Goal: Task Accomplishment & Management: Use online tool/utility

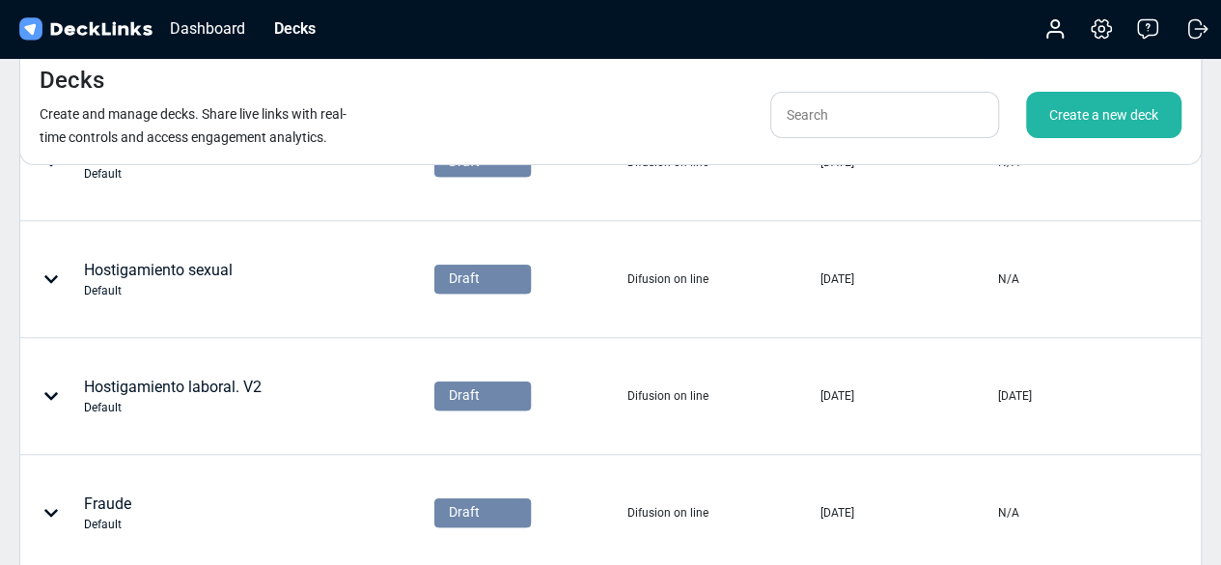
scroll to position [1146, 0]
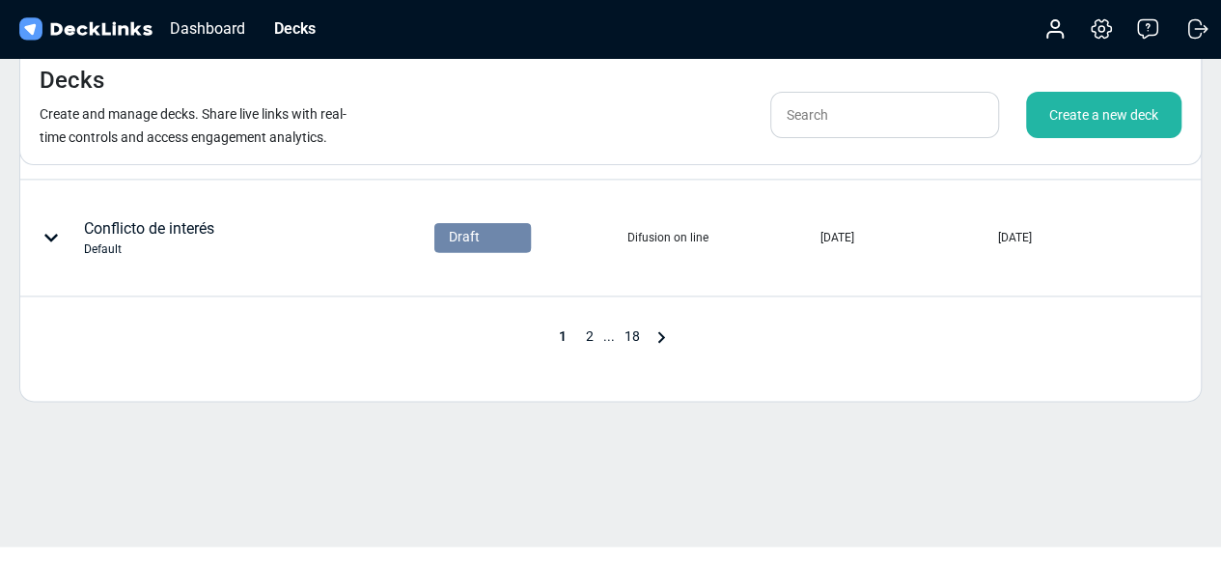
click at [662, 336] on icon at bounding box center [661, 336] width 23 height 23
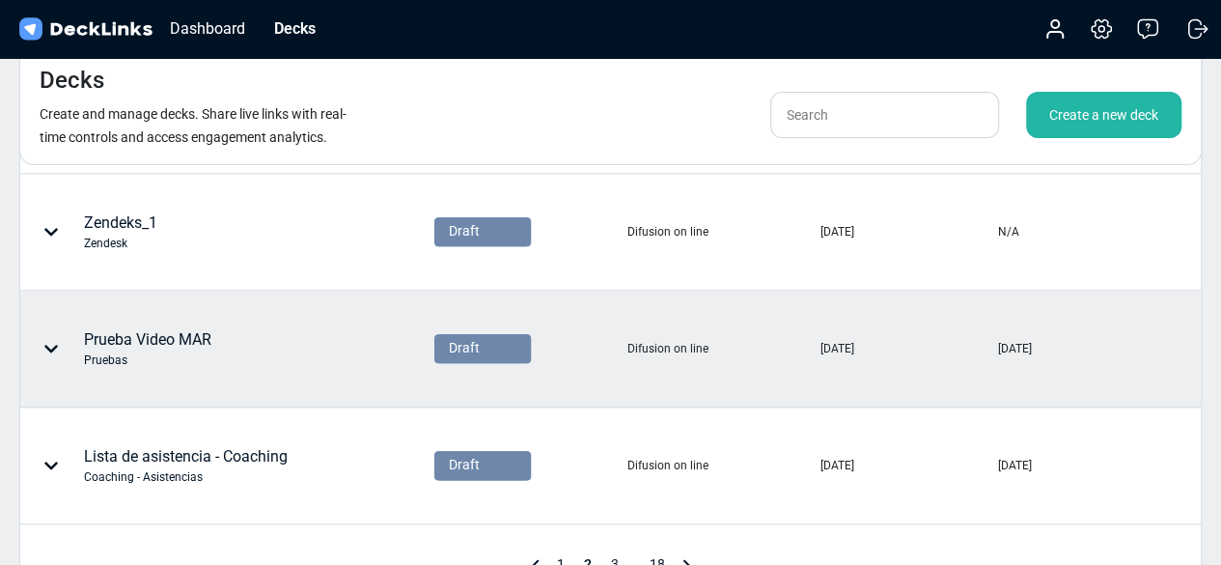
scroll to position [854, 0]
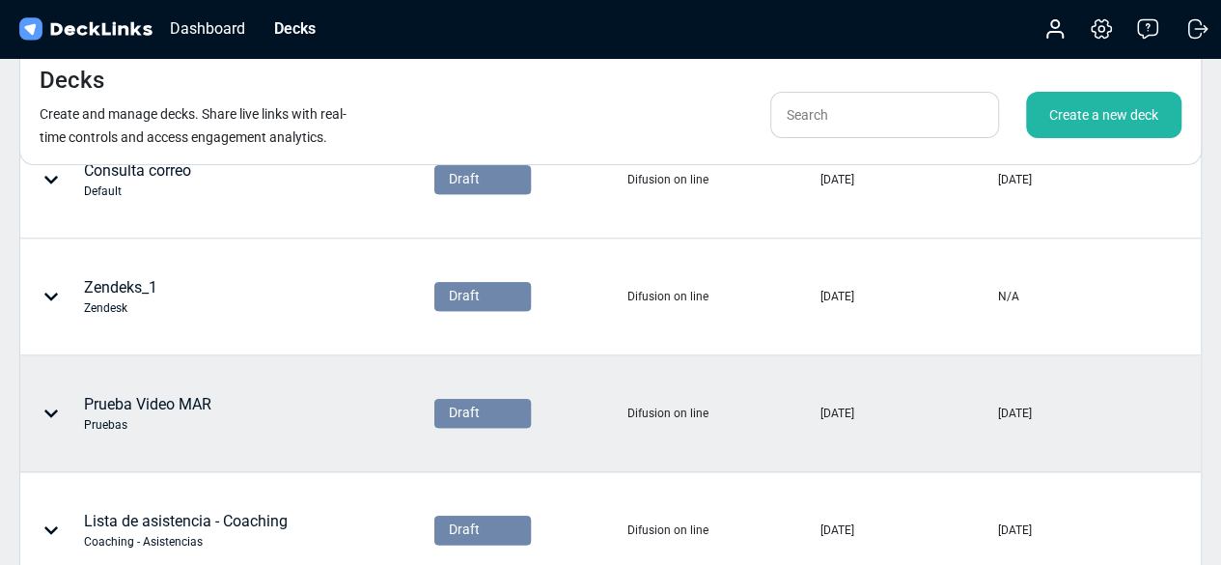
click at [211, 405] on div "Prueba Video MAR Pruebas" at bounding box center [147, 413] width 127 height 41
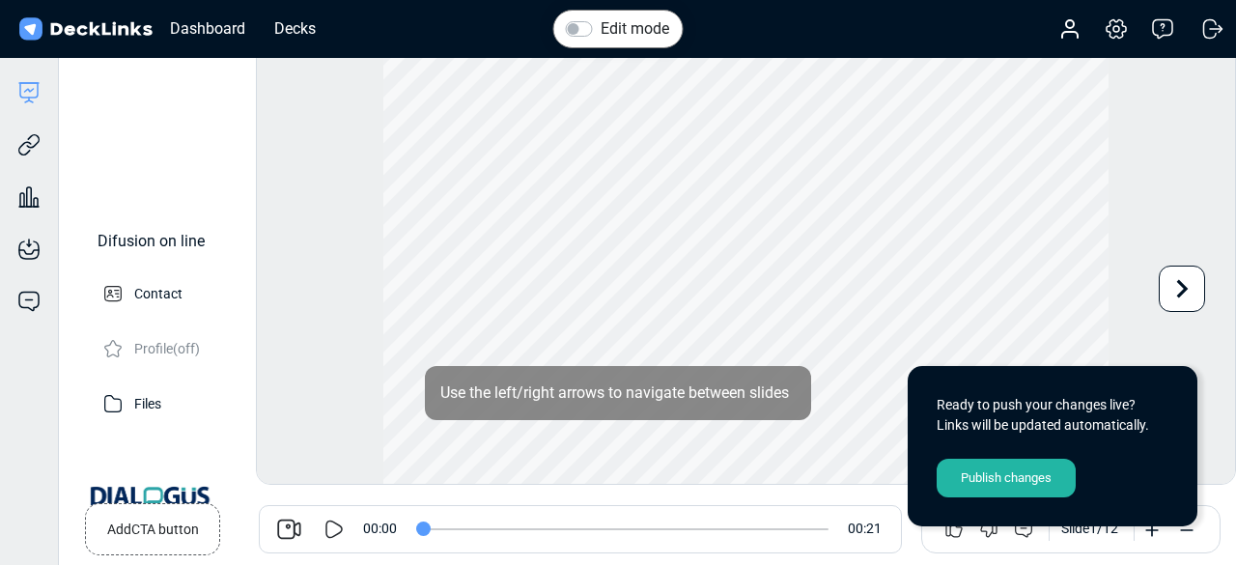
click at [334, 524] on icon at bounding box center [334, 529] width 23 height 23
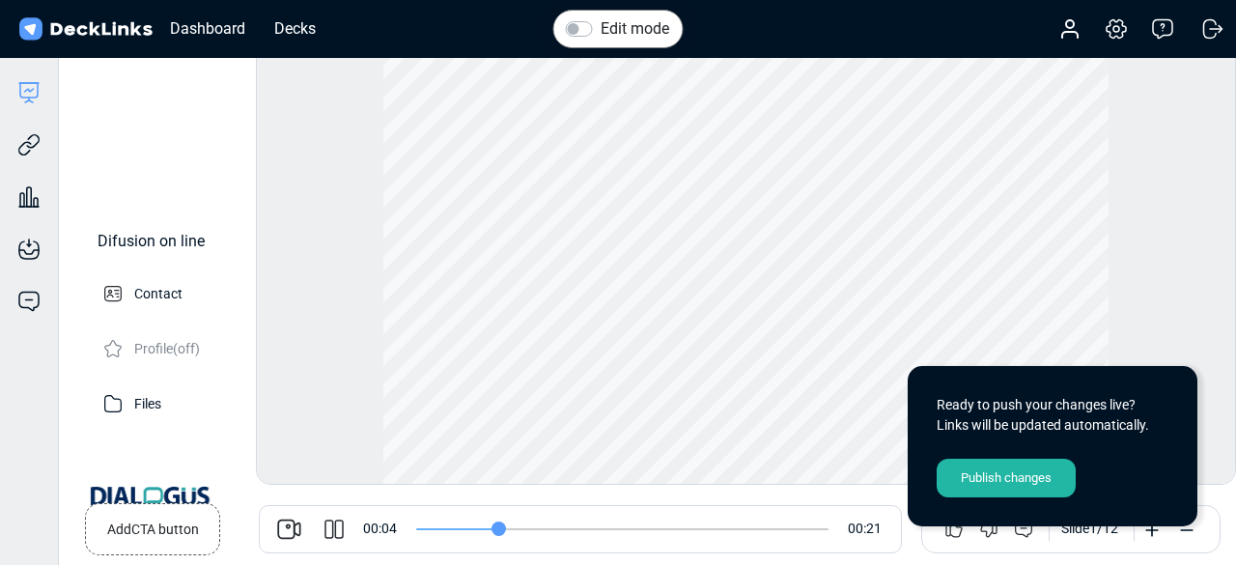
click at [335, 524] on icon at bounding box center [339, 528] width 9 height 19
type input "5"
click at [290, 22] on div "Decks" at bounding box center [295, 28] width 61 height 24
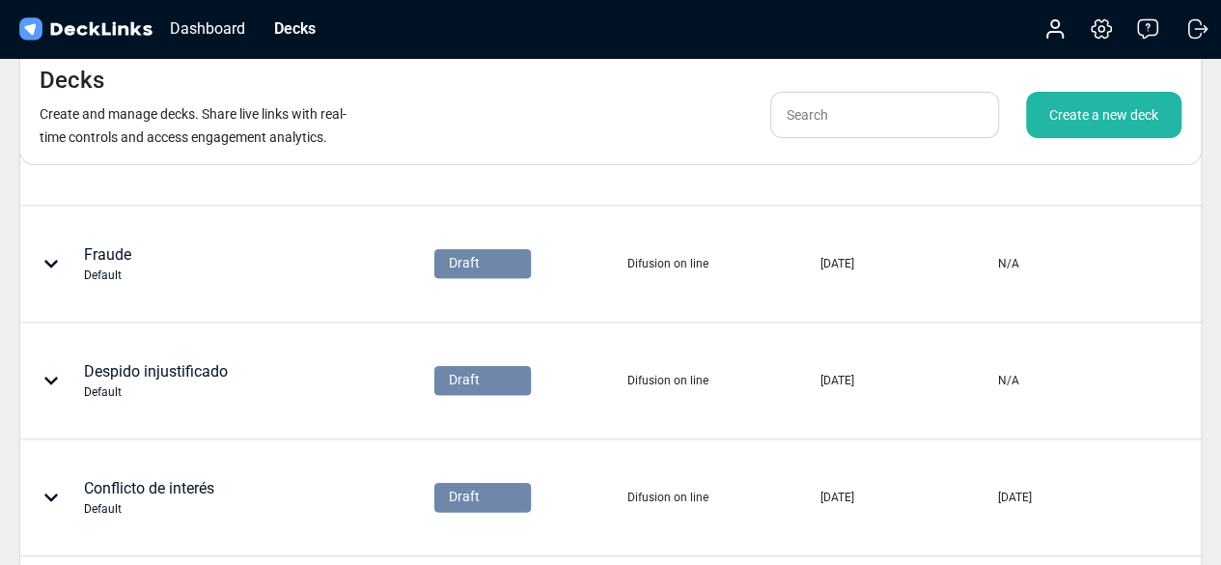
scroll to position [1146, 0]
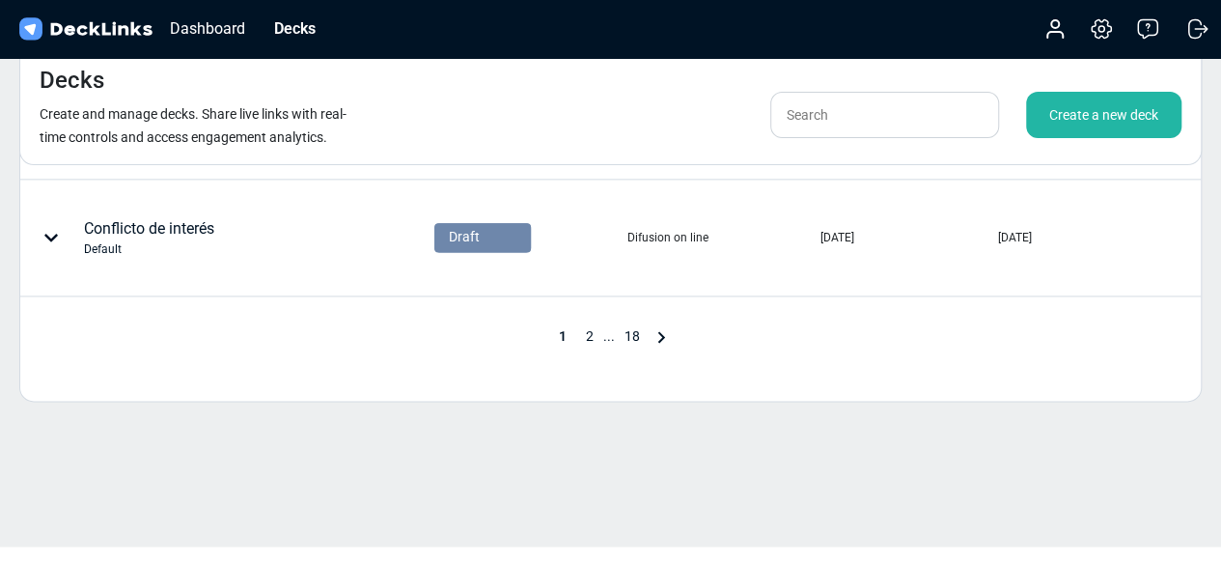
click at [660, 335] on icon at bounding box center [661, 337] width 7 height 12
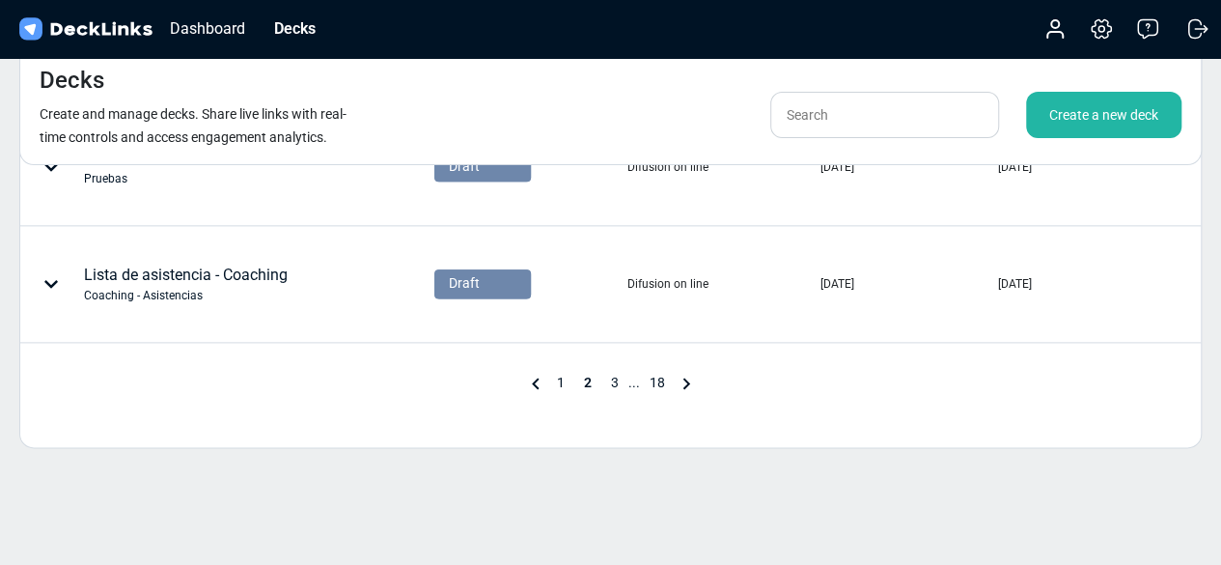
click at [691, 372] on icon at bounding box center [686, 383] width 23 height 23
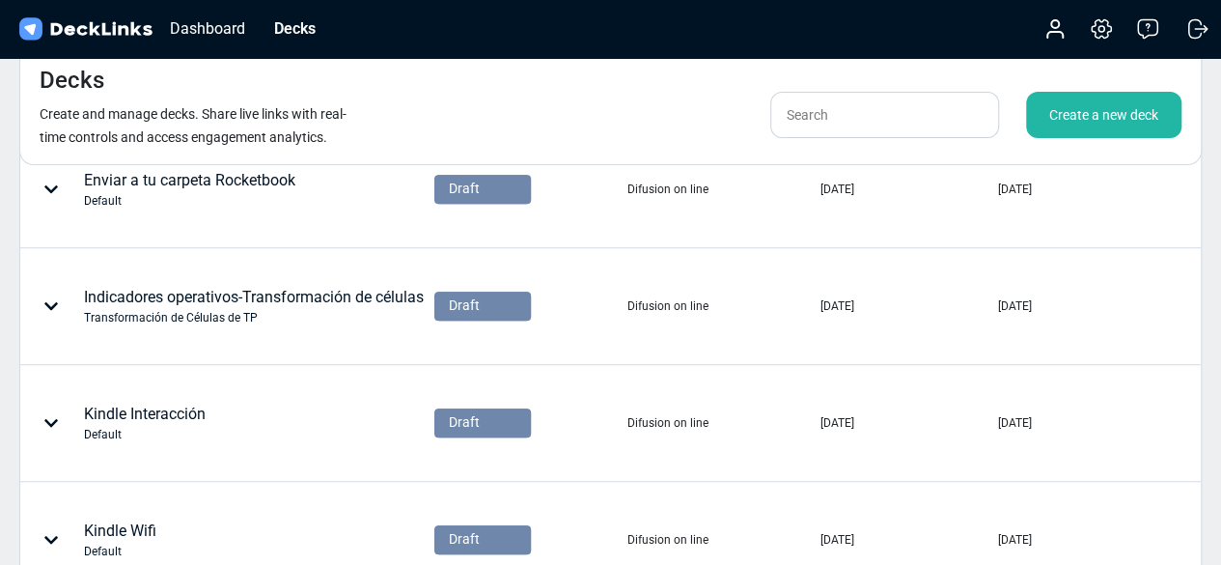
scroll to position [491, 0]
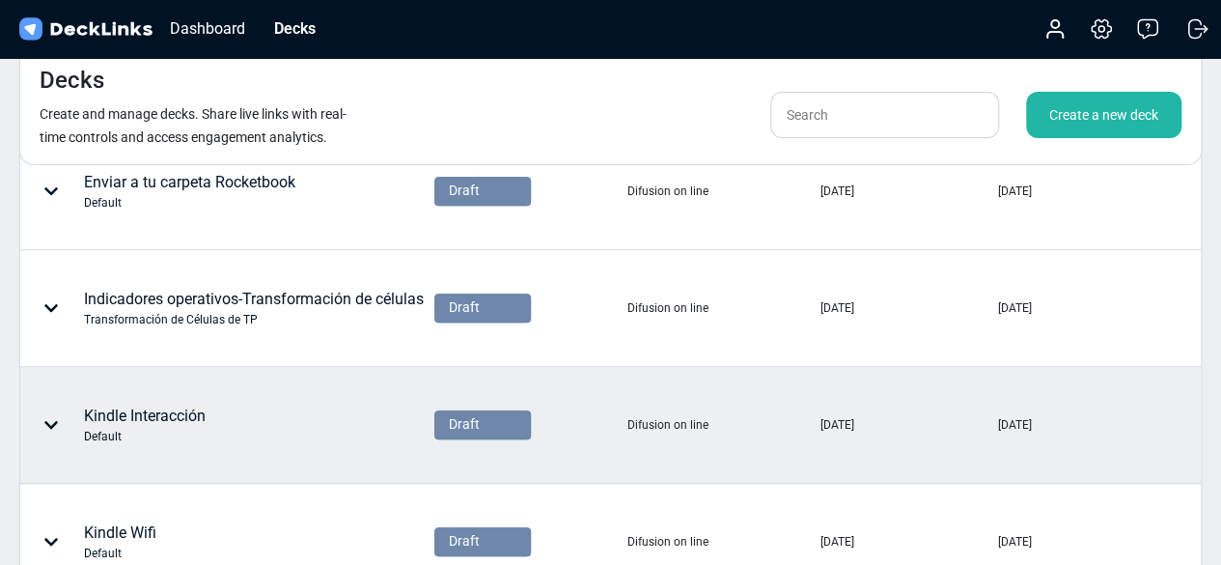
click at [137, 419] on div "Kindle Interacción Default" at bounding box center [145, 425] width 122 height 41
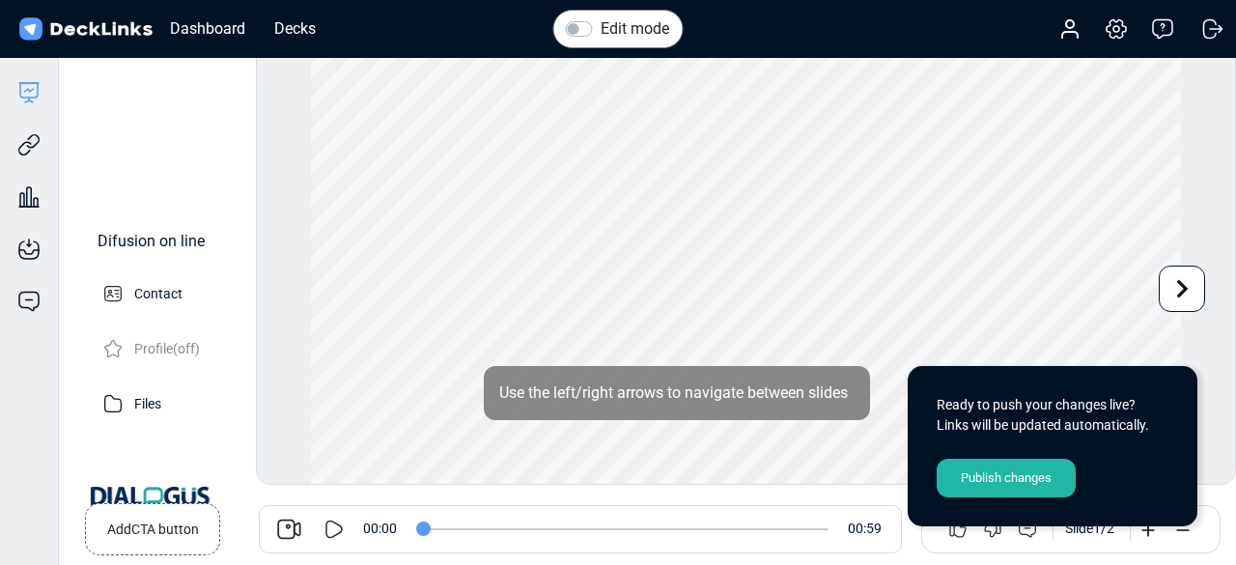
click at [332, 536] on icon at bounding box center [334, 528] width 17 height 18
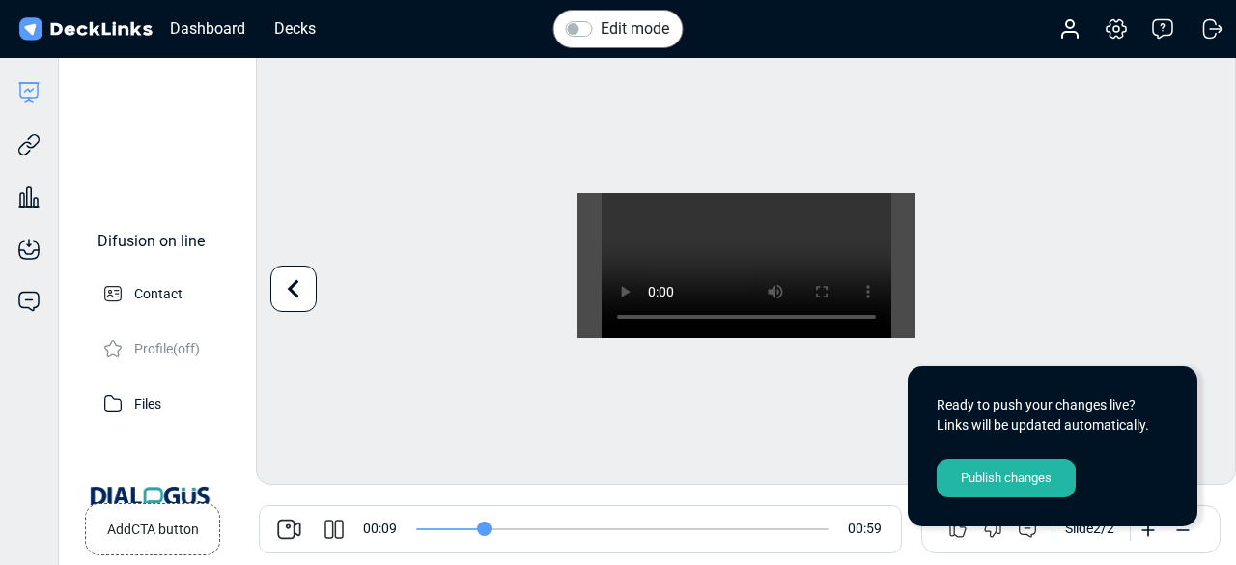
click at [337, 526] on icon at bounding box center [334, 529] width 23 height 23
type input "9"
click at [291, 26] on div "Decks" at bounding box center [295, 28] width 61 height 24
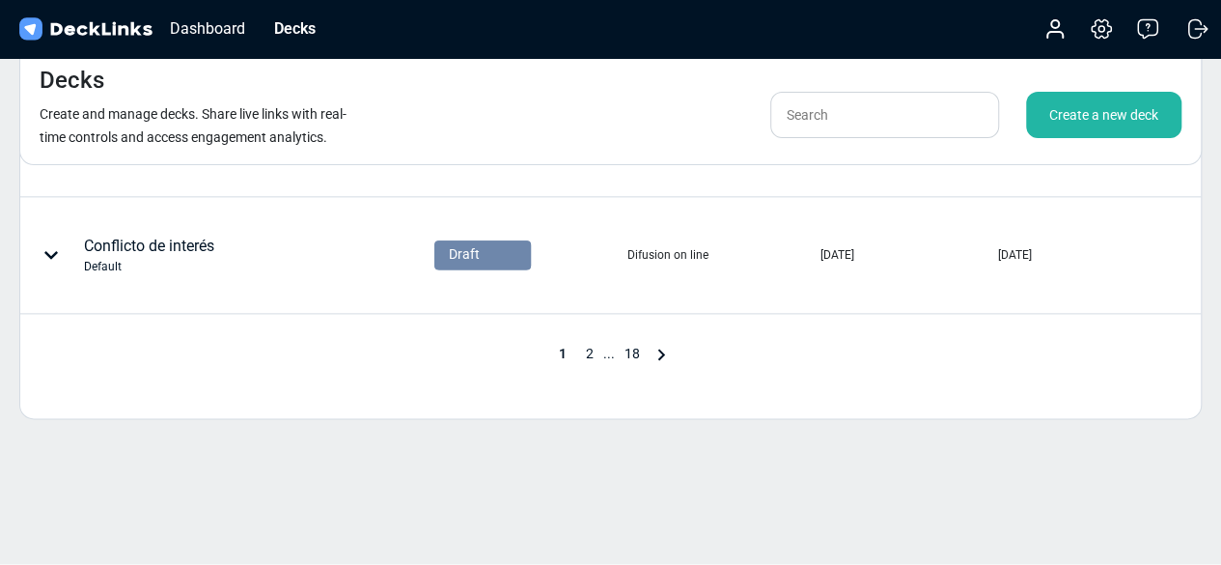
scroll to position [1134, 0]
click at [655, 349] on icon at bounding box center [661, 349] width 23 height 23
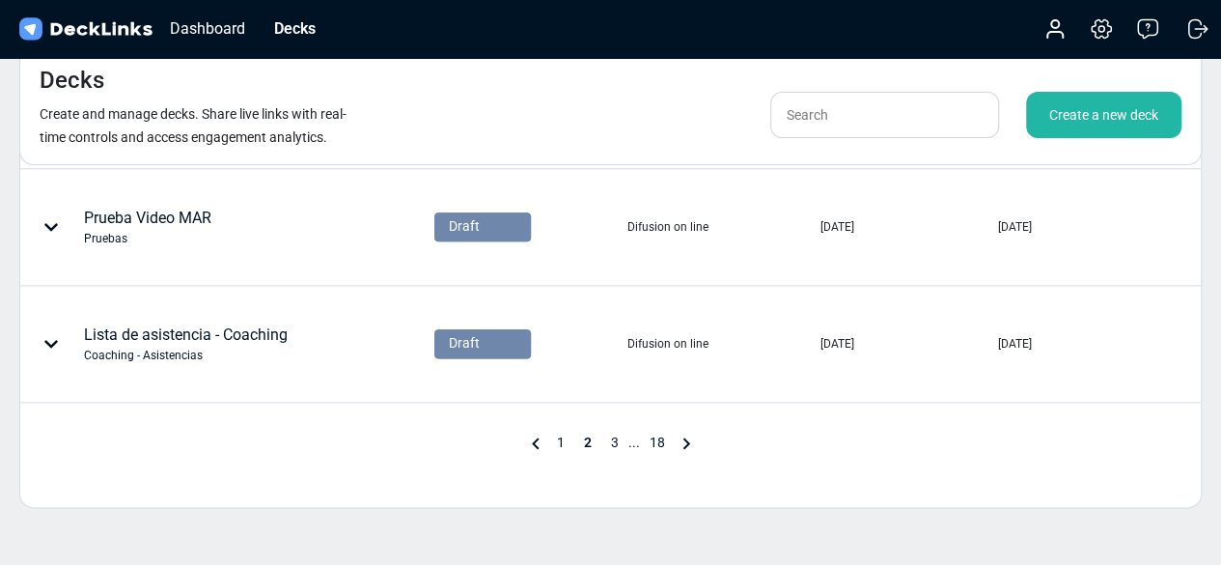
scroll to position [1039, 0]
click at [682, 441] on icon at bounding box center [686, 444] width 23 height 23
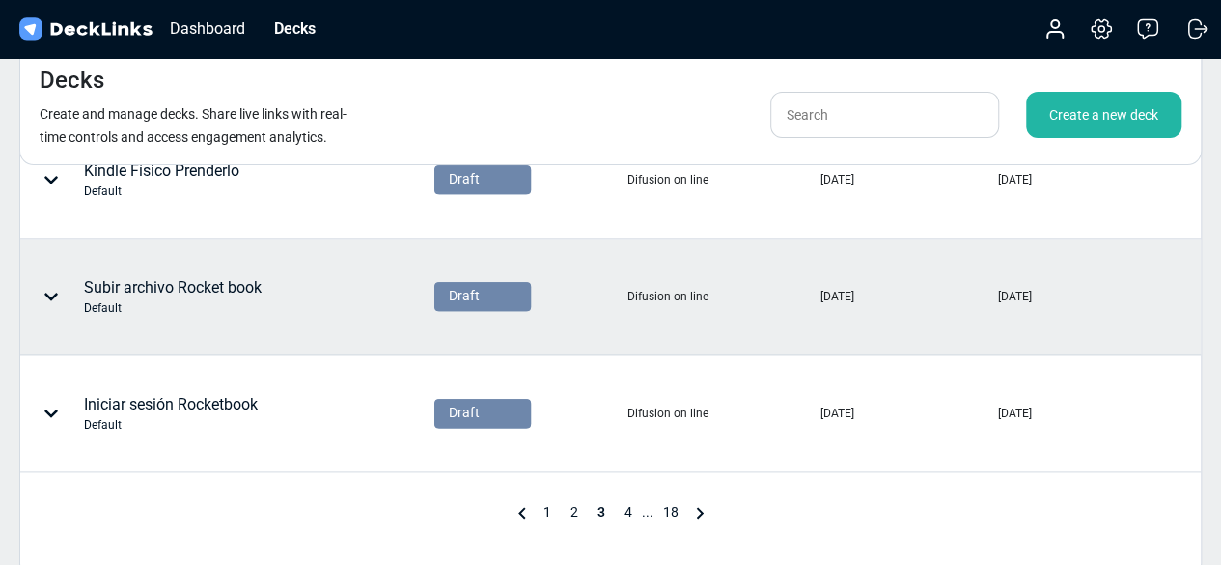
scroll to position [1016, 0]
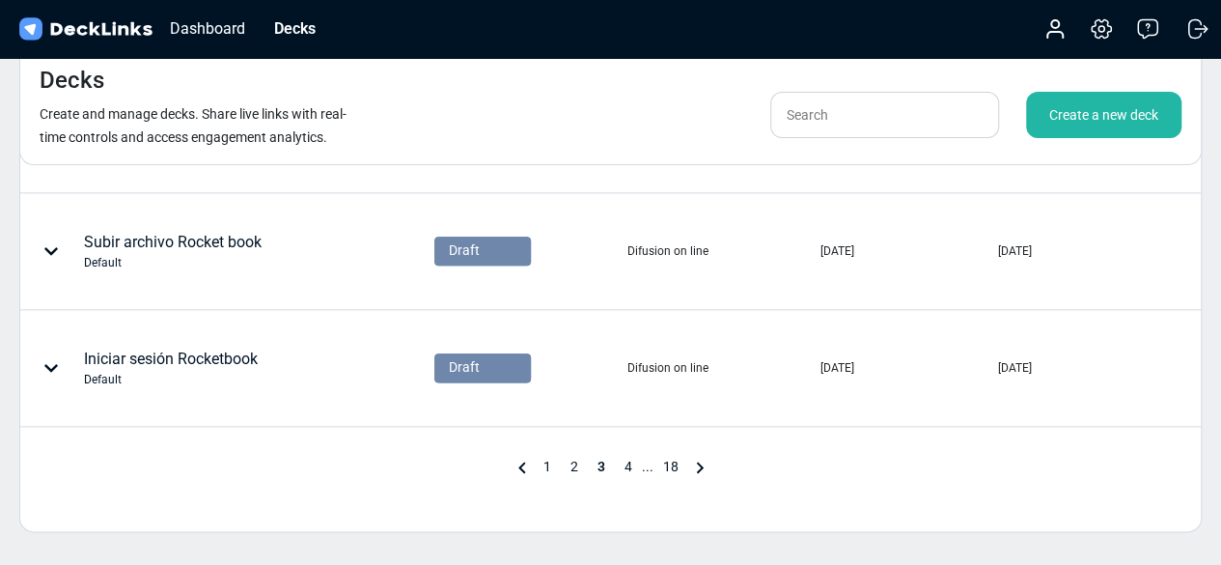
click at [703, 456] on icon at bounding box center [699, 467] width 23 height 23
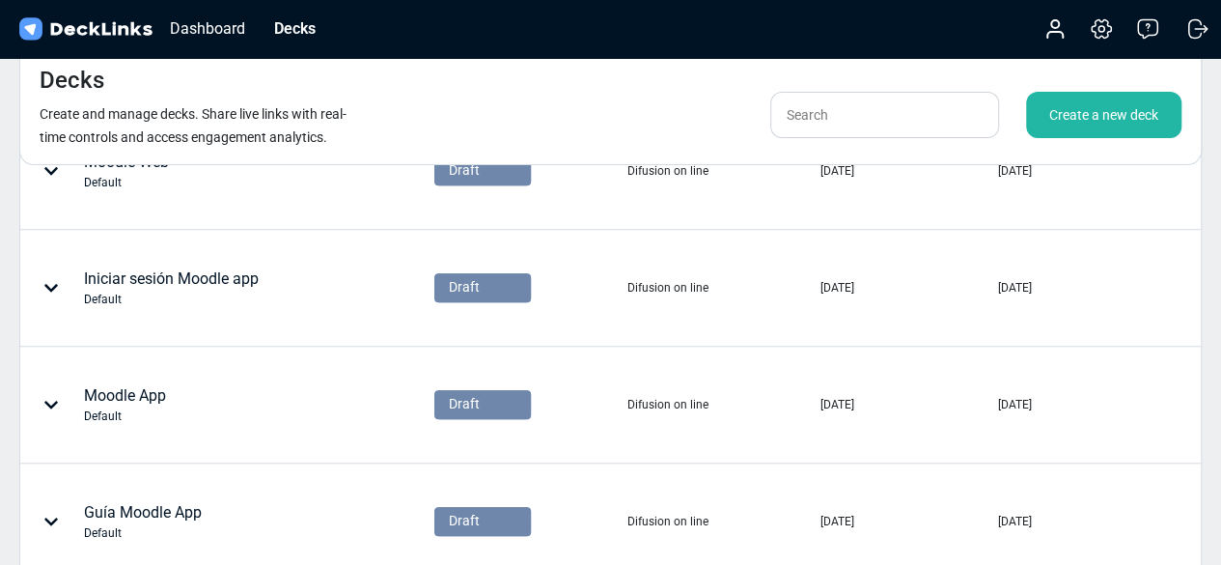
scroll to position [1146, 0]
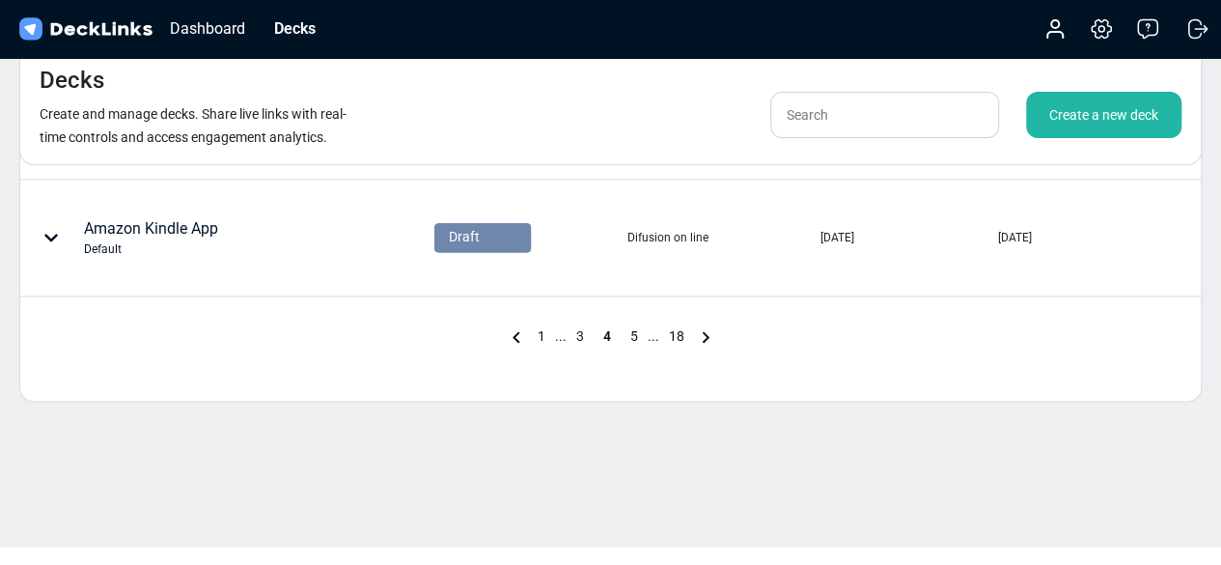
click at [705, 331] on icon at bounding box center [705, 337] width 7 height 12
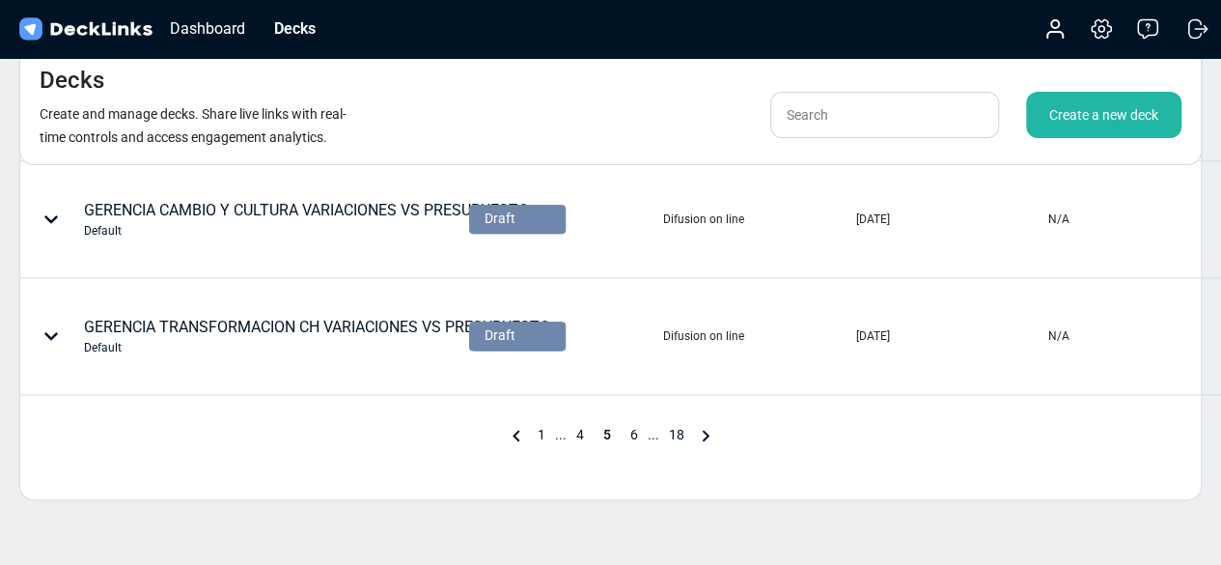
scroll to position [1049, 0]
click at [711, 435] on icon at bounding box center [705, 434] width 23 height 23
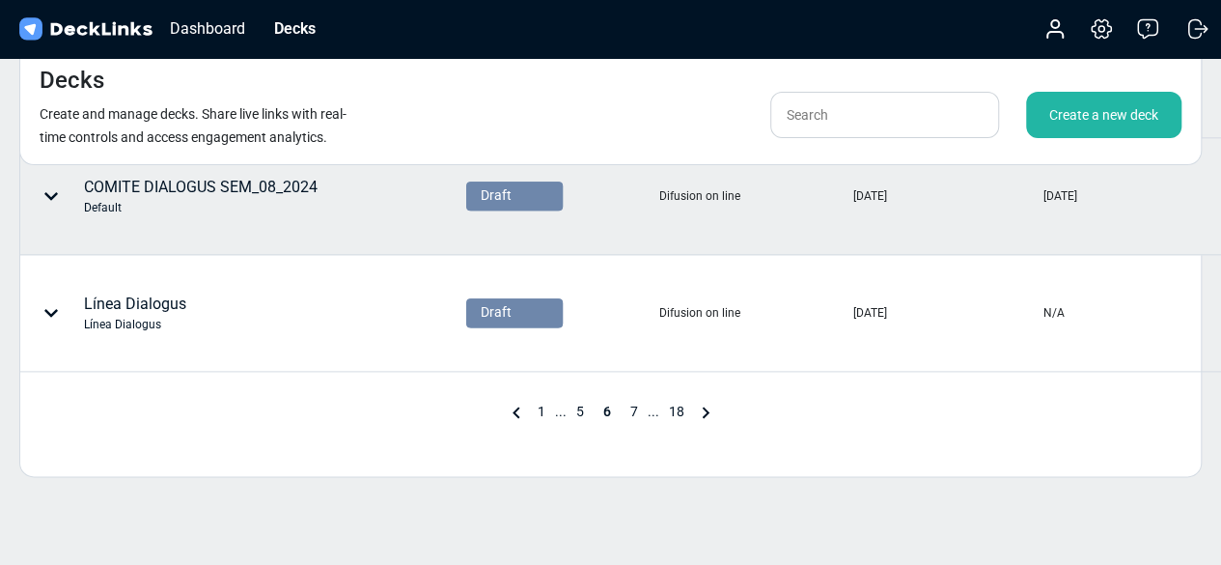
scroll to position [1146, 0]
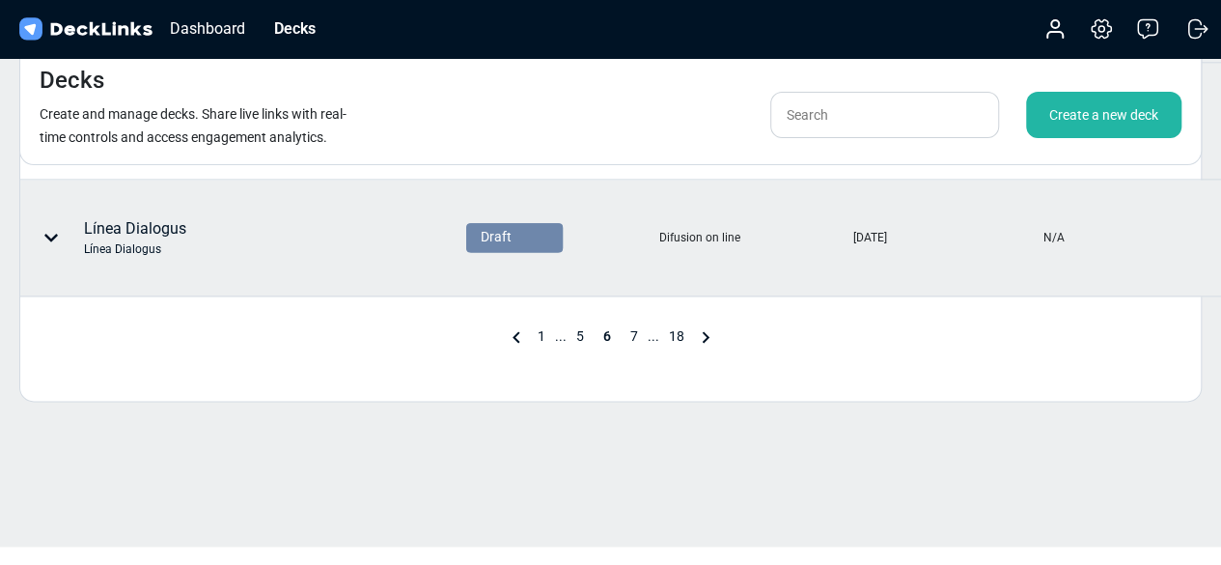
click at [159, 221] on div "Línea Dialogus Línea Dialogus" at bounding box center [135, 237] width 102 height 41
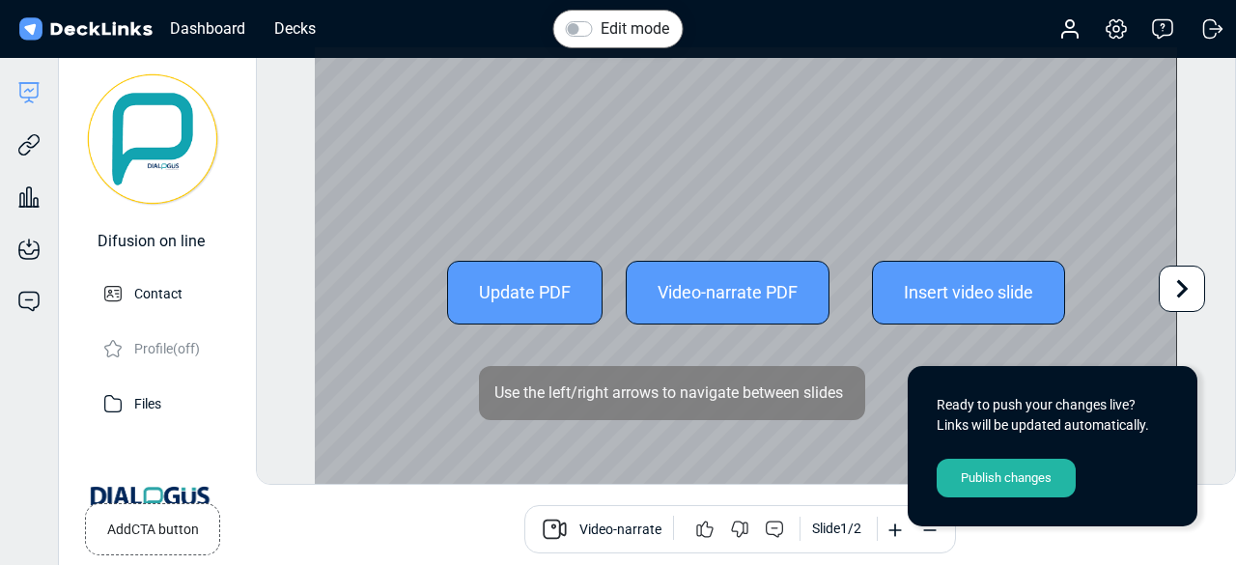
scroll to position [52, 0]
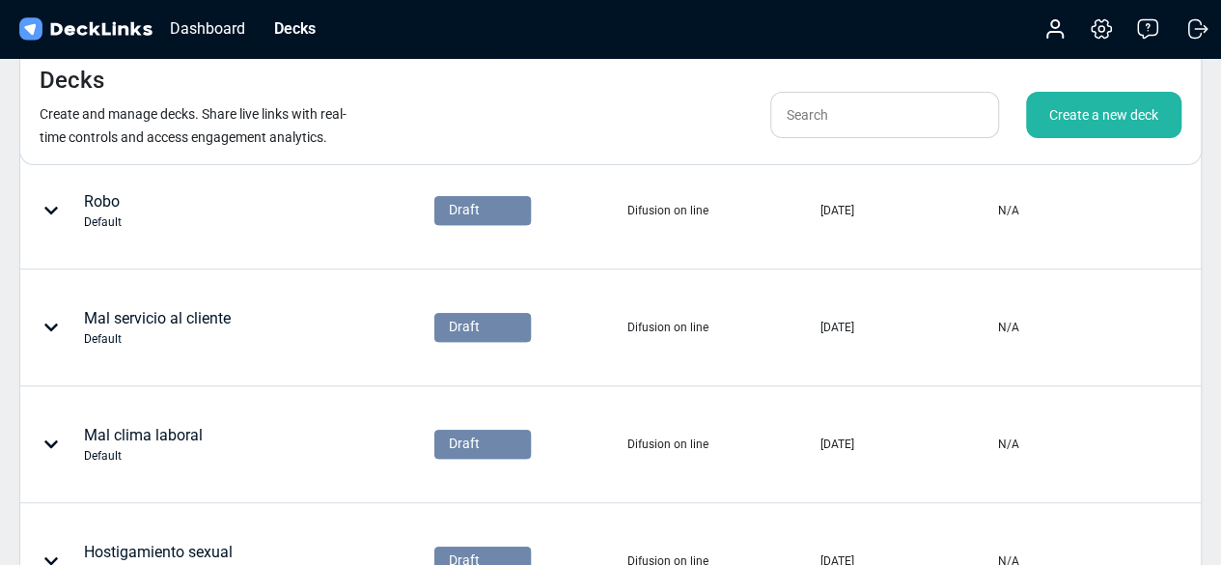
scroll to position [1146, 0]
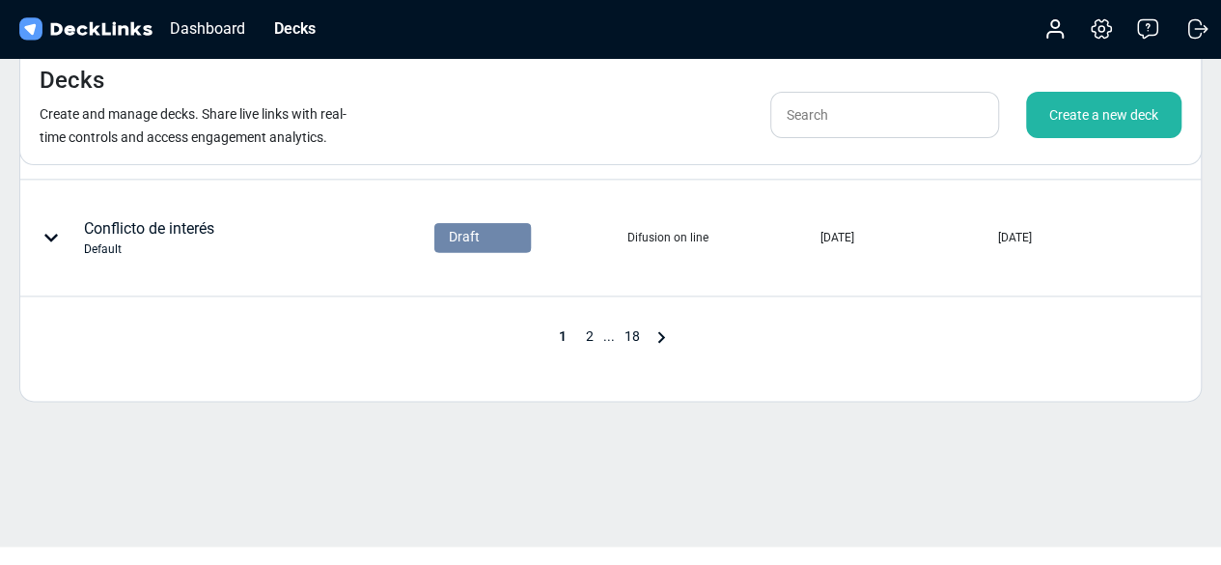
click at [656, 329] on icon at bounding box center [661, 336] width 23 height 23
click at [677, 335] on icon at bounding box center [686, 336] width 23 height 23
click at [703, 333] on icon at bounding box center [699, 336] width 23 height 23
click at [705, 337] on icon at bounding box center [705, 336] width 23 height 23
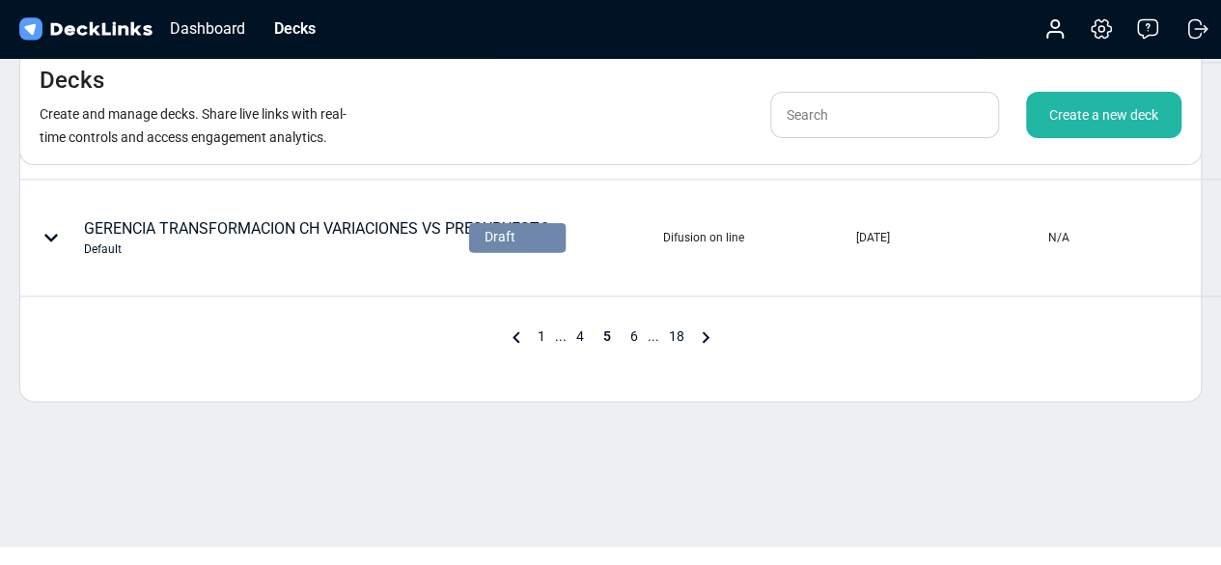
click at [707, 336] on icon at bounding box center [705, 336] width 23 height 23
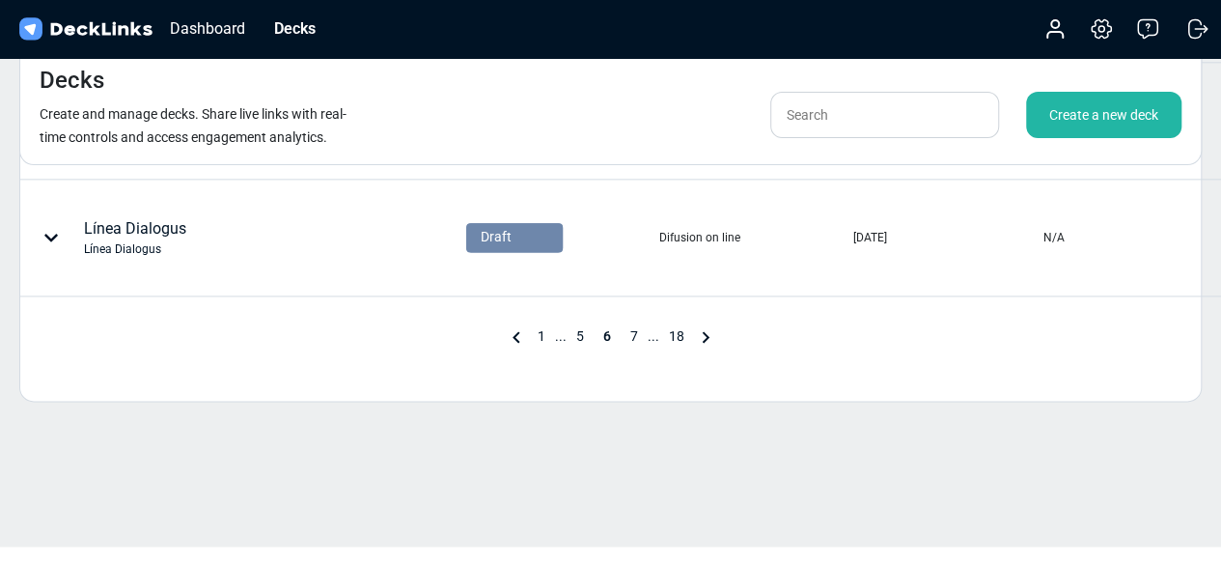
click at [707, 336] on icon at bounding box center [705, 336] width 23 height 23
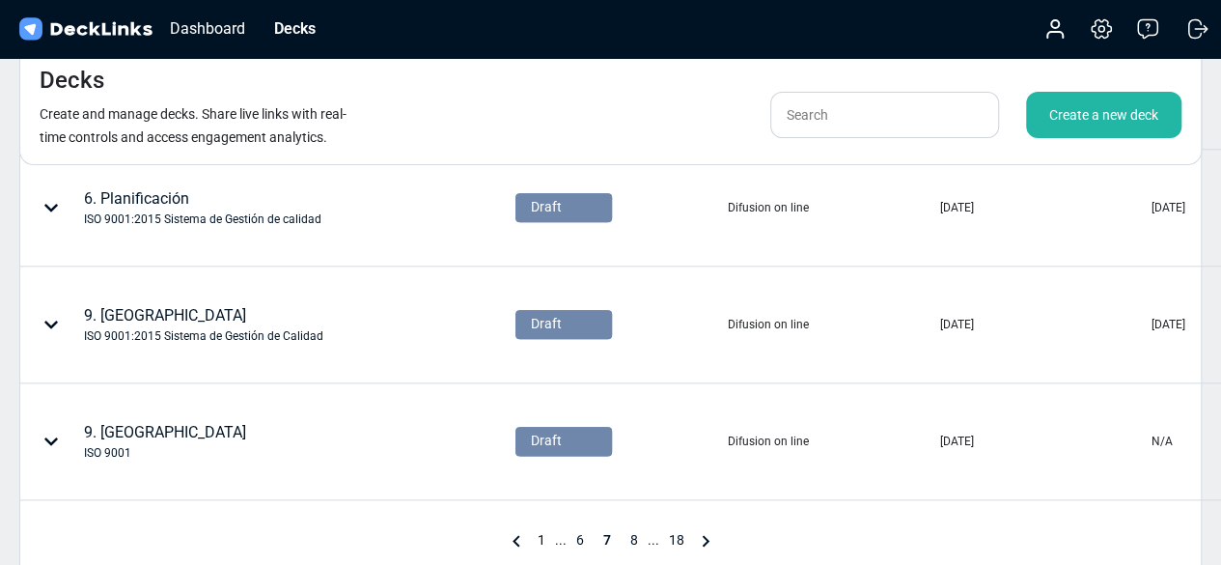
scroll to position [952, 0]
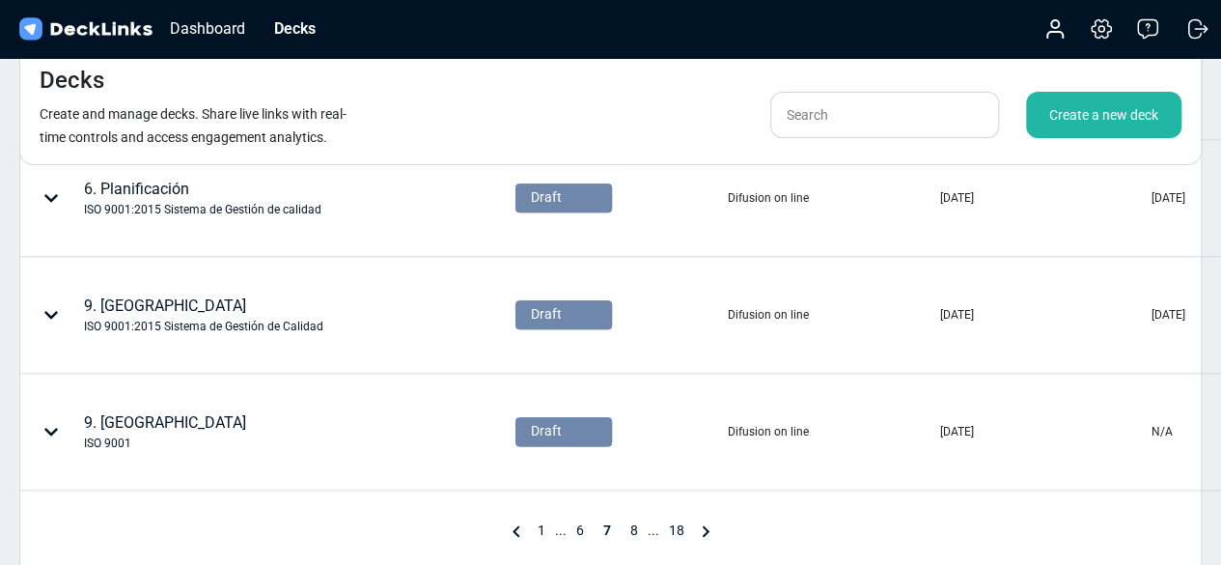
click at [699, 520] on icon at bounding box center [705, 530] width 23 height 23
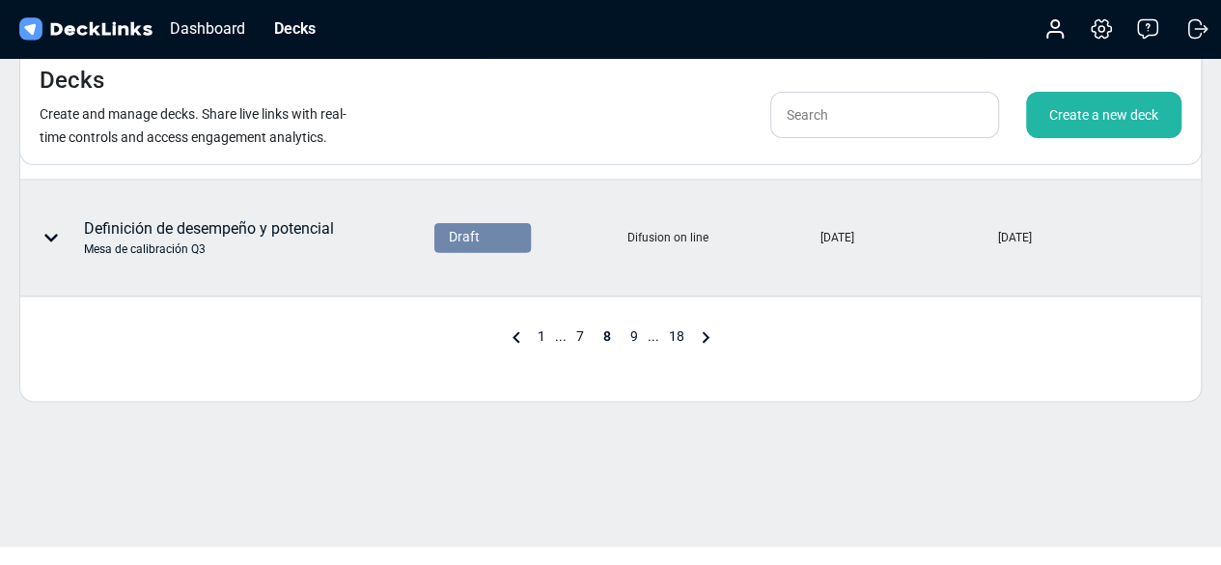
scroll to position [1030, 0]
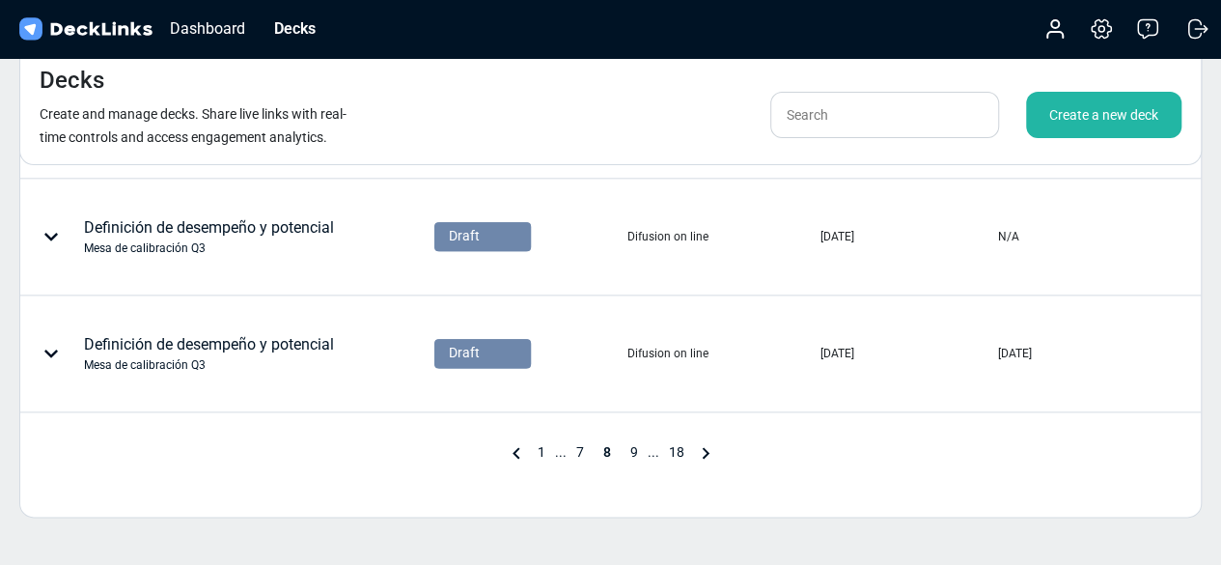
click at [703, 453] on icon at bounding box center [705, 453] width 7 height 12
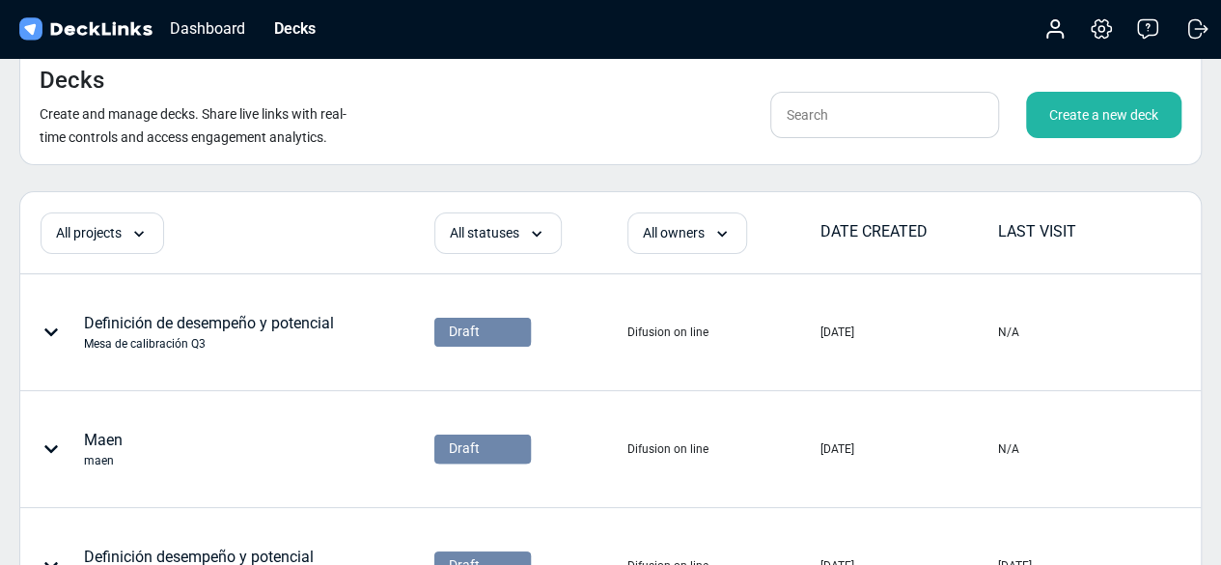
scroll to position [1146, 0]
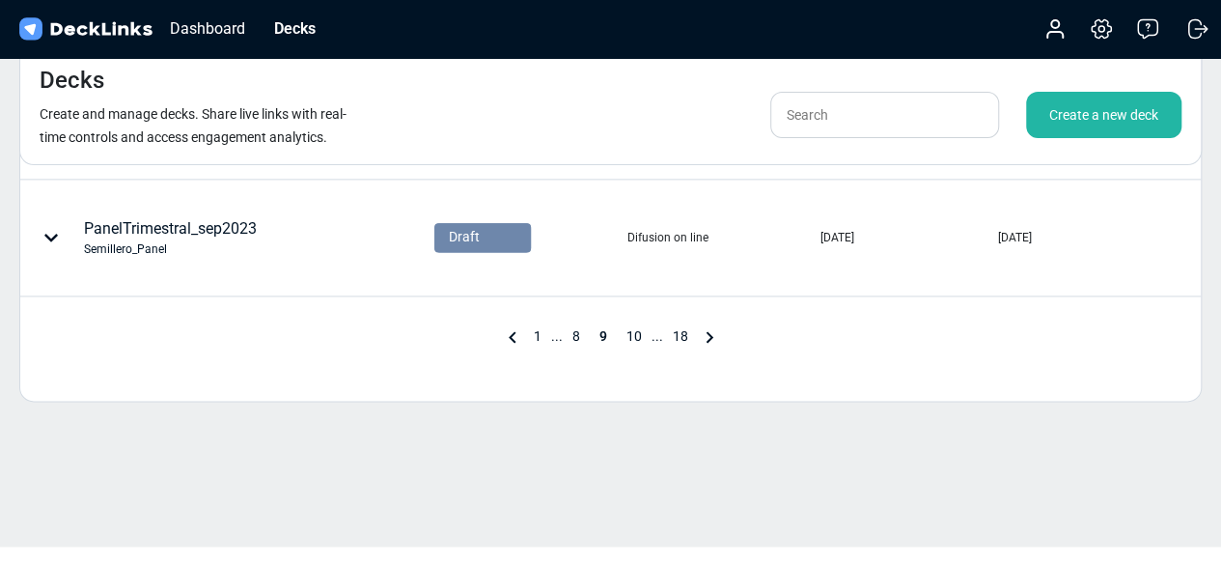
click at [707, 335] on icon at bounding box center [709, 337] width 7 height 12
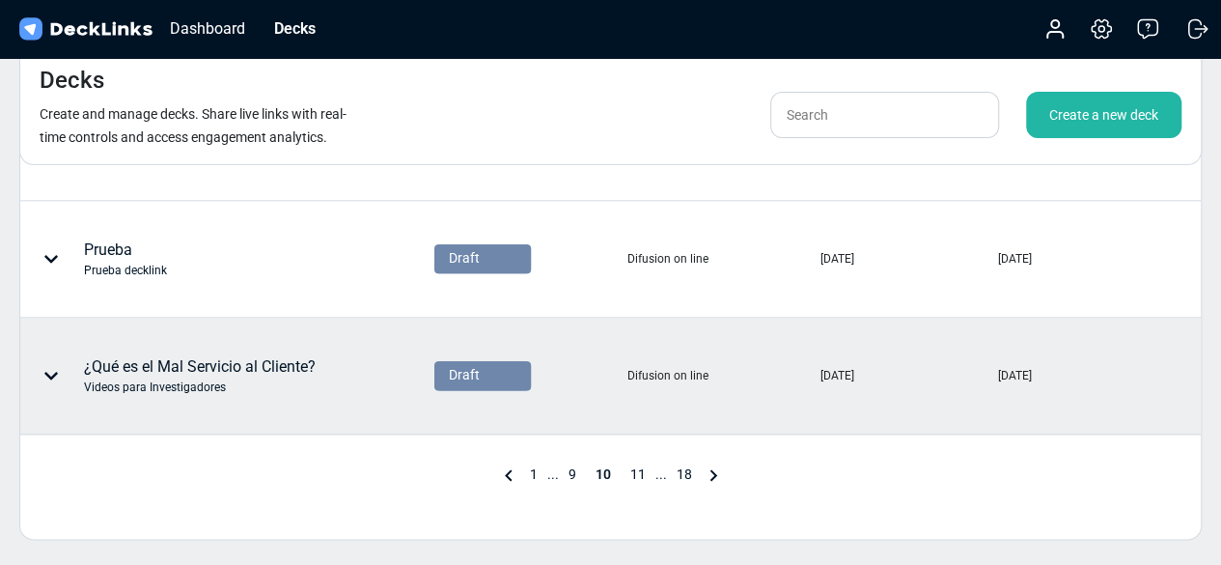
scroll to position [1012, 0]
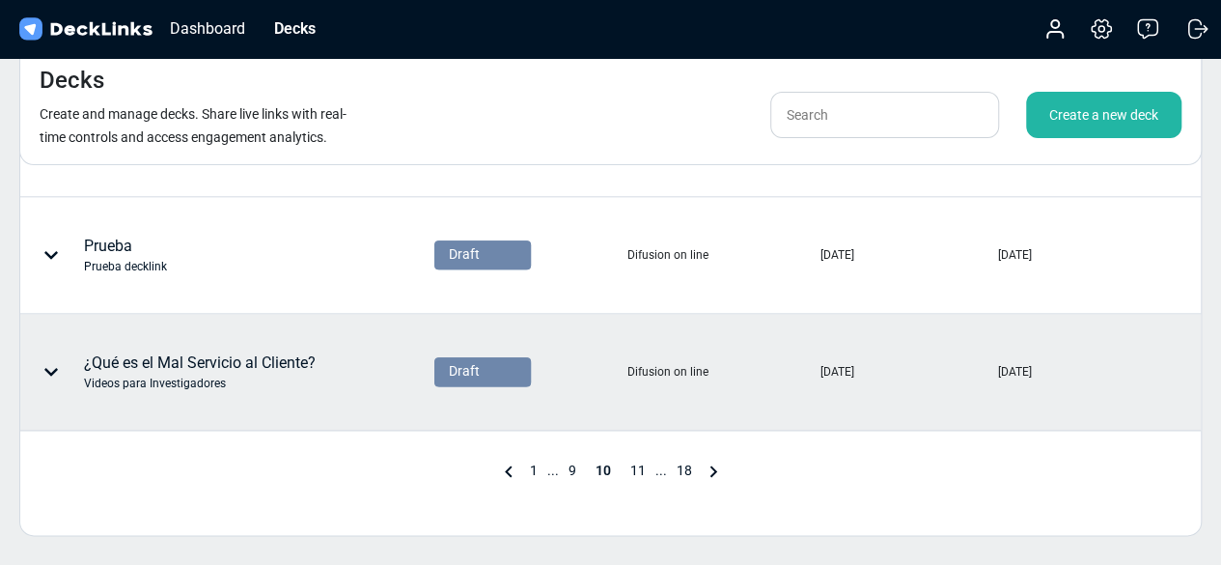
click at [238, 376] on div "Videos para Investigadores" at bounding box center [200, 383] width 232 height 17
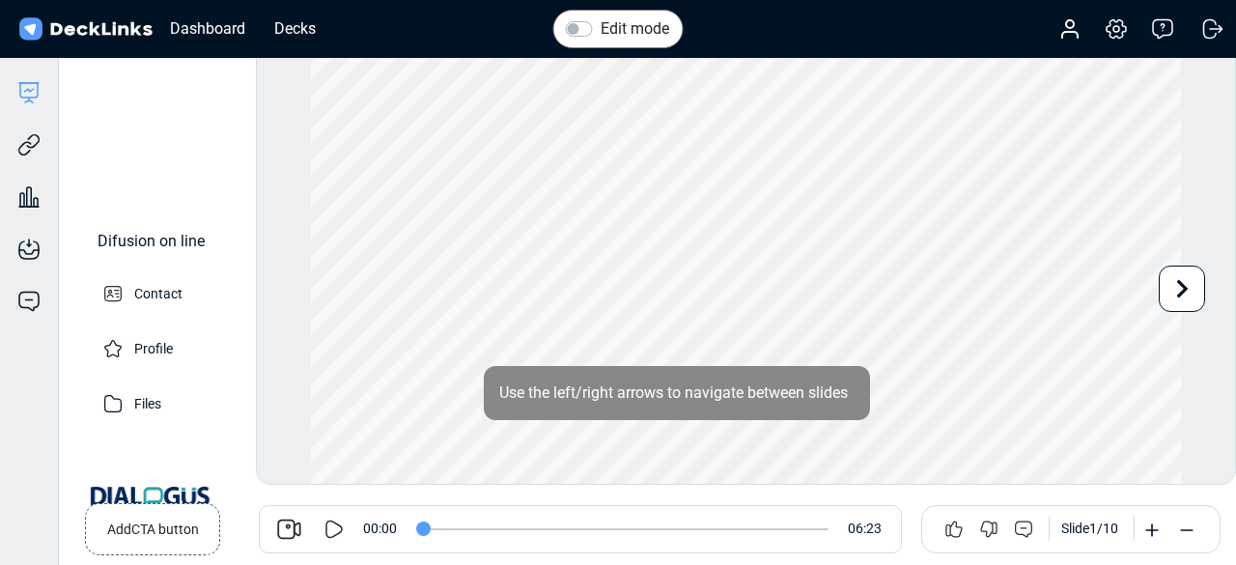
click at [335, 531] on icon at bounding box center [334, 529] width 23 height 23
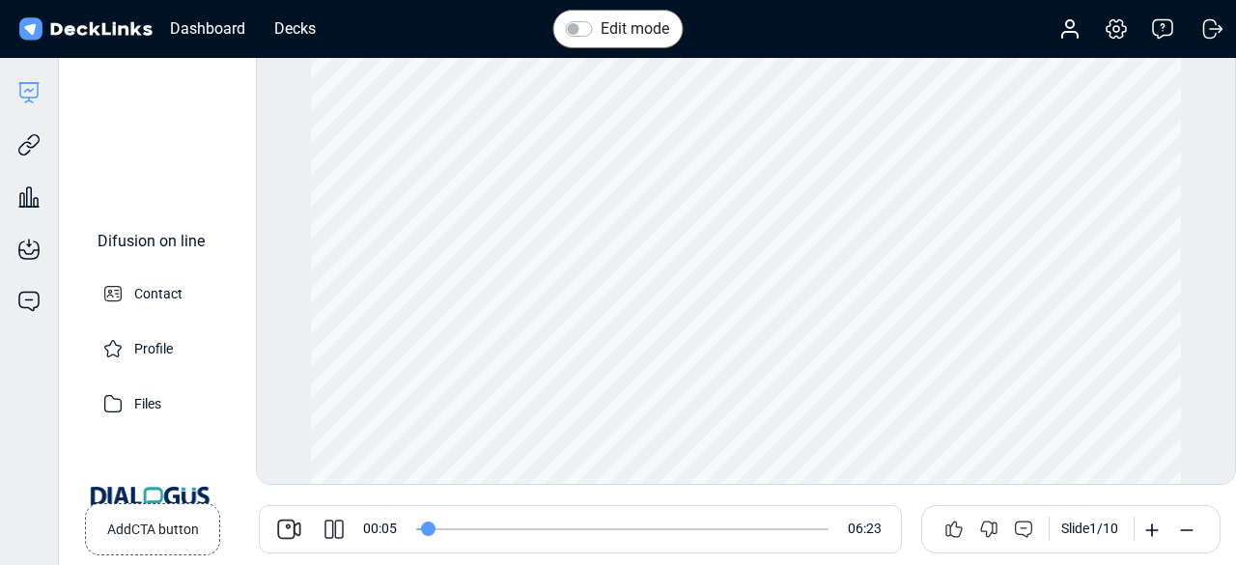
click at [335, 531] on icon at bounding box center [339, 528] width 9 height 19
drag, startPoint x: 421, startPoint y: 530, endPoint x: 373, endPoint y: 527, distance: 48.4
click at [416, 528] on input "range" at bounding box center [622, 529] width 412 height 2
click at [327, 526] on icon at bounding box center [334, 529] width 23 height 23
drag, startPoint x: 426, startPoint y: 534, endPoint x: 353, endPoint y: 529, distance: 72.6
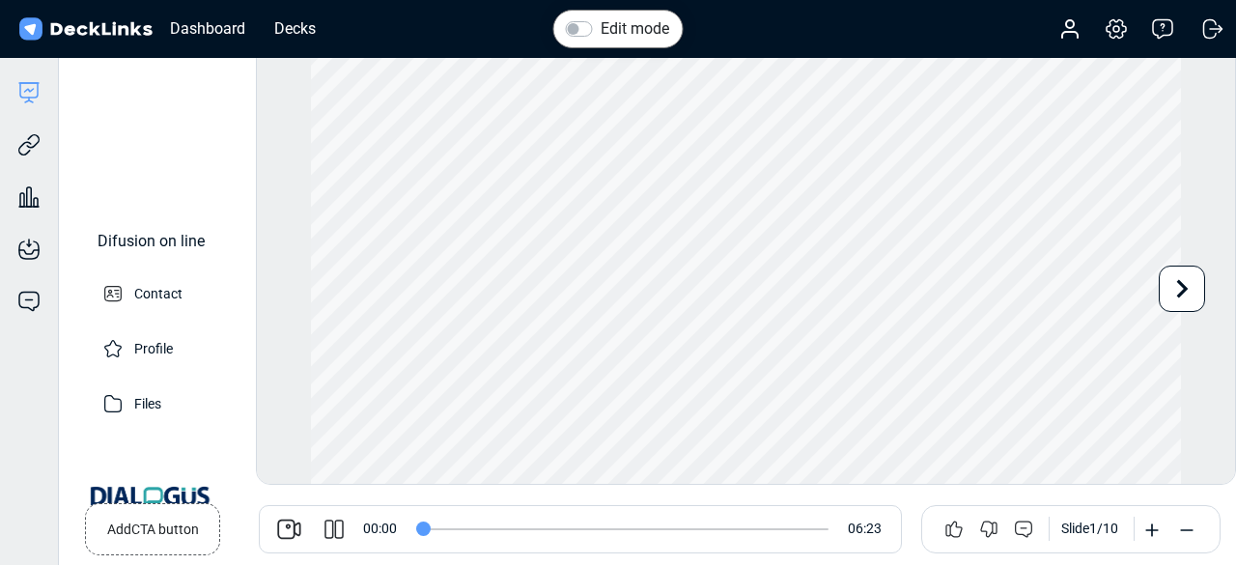
click at [416, 529] on input "range" at bounding box center [622, 529] width 412 height 2
click at [338, 536] on icon at bounding box center [334, 529] width 23 height 23
drag, startPoint x: 429, startPoint y: 531, endPoint x: 362, endPoint y: 526, distance: 66.8
click at [416, 528] on input "range" at bounding box center [622, 529] width 412 height 2
click at [335, 530] on icon at bounding box center [334, 529] width 23 height 23
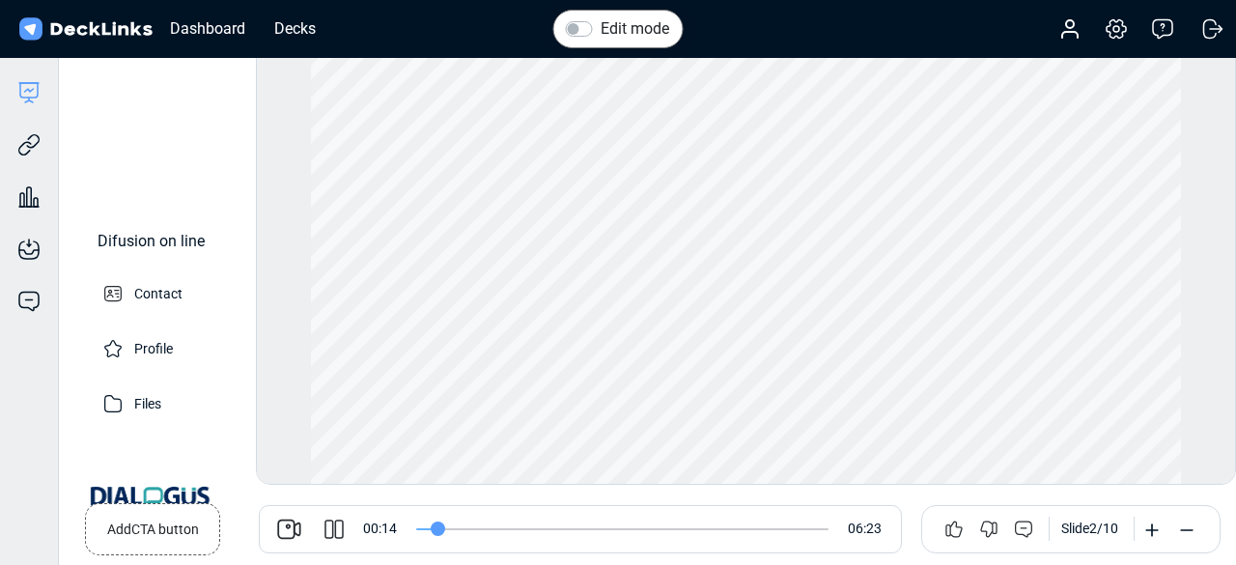
click at [335, 530] on icon at bounding box center [339, 528] width 9 height 19
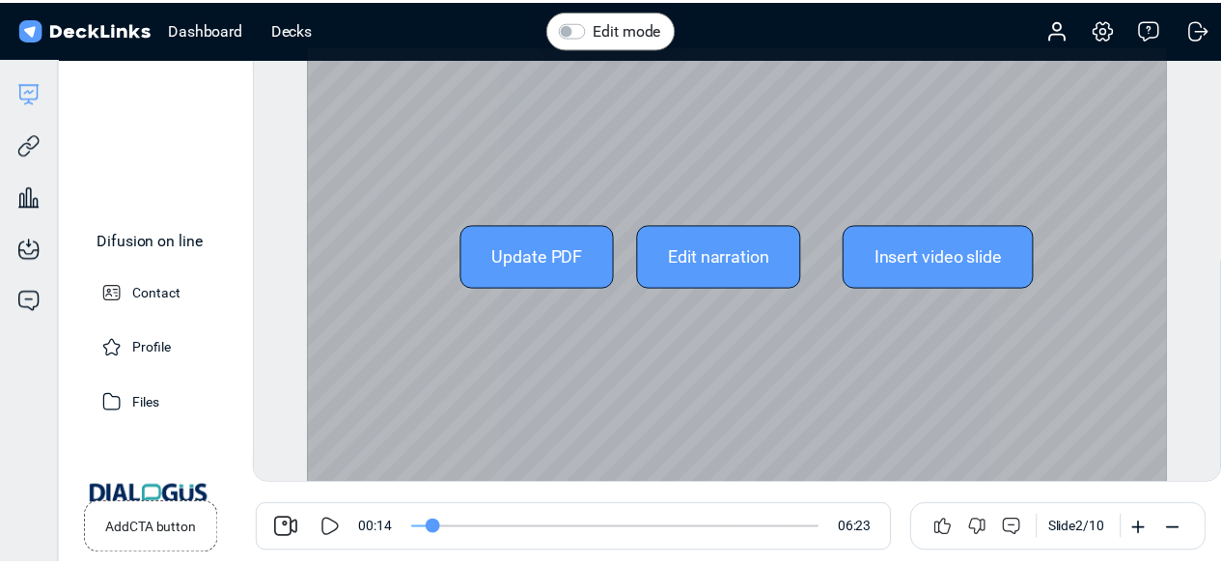
scroll to position [52, 0]
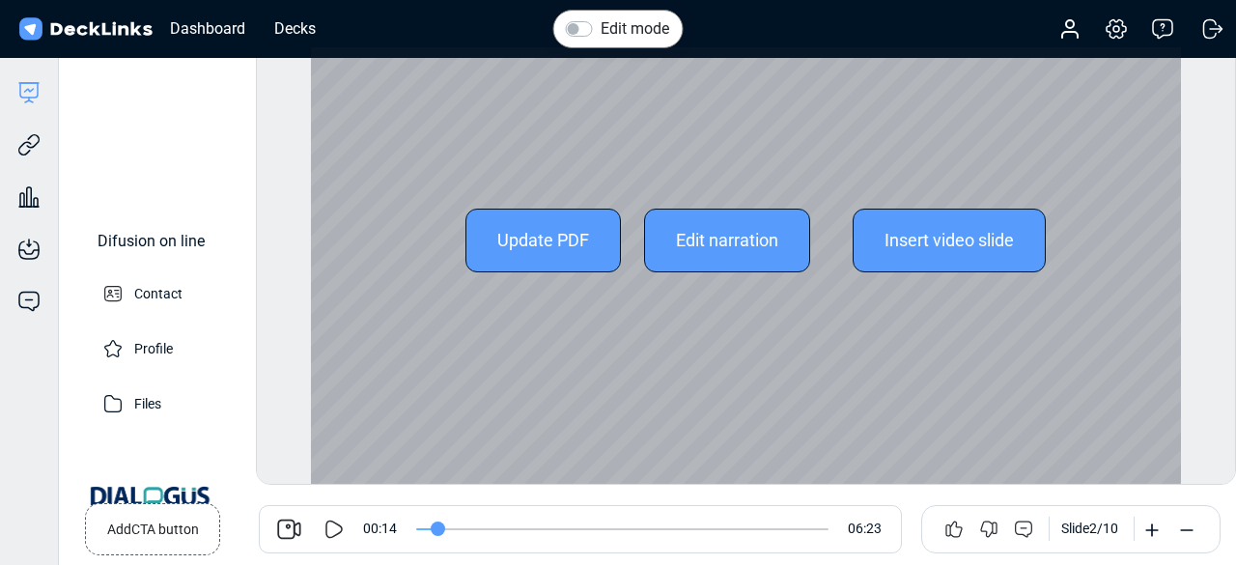
type input "14"
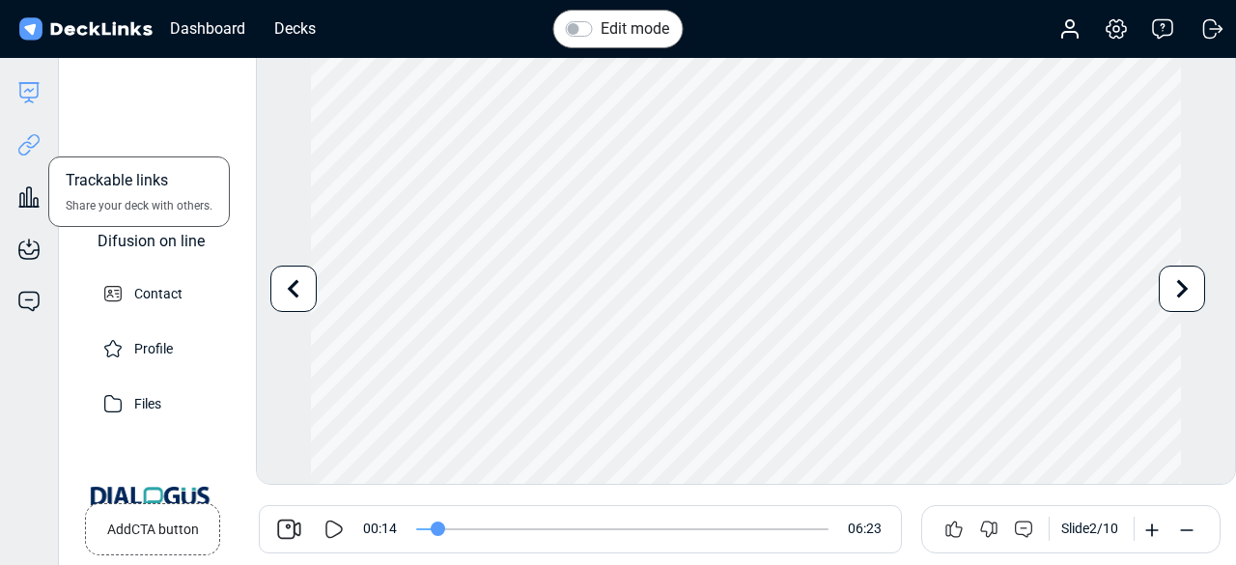
click at [19, 139] on icon at bounding box center [28, 144] width 23 height 23
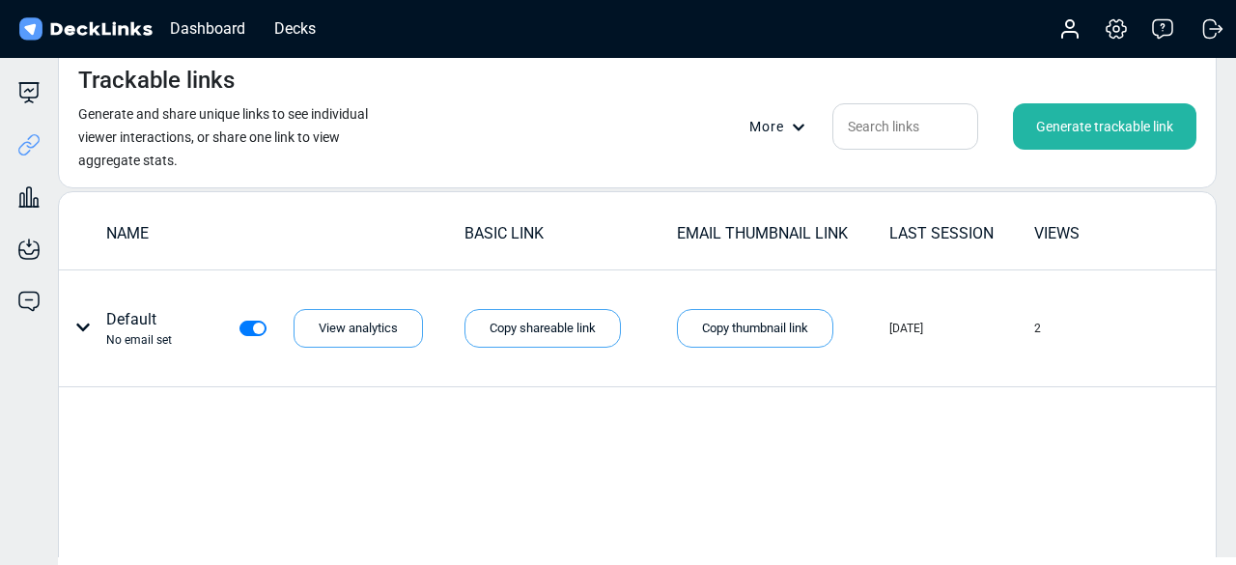
click at [794, 134] on icon at bounding box center [799, 128] width 14 height 14
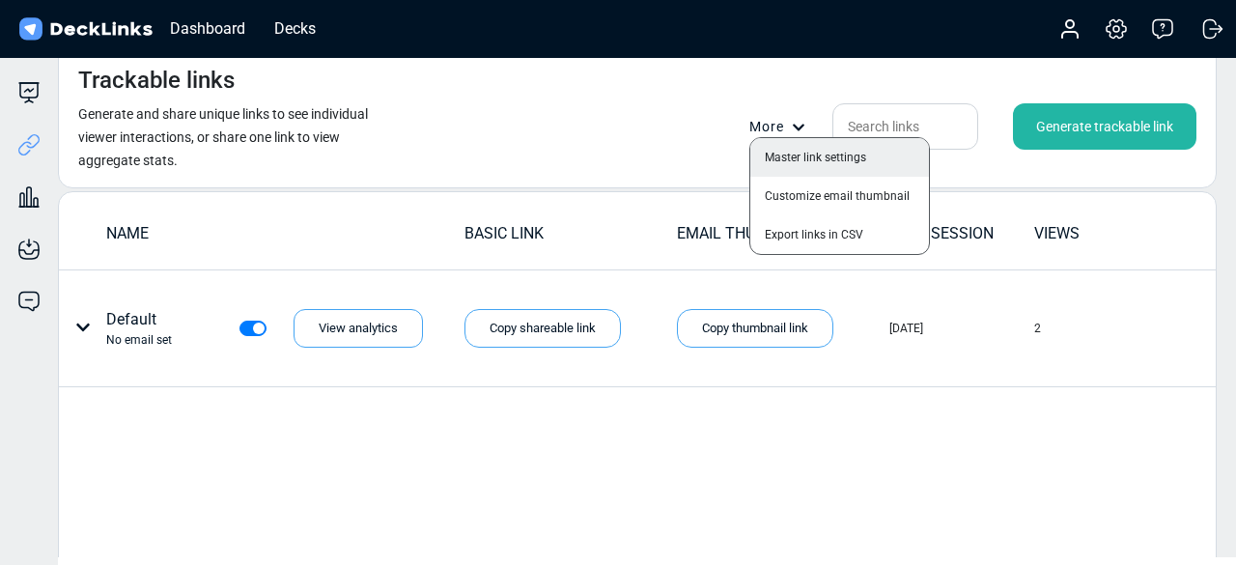
click at [786, 163] on div "Master link settings" at bounding box center [839, 157] width 179 height 39
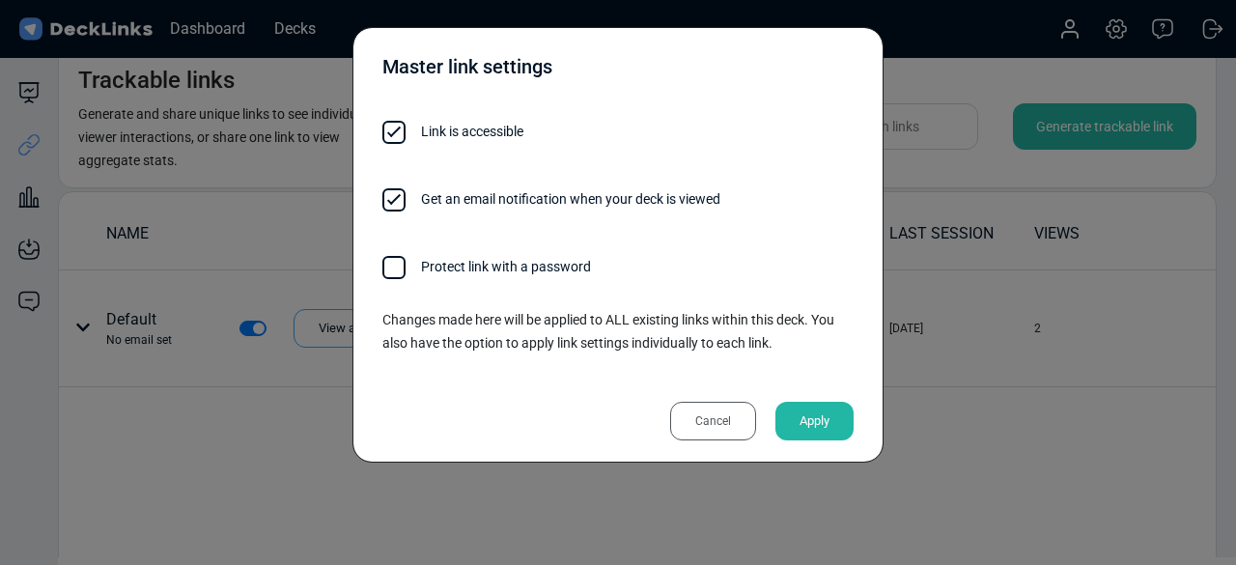
click at [727, 410] on div "Cancel" at bounding box center [713, 421] width 86 height 39
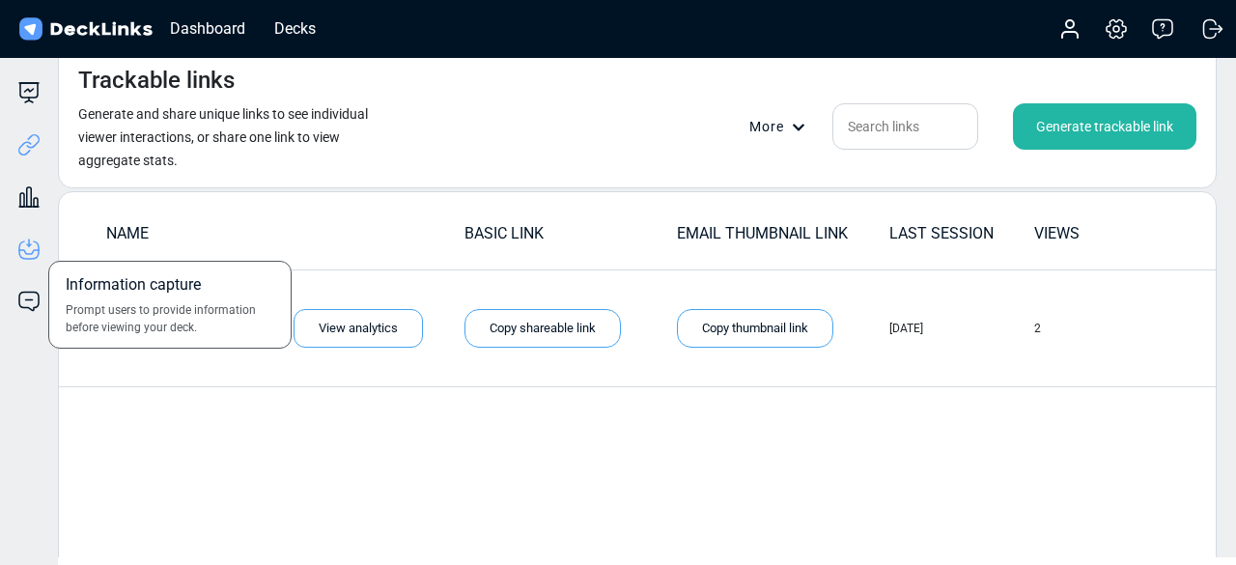
click at [27, 244] on icon at bounding box center [28, 245] width 2 height 2
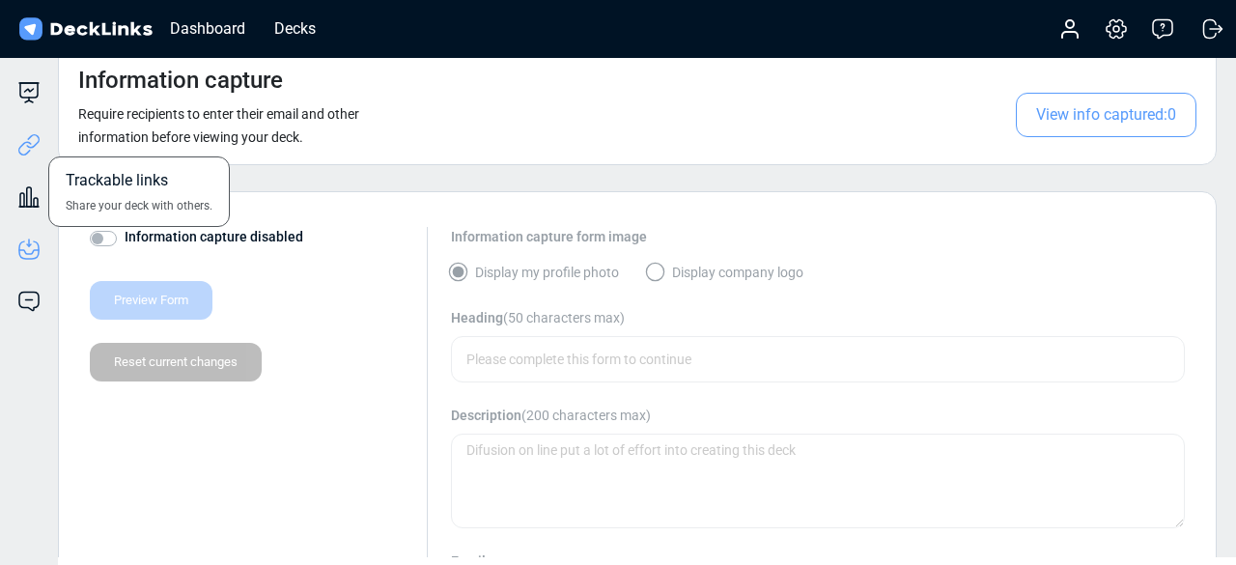
click at [20, 150] on icon at bounding box center [28, 144] width 23 height 23
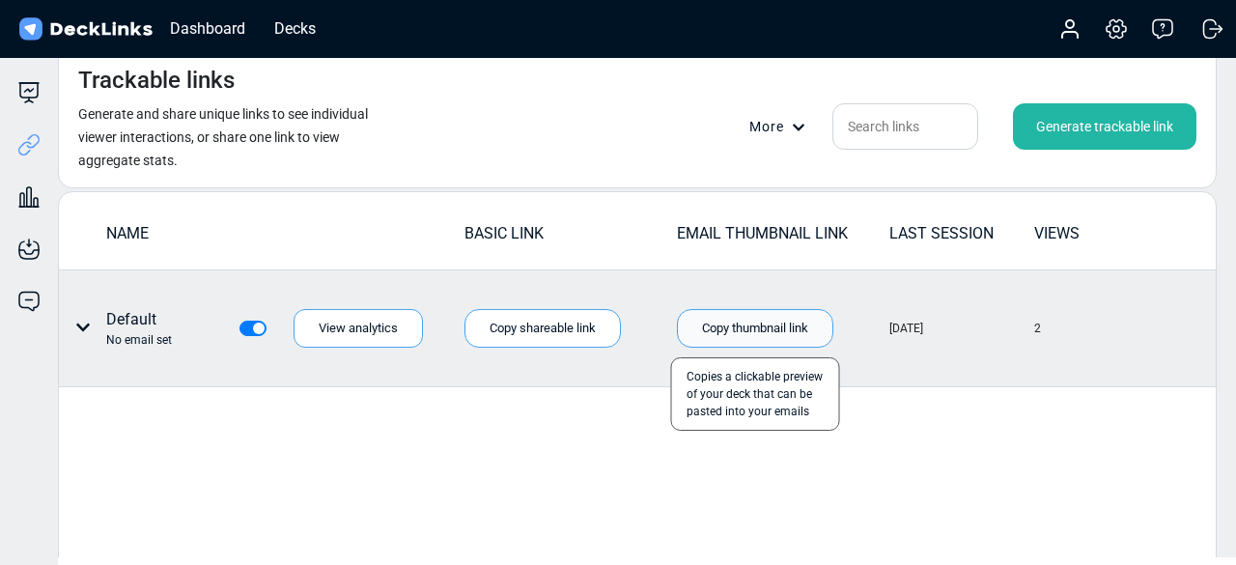
click at [775, 327] on div "Copy thumbnail link" at bounding box center [755, 328] width 156 height 39
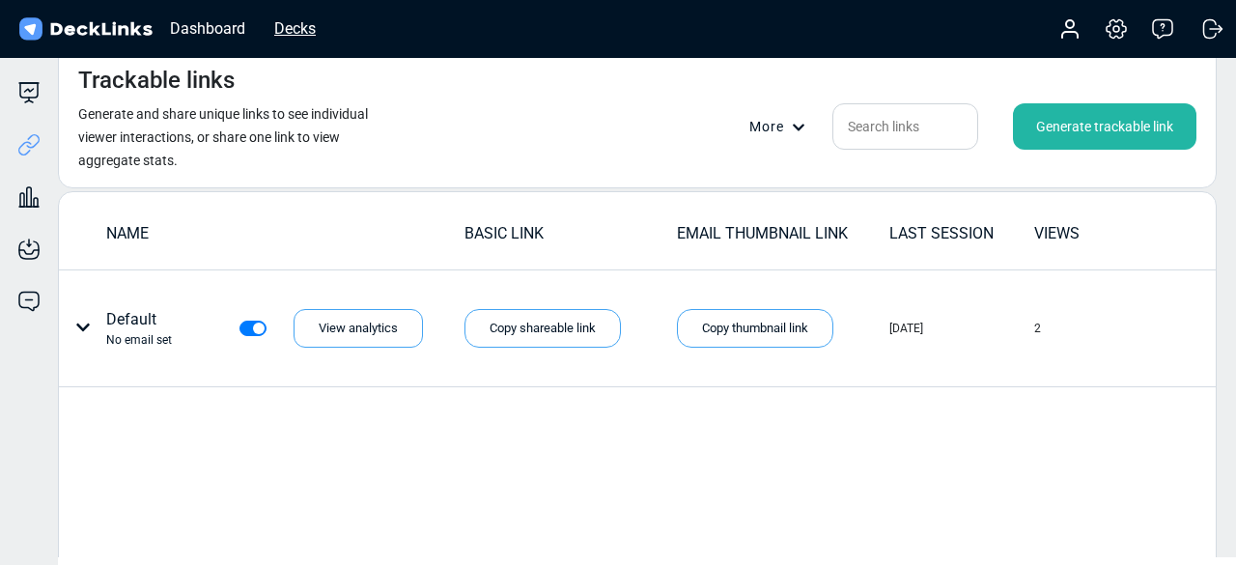
click at [309, 34] on div "Decks" at bounding box center [295, 28] width 61 height 24
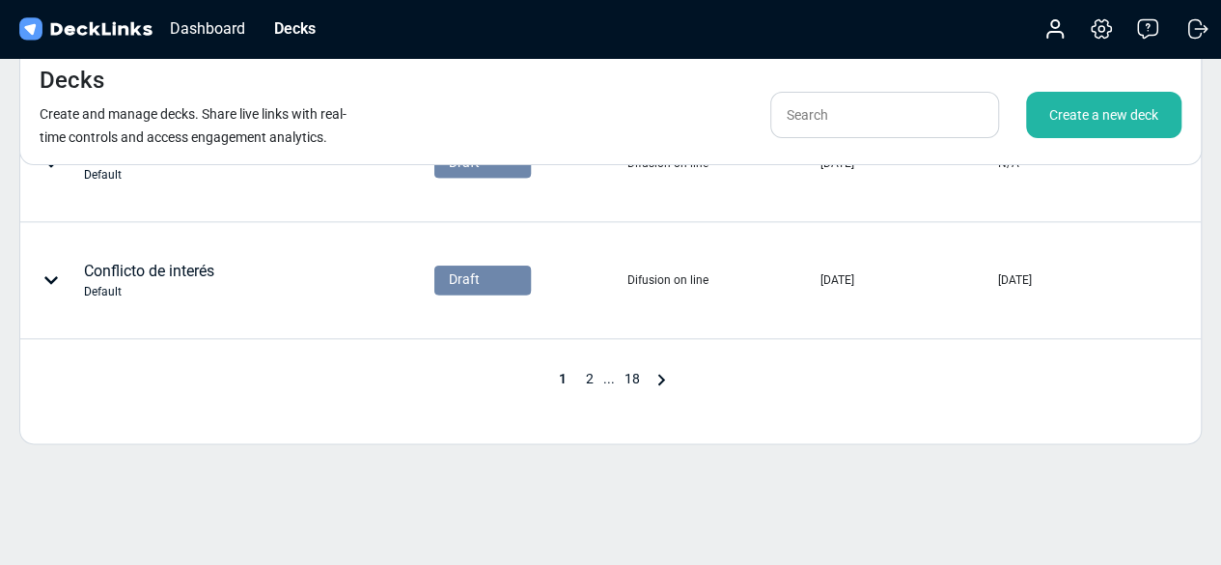
scroll to position [1113, 0]
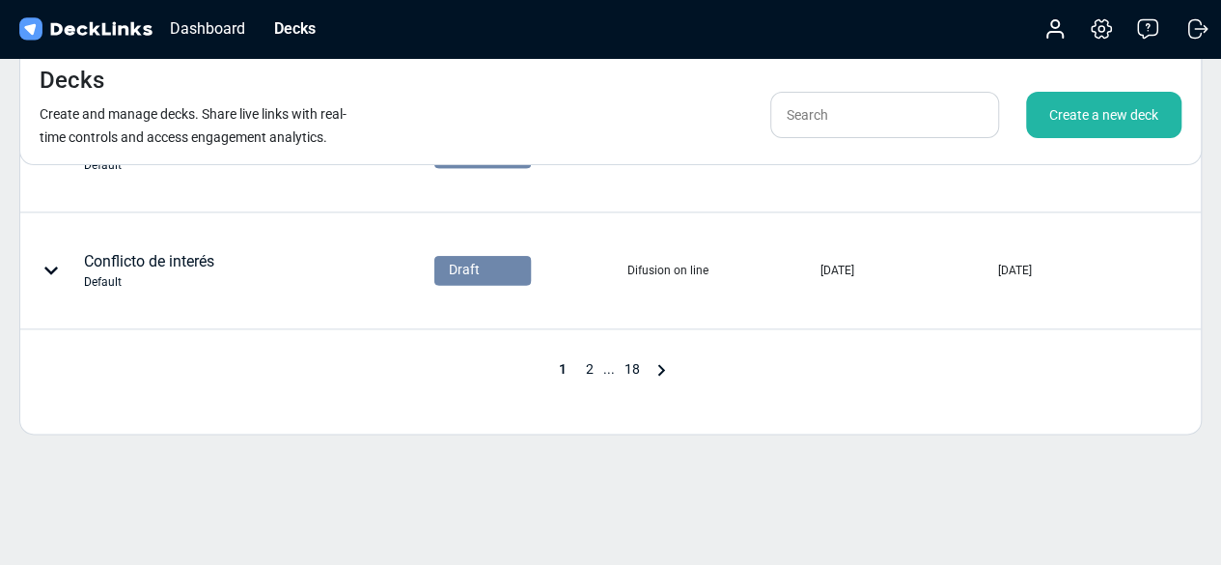
click at [608, 368] on span "..." at bounding box center [609, 368] width 12 height 15
click at [585, 361] on span "2" at bounding box center [589, 368] width 27 height 15
click at [617, 366] on span "3" at bounding box center [615, 368] width 27 height 15
click at [631, 367] on span "4" at bounding box center [628, 368] width 27 height 15
click at [631, 367] on span "5" at bounding box center [634, 368] width 27 height 15
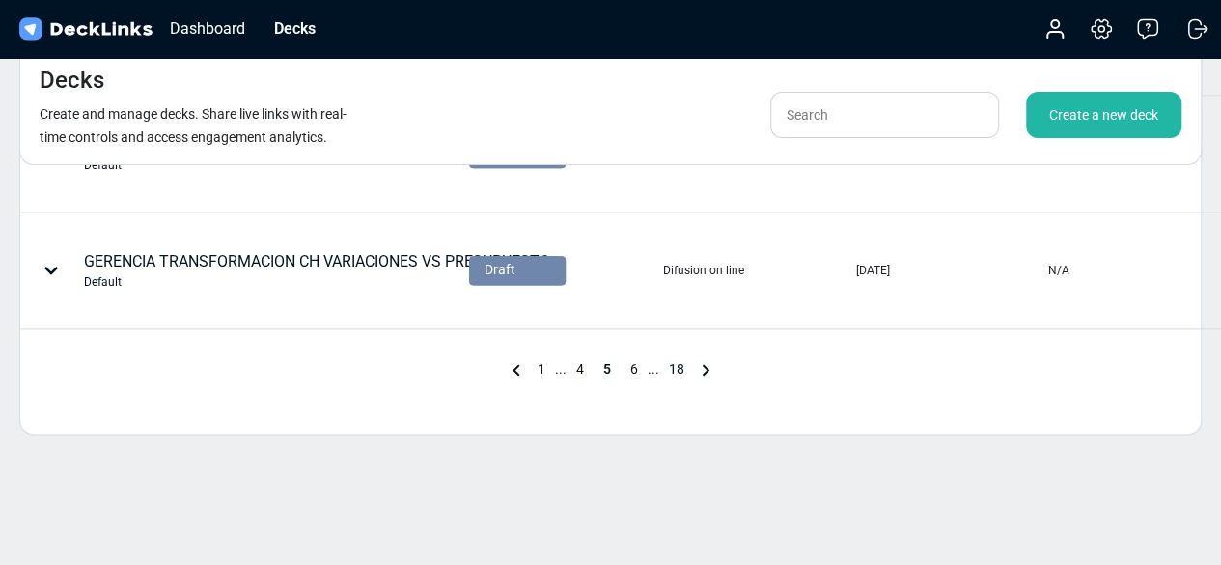
click at [631, 365] on span "6" at bounding box center [634, 368] width 27 height 15
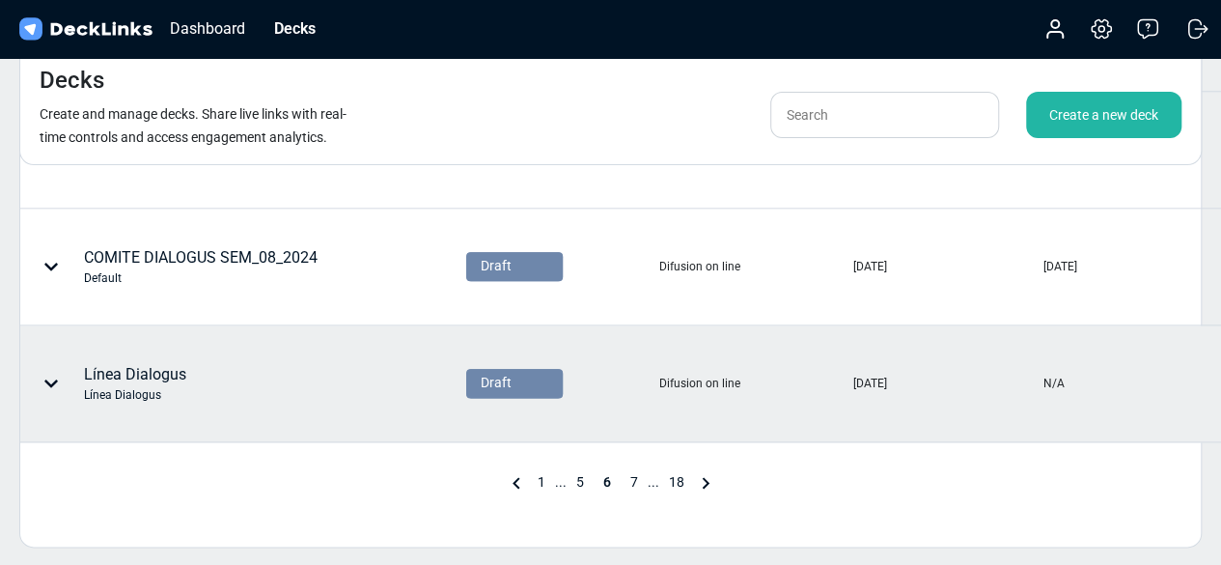
scroll to position [1032, 0]
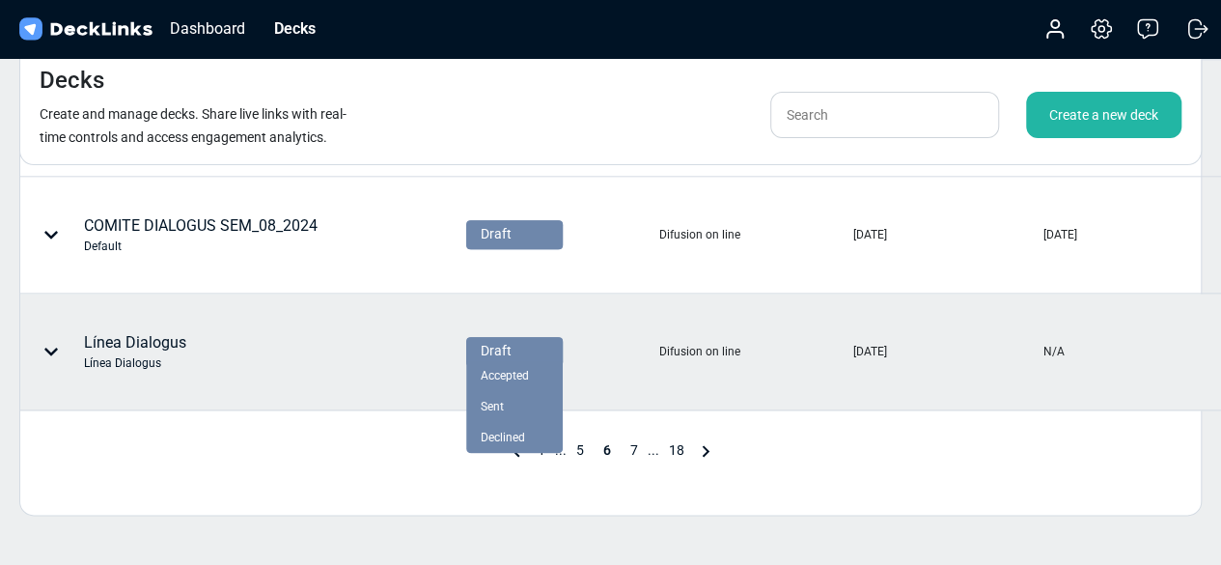
click at [547, 346] on div "Draft" at bounding box center [515, 351] width 68 height 20
click at [496, 345] on span "Draft" at bounding box center [496, 351] width 31 height 20
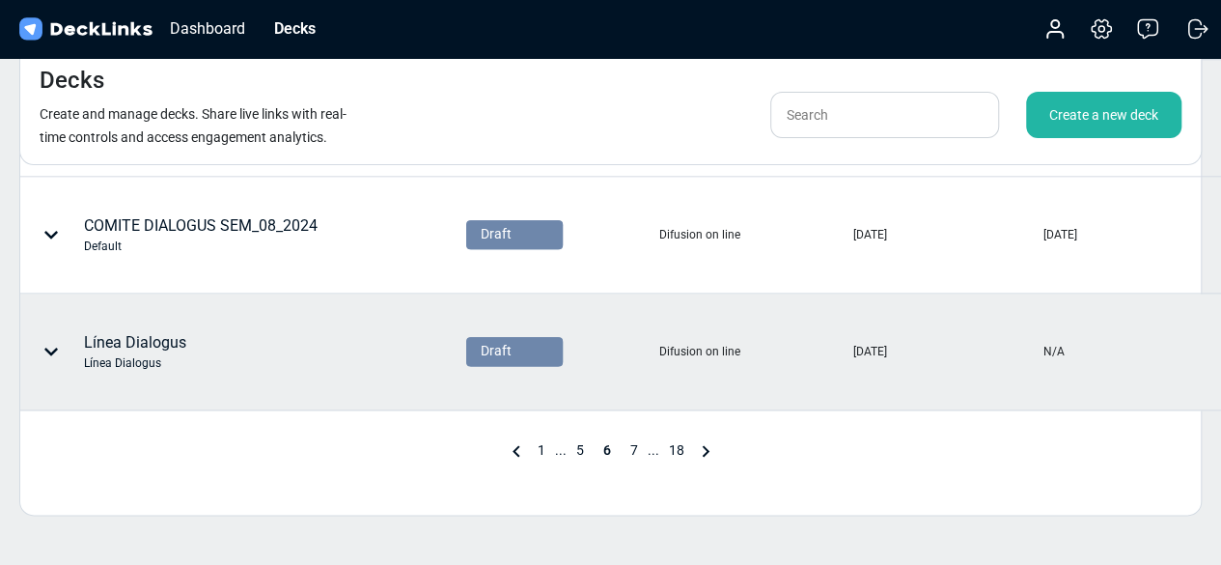
click at [48, 348] on icon at bounding box center [51, 352] width 14 height 8
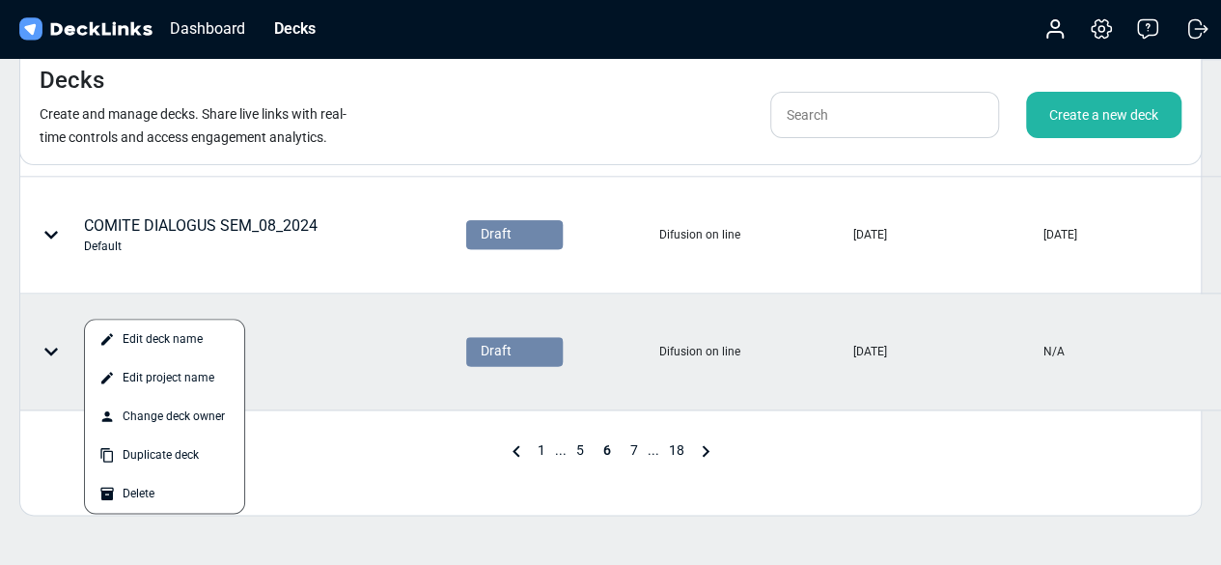
click at [317, 455] on div at bounding box center [610, 282] width 1221 height 565
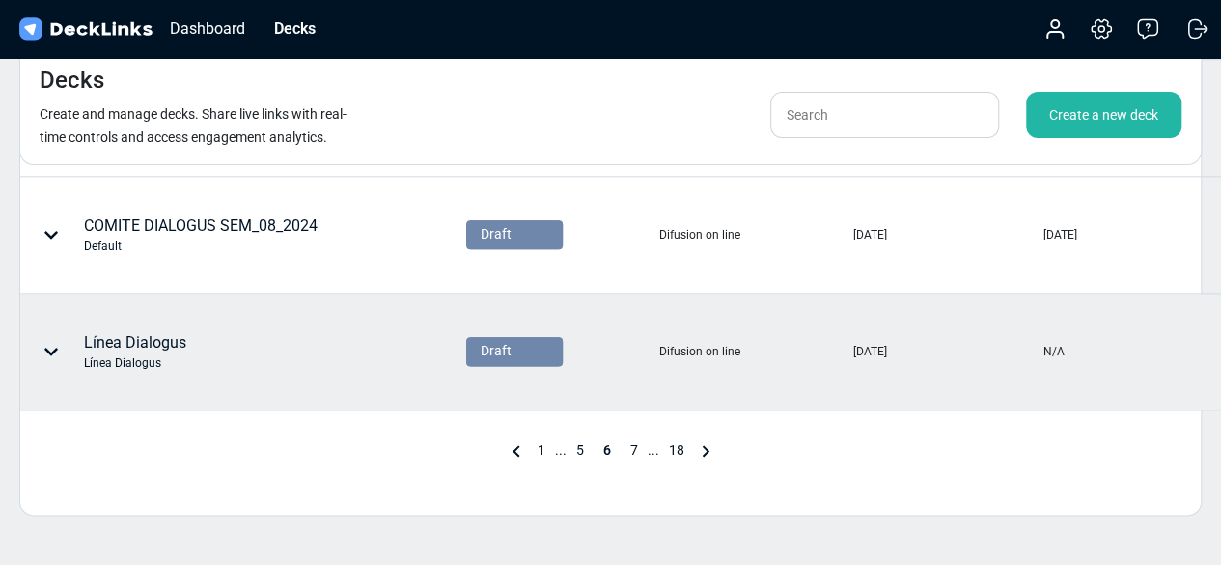
click at [499, 349] on span "Draft" at bounding box center [496, 351] width 31 height 20
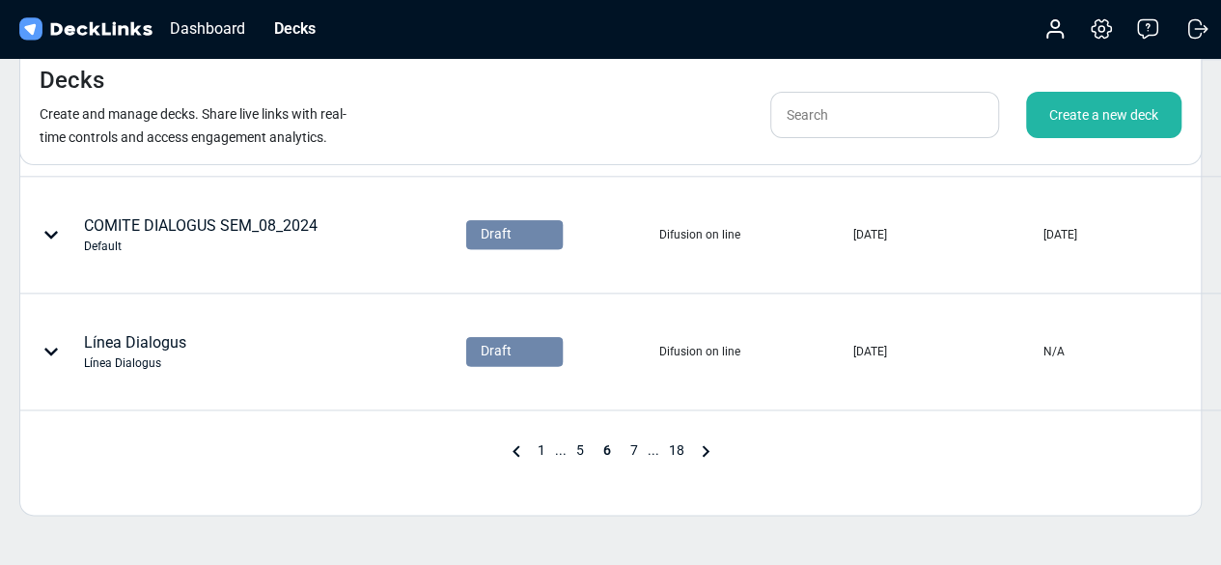
click at [179, 331] on div "Línea Dialogus Línea Dialogus" at bounding box center [135, 351] width 102 height 41
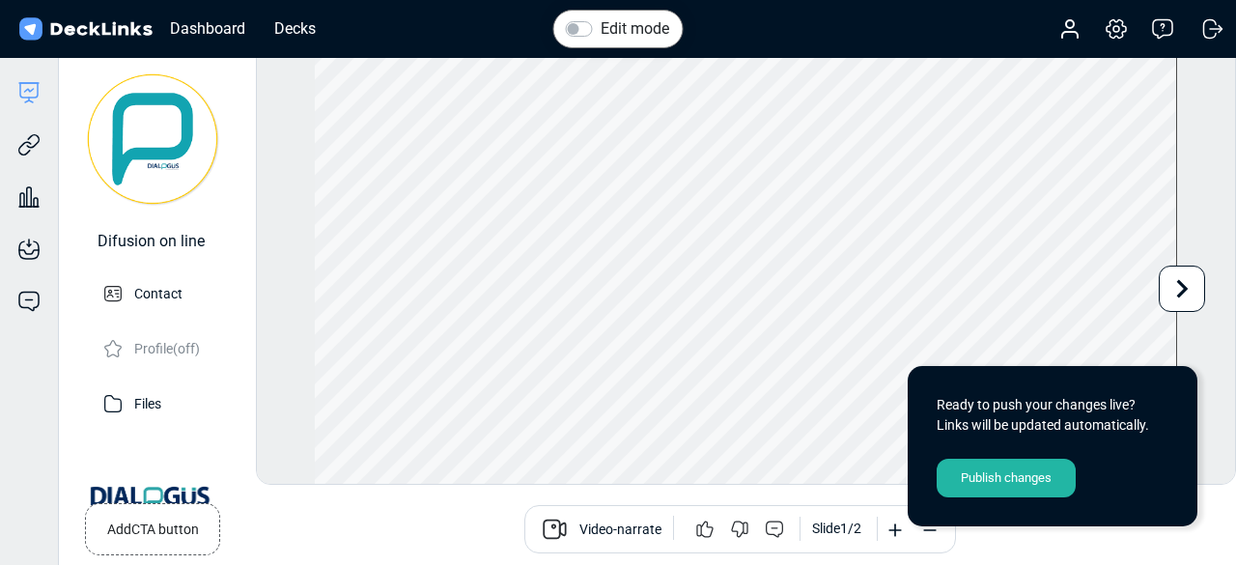
click at [1001, 483] on div "Publish changes" at bounding box center [1006, 478] width 139 height 39
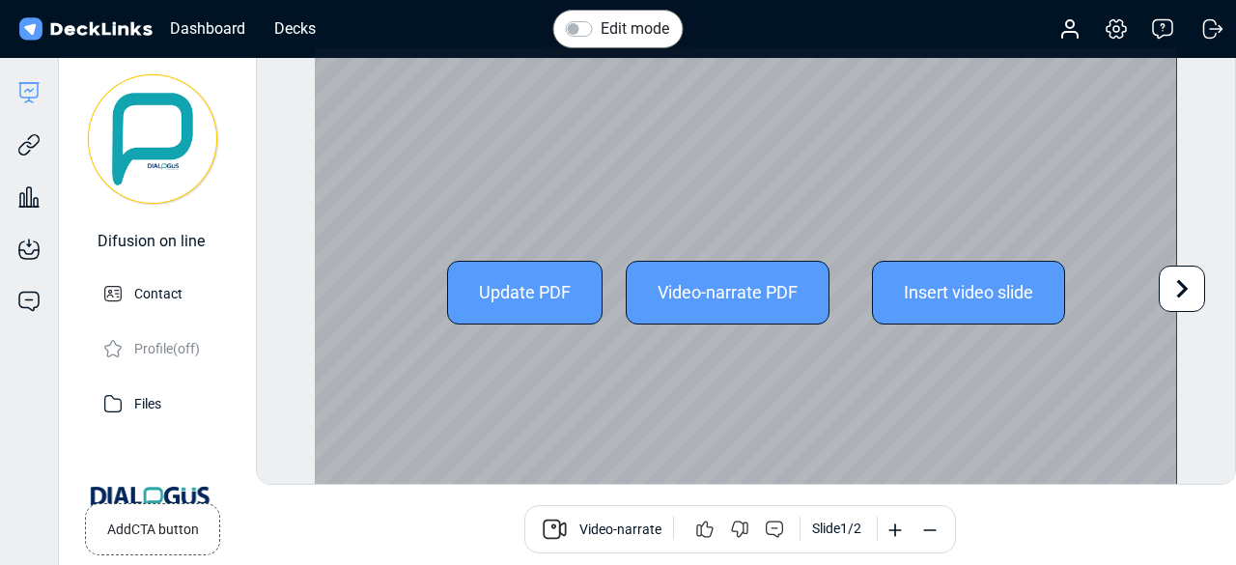
click at [1177, 273] on icon at bounding box center [1182, 288] width 37 height 37
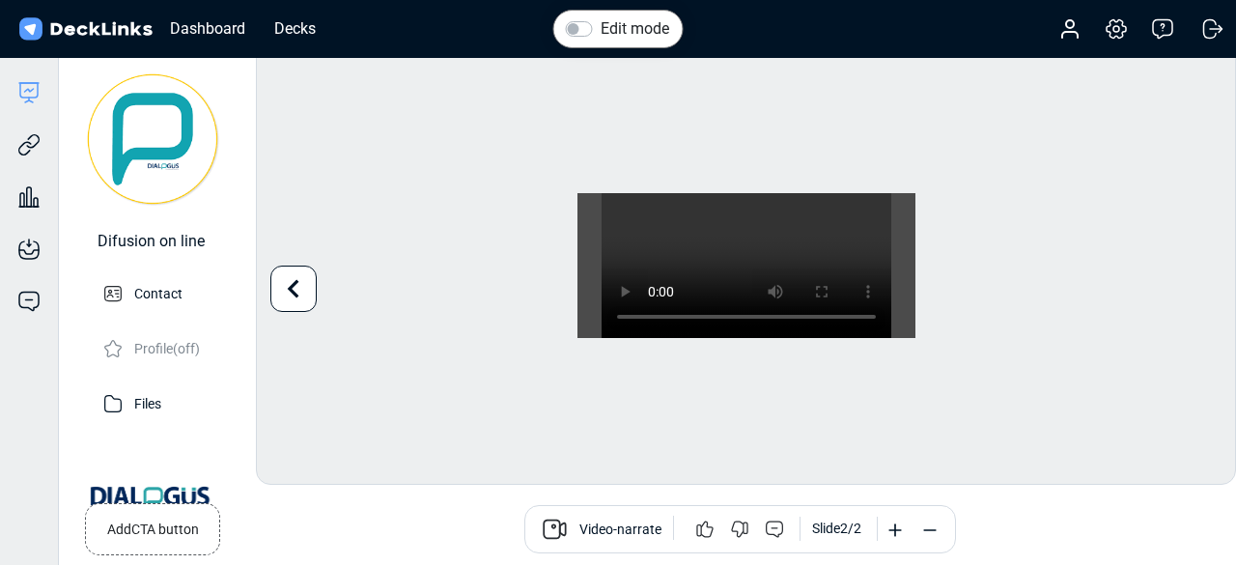
click at [601, 30] on label "Edit mode" at bounding box center [635, 28] width 69 height 23
click at [581, 30] on input "Edit mode" at bounding box center [573, 26] width 15 height 19
checkbox input "true"
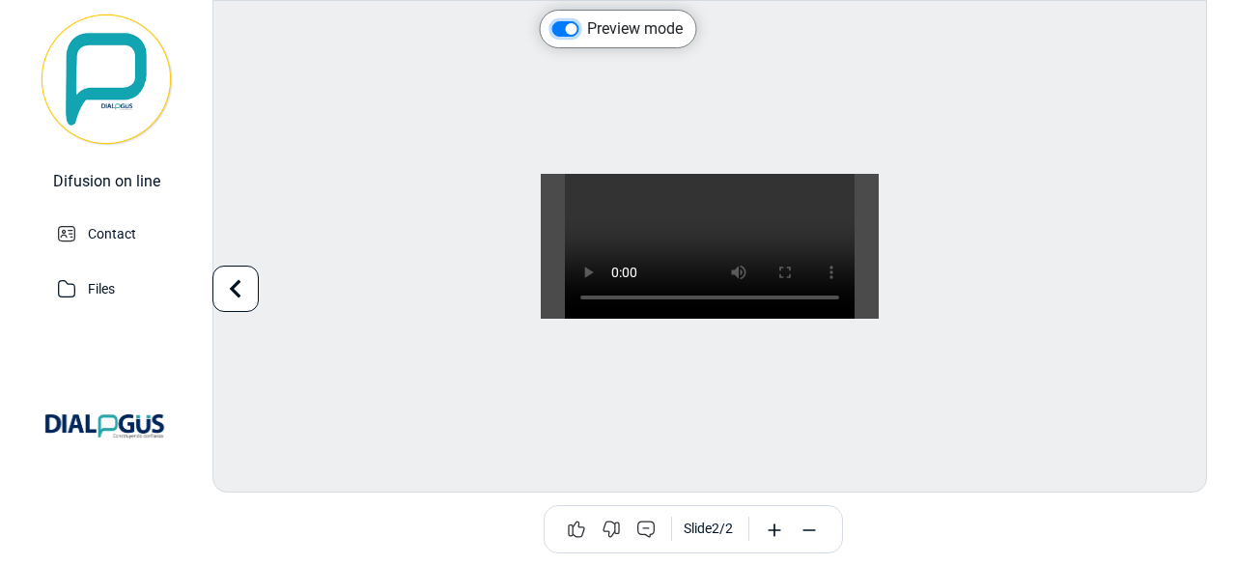
scroll to position [8, 0]
click at [701, 389] on div "Use the left/right arrows to navigate between slides" at bounding box center [672, 393] width 386 height 54
click at [1202, 155] on div "Preview mode Sorry, your browser doesn't support embedded videos. Use the left/…" at bounding box center [709, 246] width 995 height 492
click at [90, 220] on p "Contact" at bounding box center [112, 232] width 48 height 24
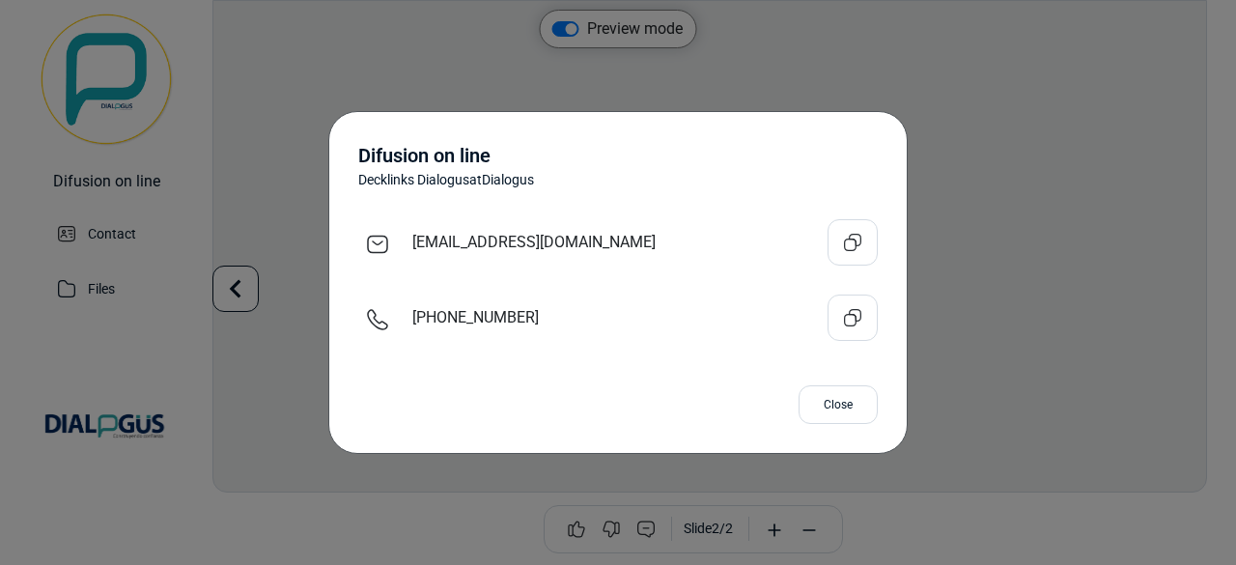
click at [85, 279] on div "Difusion on line Decklinks Dialogus at Dialogus [EMAIL_ADDRESS][DOMAIN_NAME] [P…" at bounding box center [618, 282] width 1236 height 565
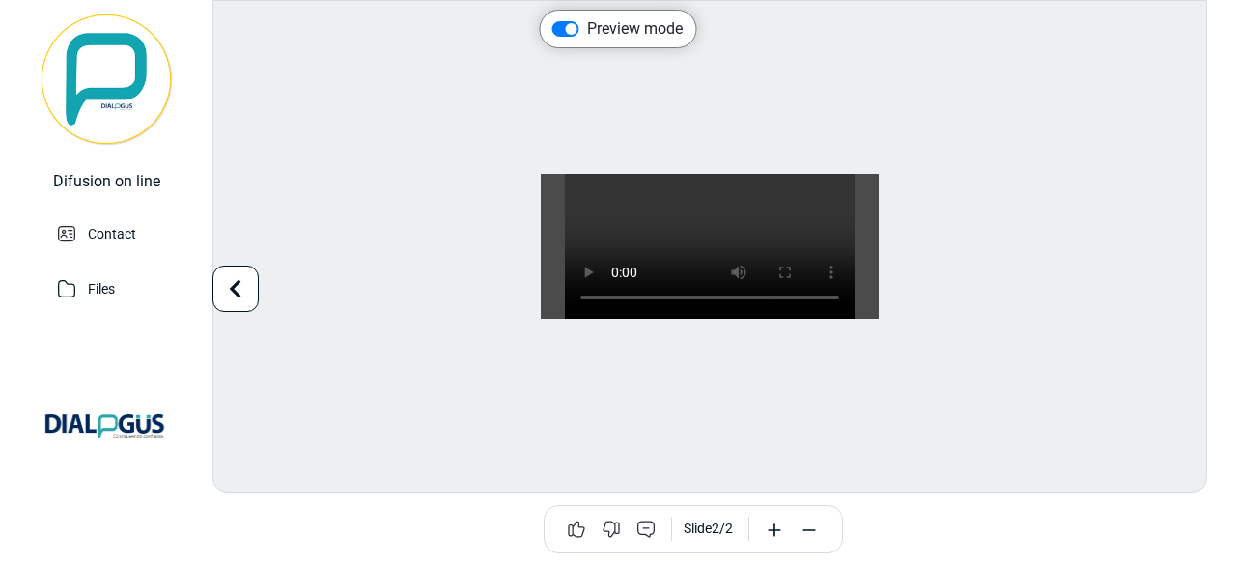
scroll to position [0, 0]
click at [855, 174] on video "Sorry, your browser doesn't support embedded videos." at bounding box center [710, 246] width 290 height 145
click at [940, 533] on div "Slide 2 / 2" at bounding box center [693, 529] width 962 height 48
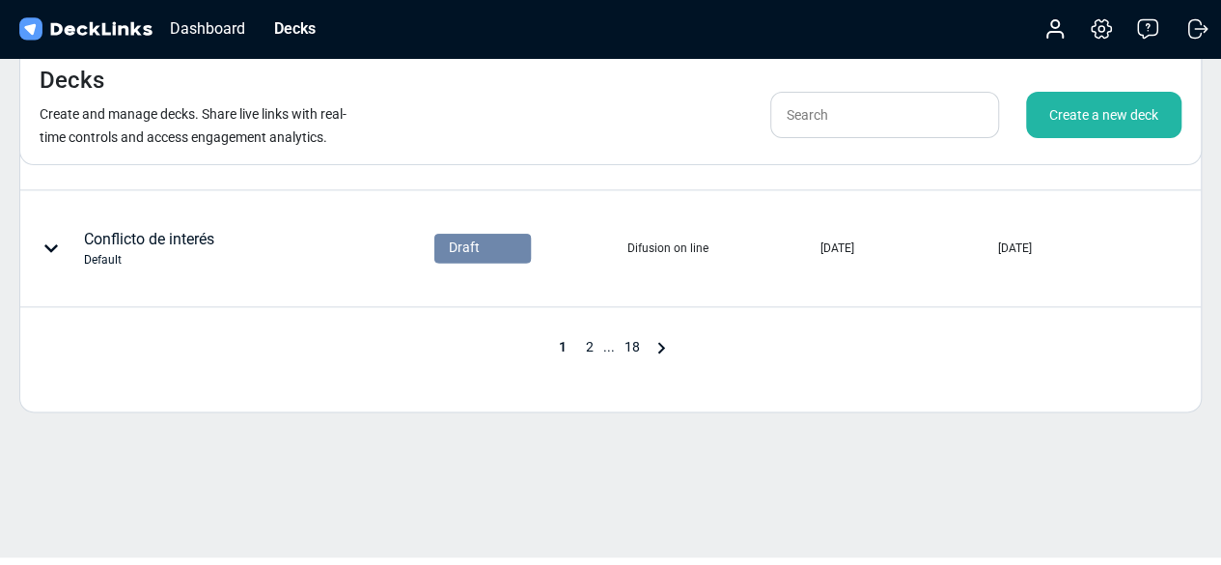
scroll to position [1146, 0]
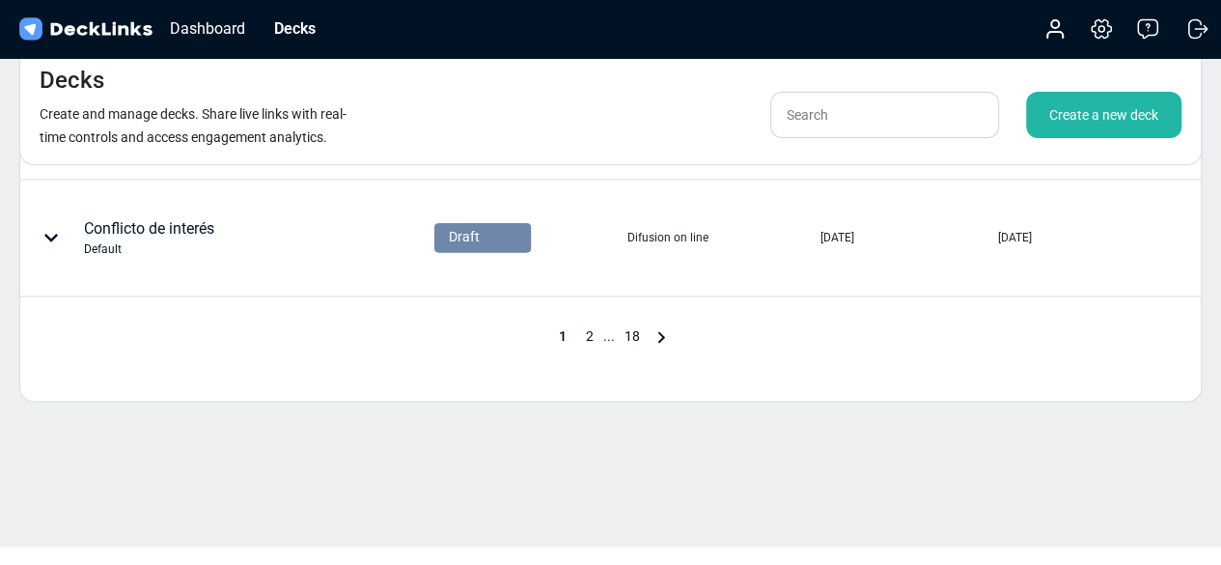
click at [659, 336] on icon at bounding box center [661, 337] width 7 height 12
click at [657, 334] on span "18" at bounding box center [657, 335] width 35 height 15
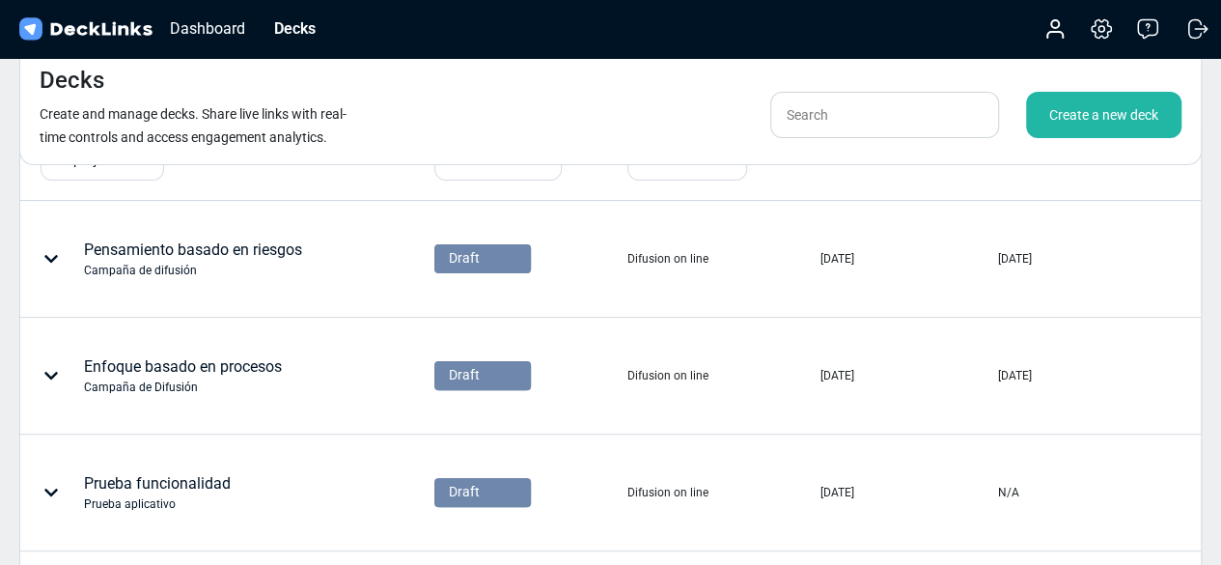
scroll to position [0, 0]
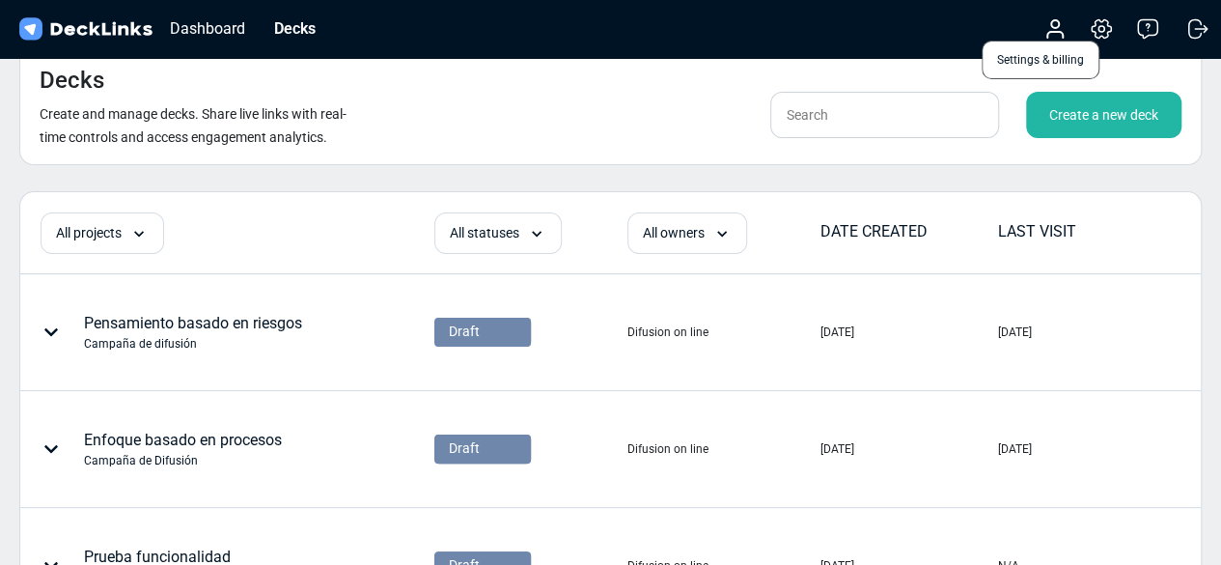
click at [1091, 31] on icon at bounding box center [1101, 28] width 23 height 23
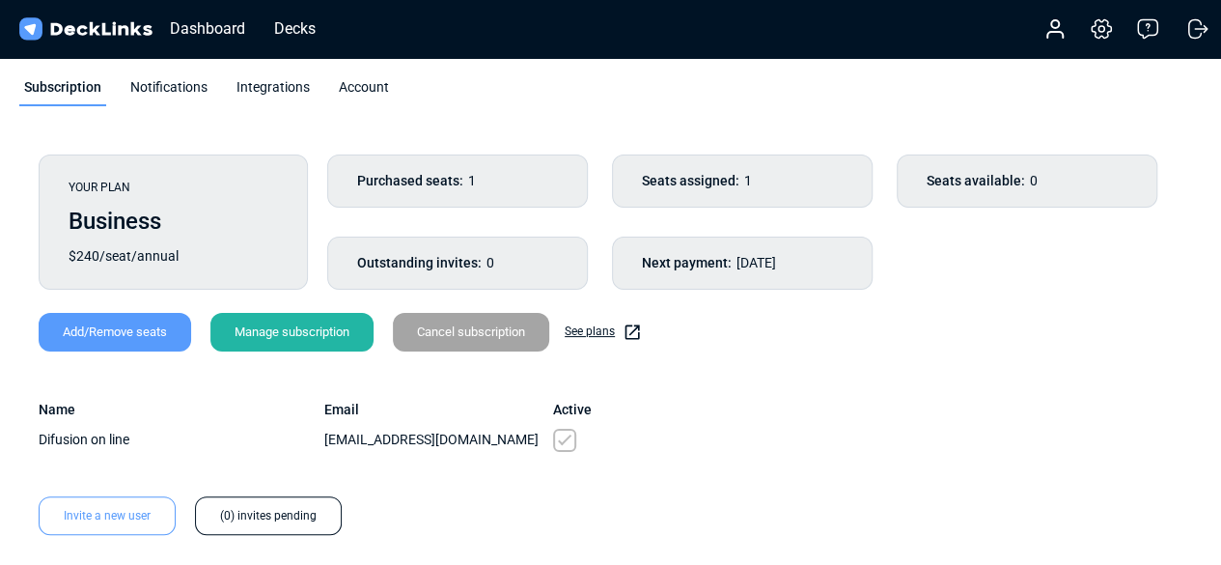
click at [154, 82] on div "Notifications" at bounding box center [169, 91] width 87 height 29
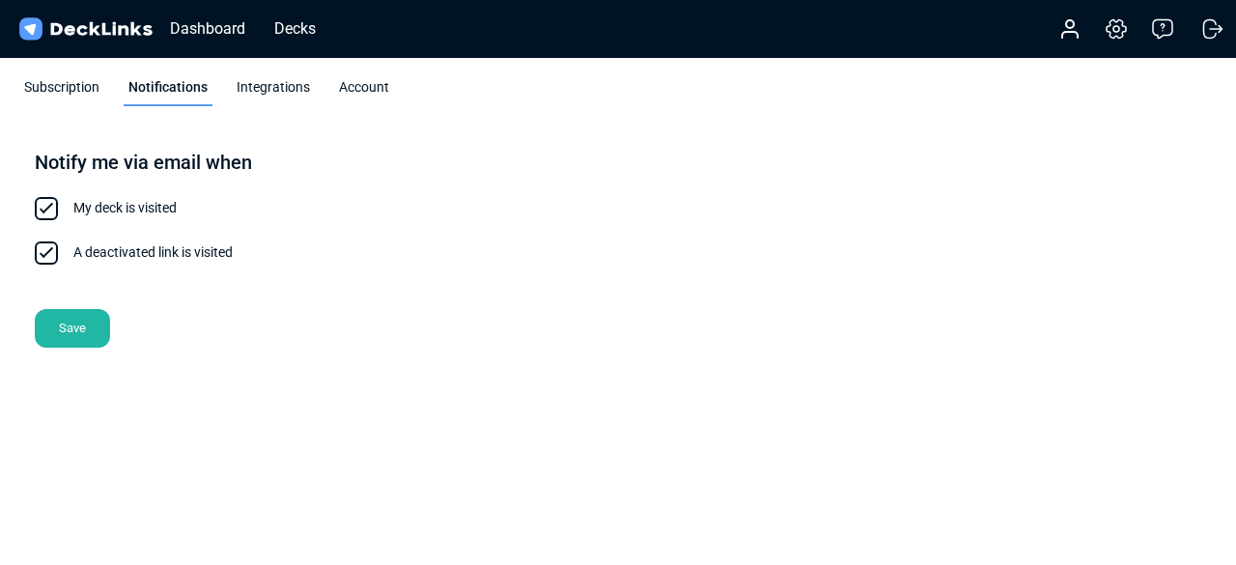
click at [253, 88] on div "Integrations" at bounding box center [273, 91] width 83 height 29
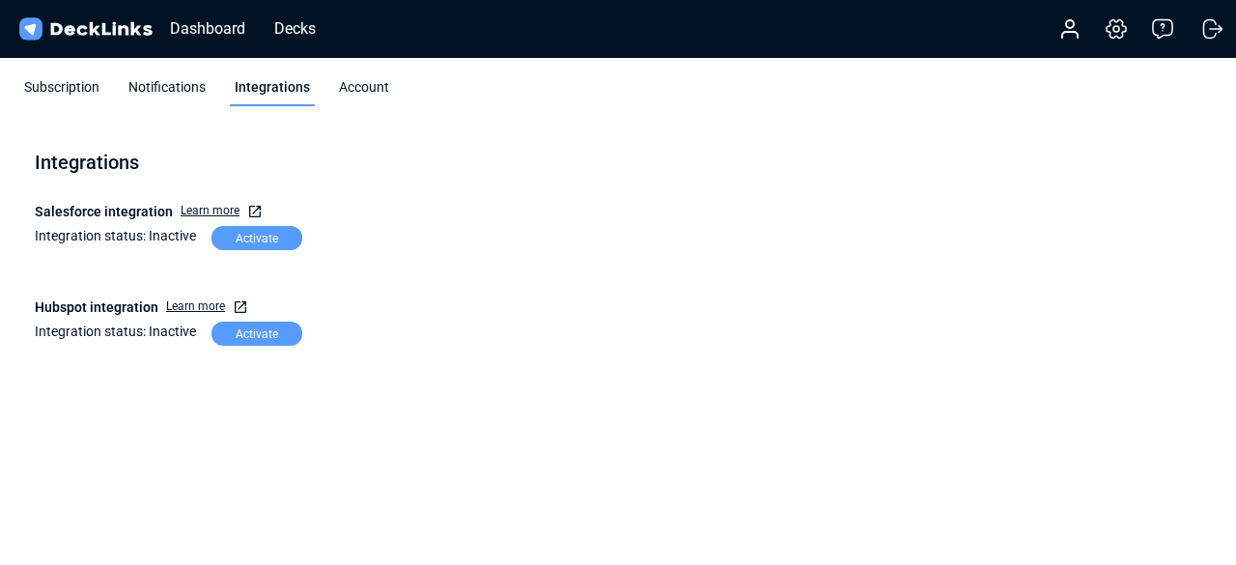
click at [364, 82] on div "Account" at bounding box center [364, 91] width 60 height 29
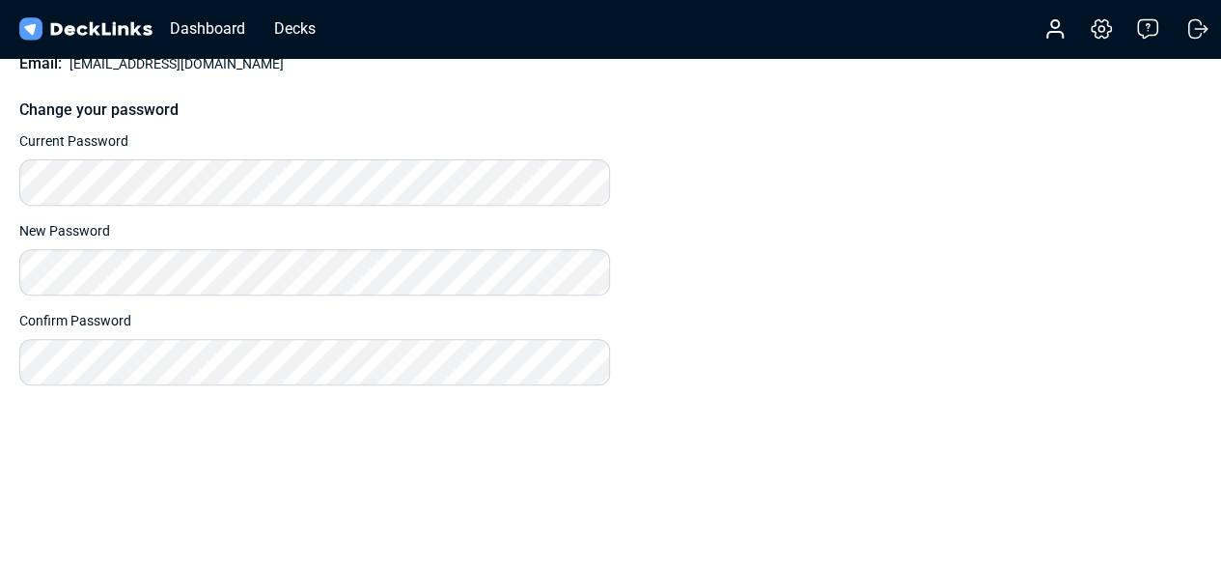
scroll to position [259, 0]
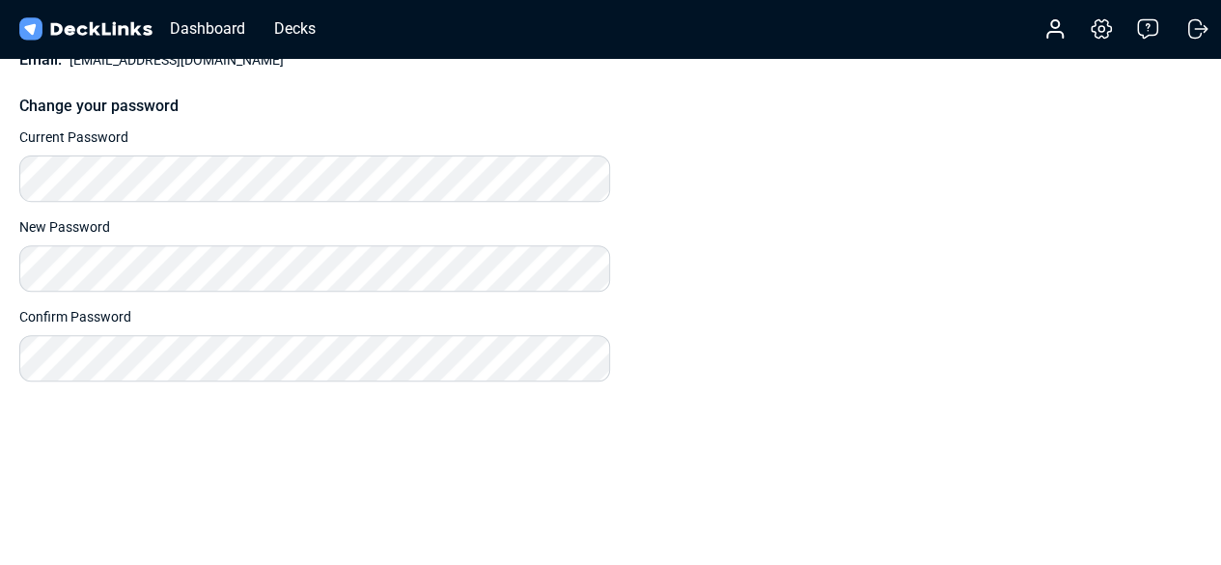
click at [206, 13] on div "Dashboard Decks" at bounding box center [172, 29] width 315 height 42
click at [203, 28] on div "Dashboard" at bounding box center [207, 28] width 95 height 24
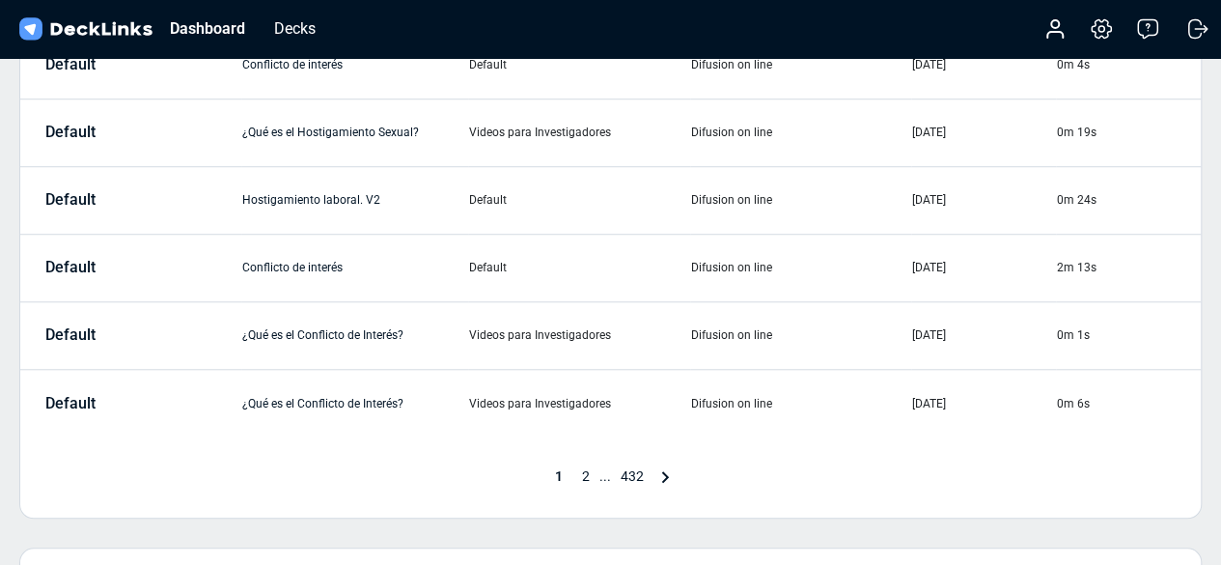
scroll to position [704, 0]
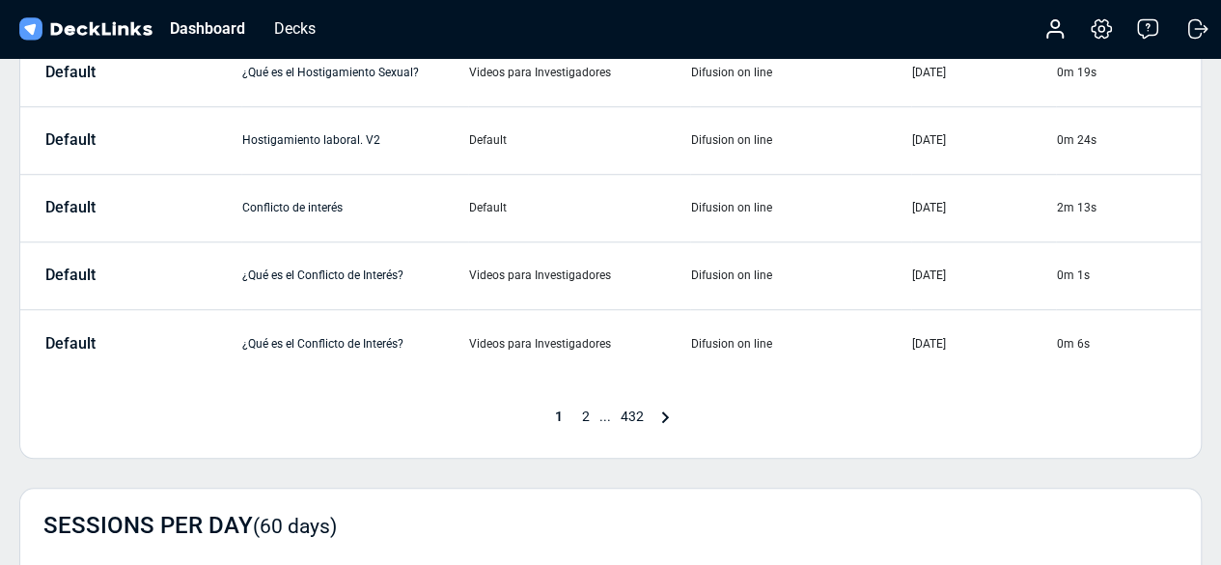
click at [636, 415] on span "432" at bounding box center [632, 415] width 42 height 15
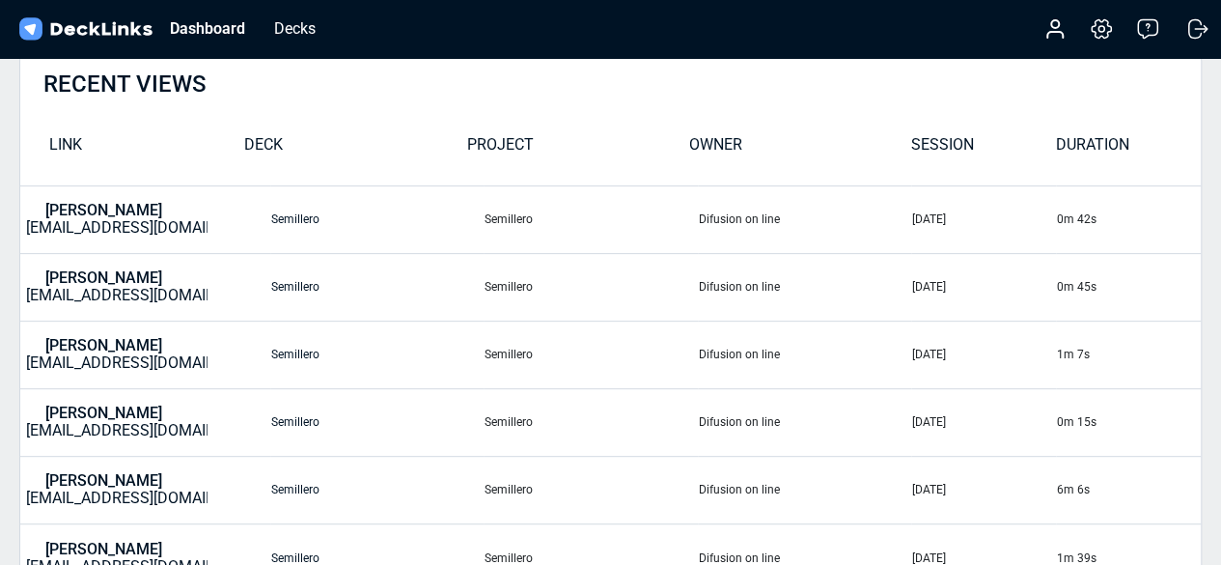
scroll to position [218, 0]
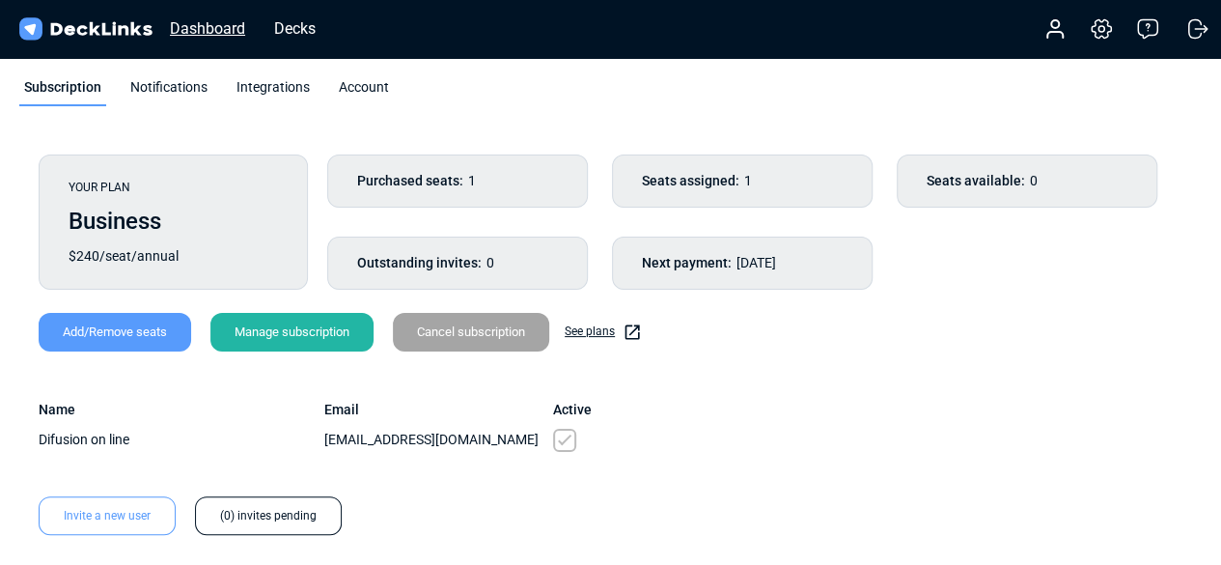
click at [225, 19] on div "Dashboard" at bounding box center [207, 28] width 95 height 24
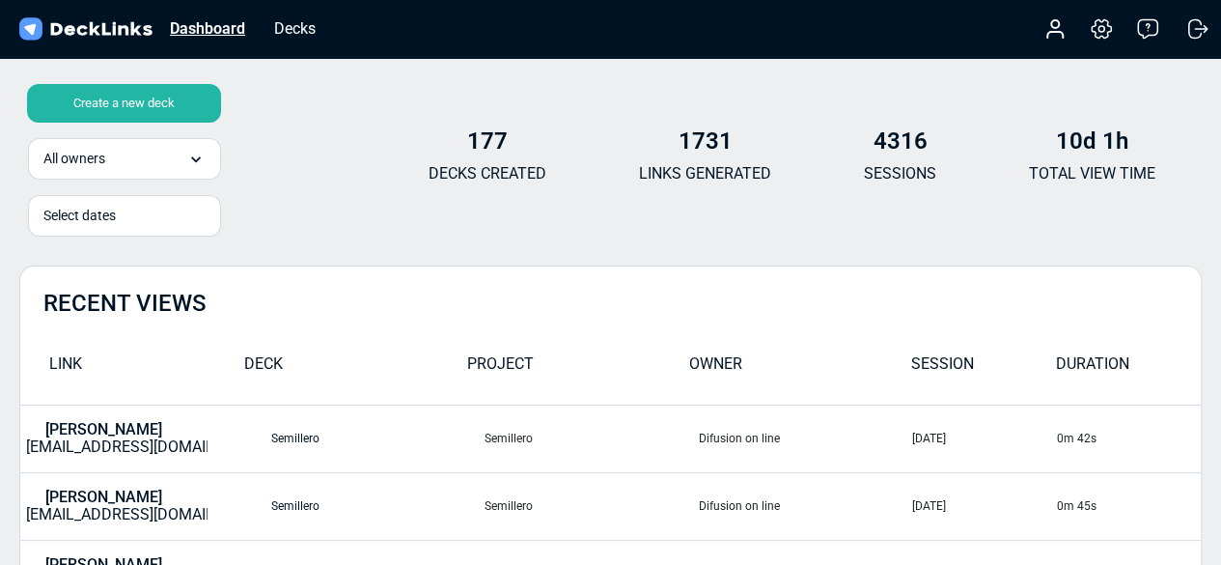
click at [214, 24] on div "Dashboard" at bounding box center [207, 28] width 95 height 24
click at [301, 28] on div "Decks" at bounding box center [295, 28] width 61 height 24
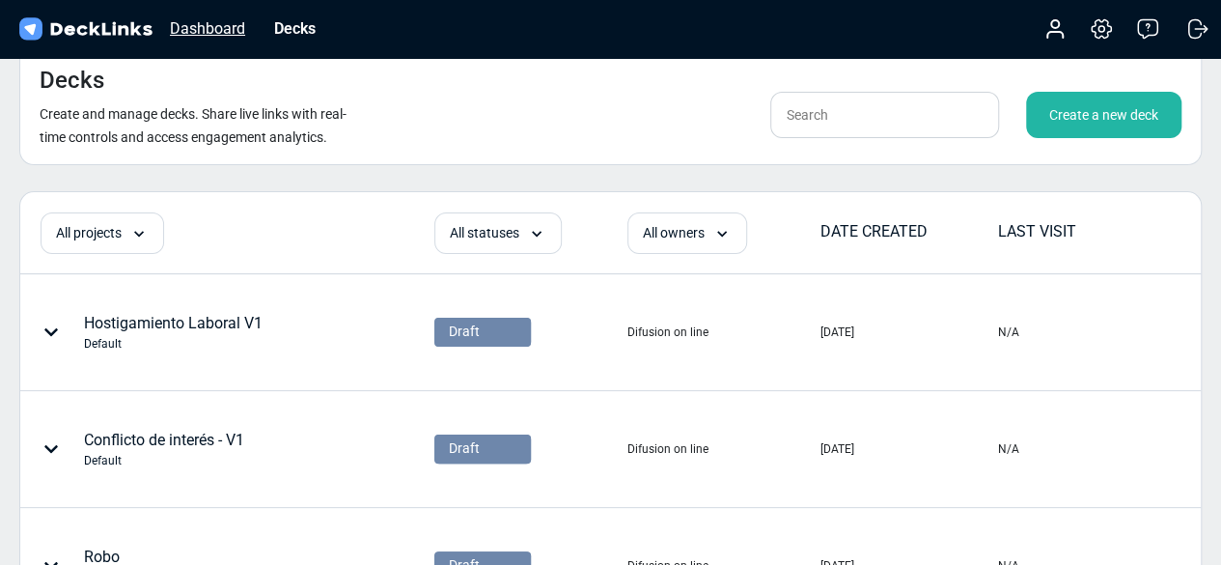
click at [232, 30] on div "Dashboard" at bounding box center [207, 28] width 95 height 24
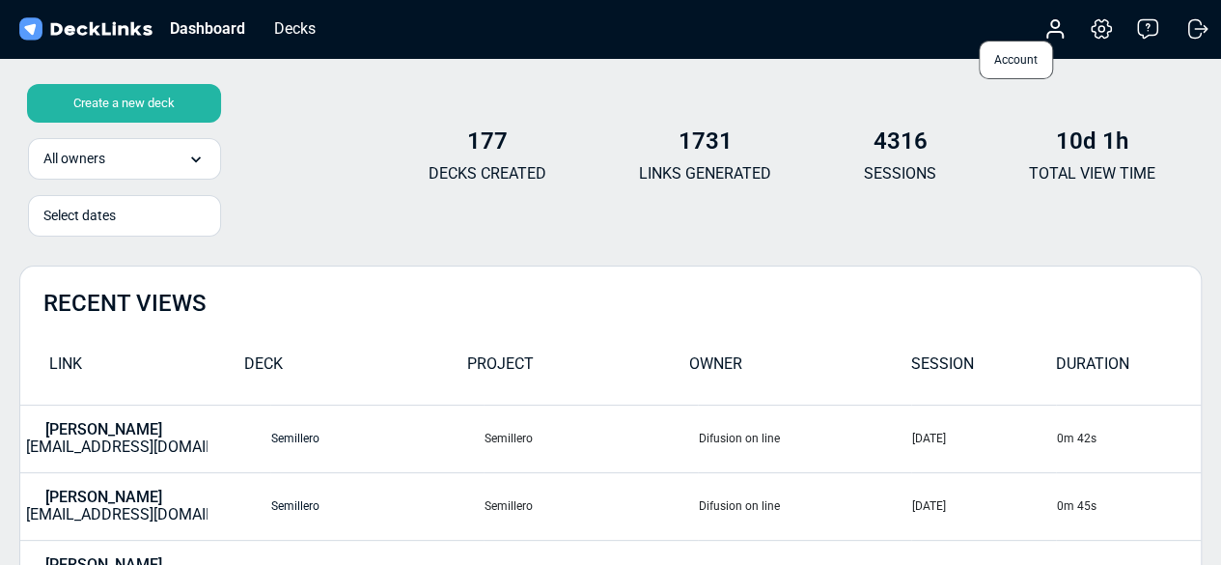
click at [1052, 28] on icon at bounding box center [1055, 28] width 23 height 23
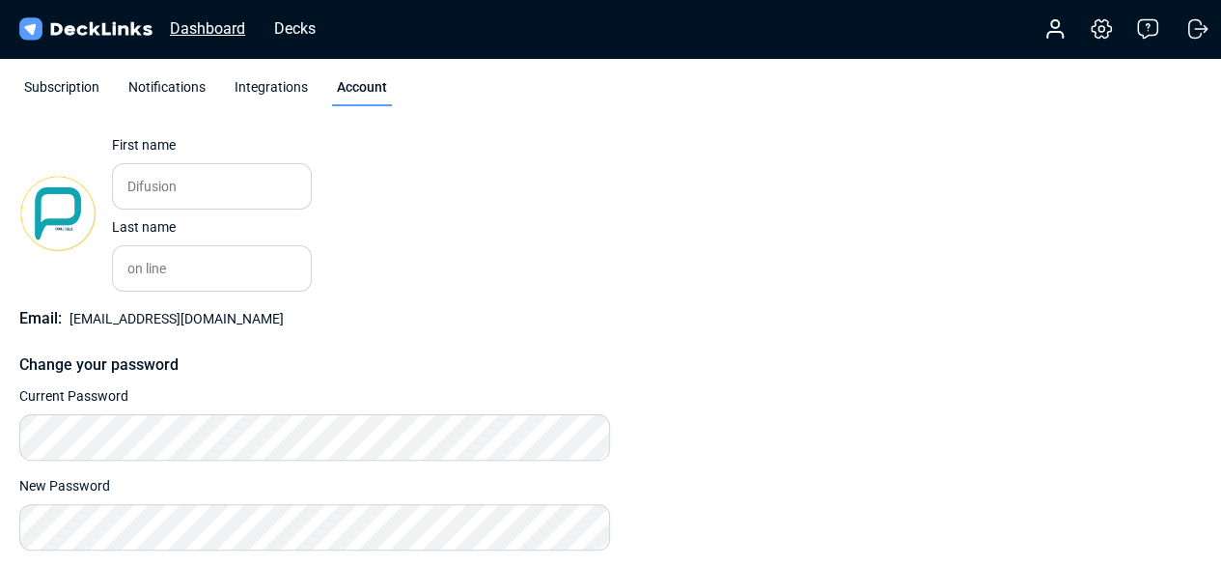
click at [201, 34] on div "Dashboard" at bounding box center [207, 28] width 95 height 24
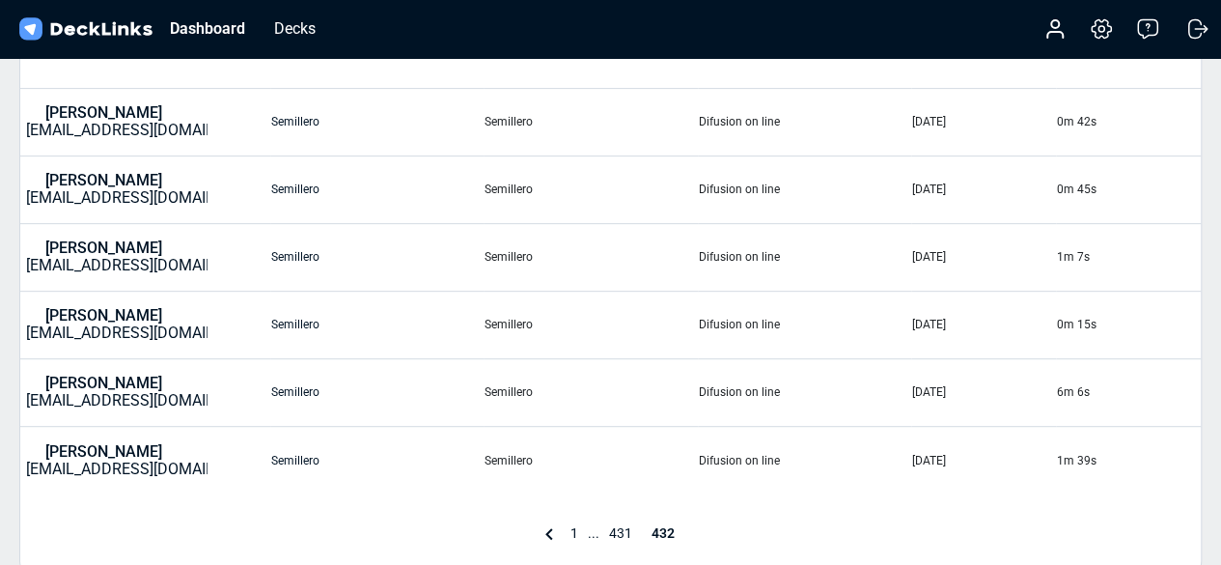
scroll to position [324, 0]
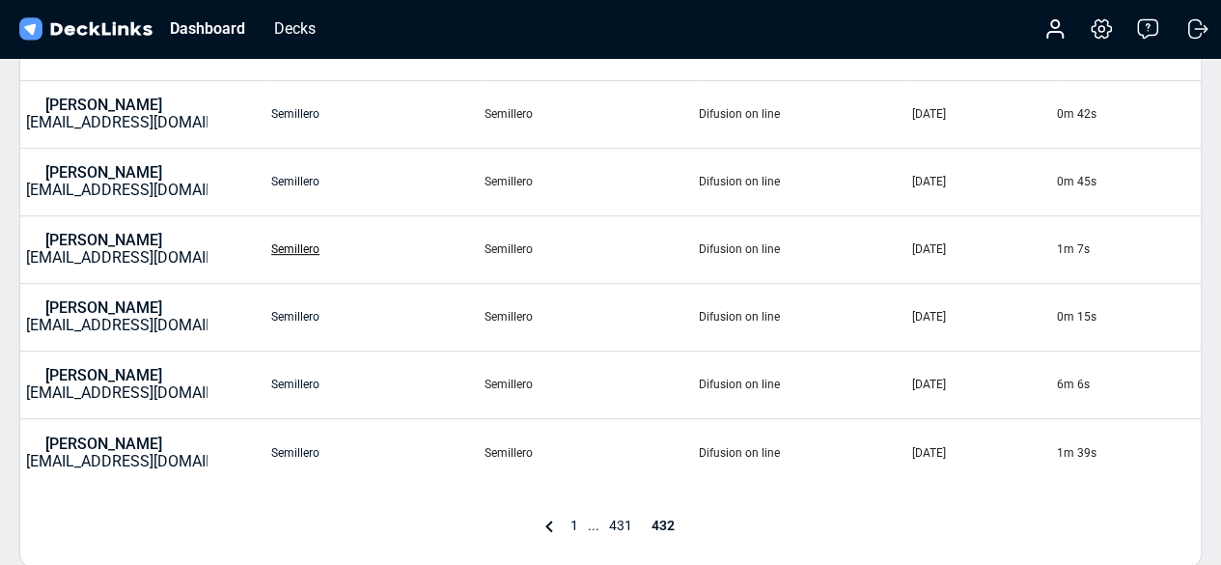
click at [276, 248] on link "Semillero" at bounding box center [295, 249] width 48 height 14
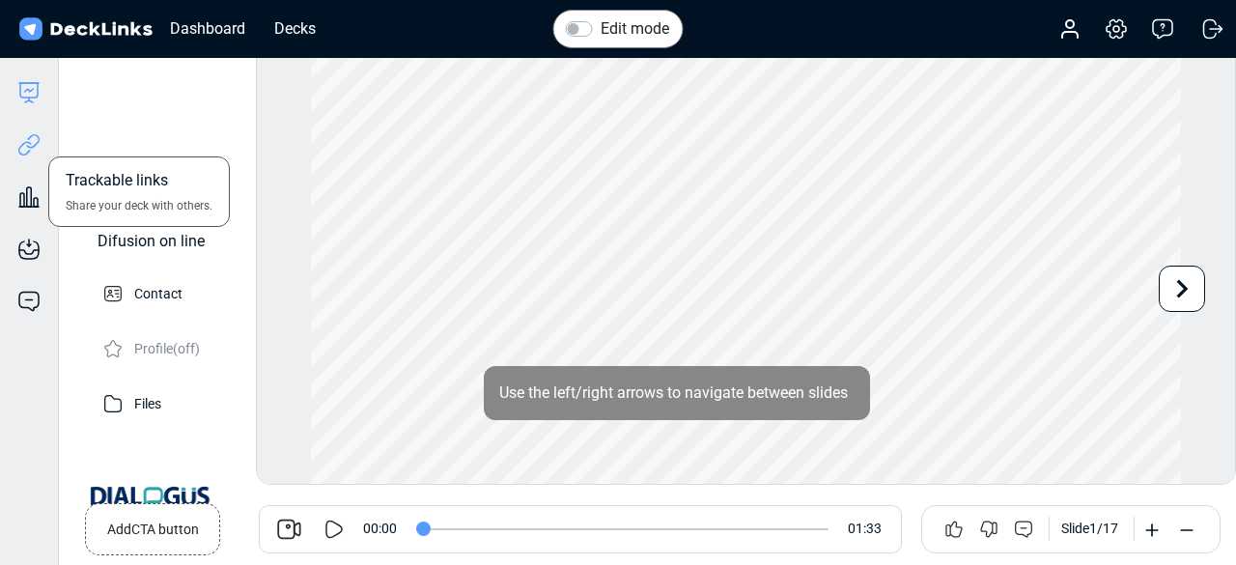
click at [35, 146] on icon at bounding box center [33, 141] width 14 height 14
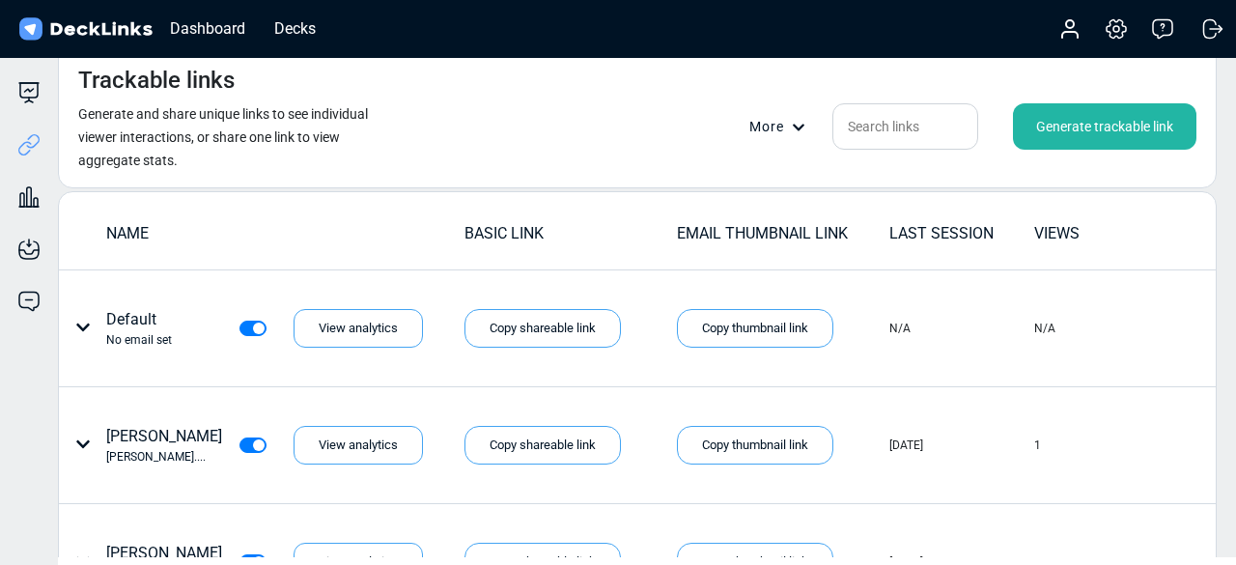
click at [792, 128] on icon at bounding box center [799, 128] width 14 height 14
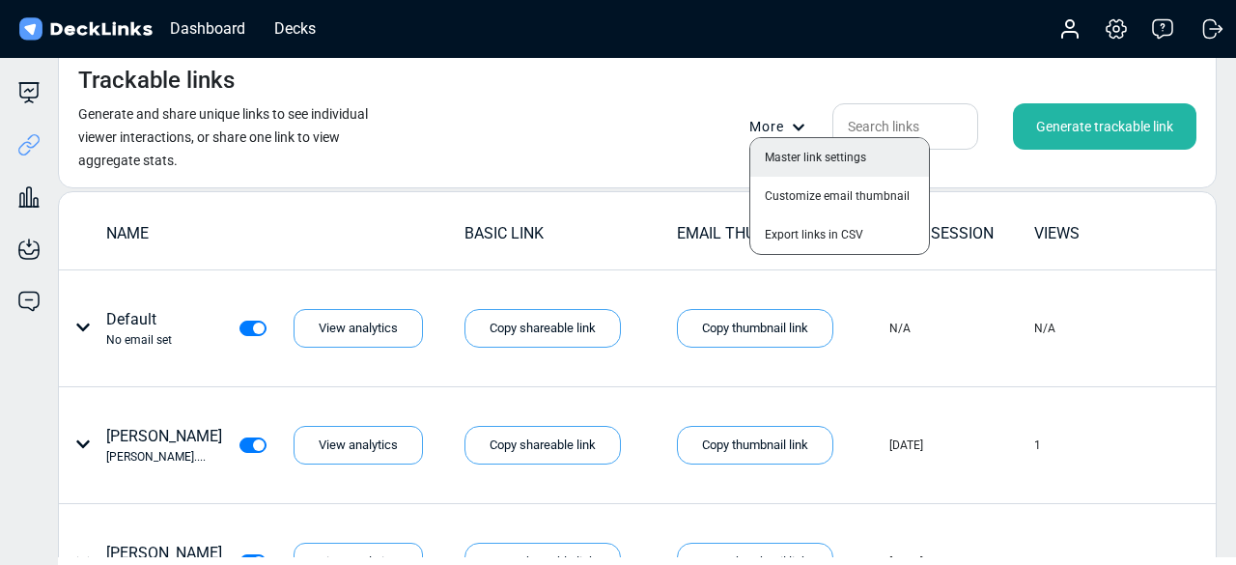
click at [792, 154] on div "Master link settings" at bounding box center [839, 157] width 179 height 39
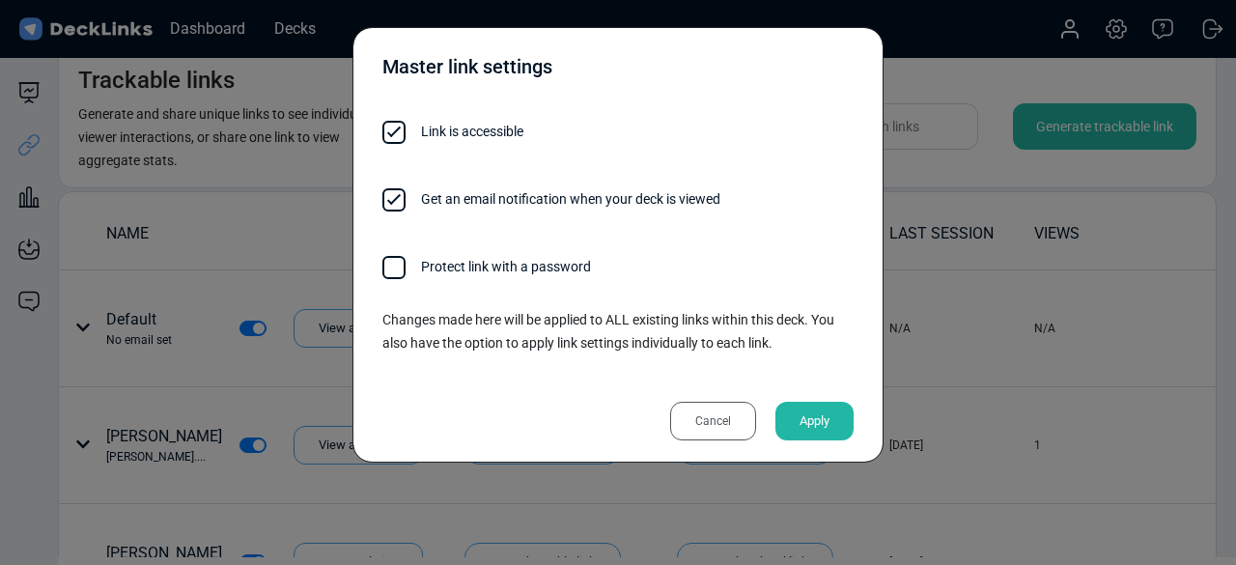
click at [711, 411] on div "Cancel" at bounding box center [713, 421] width 86 height 39
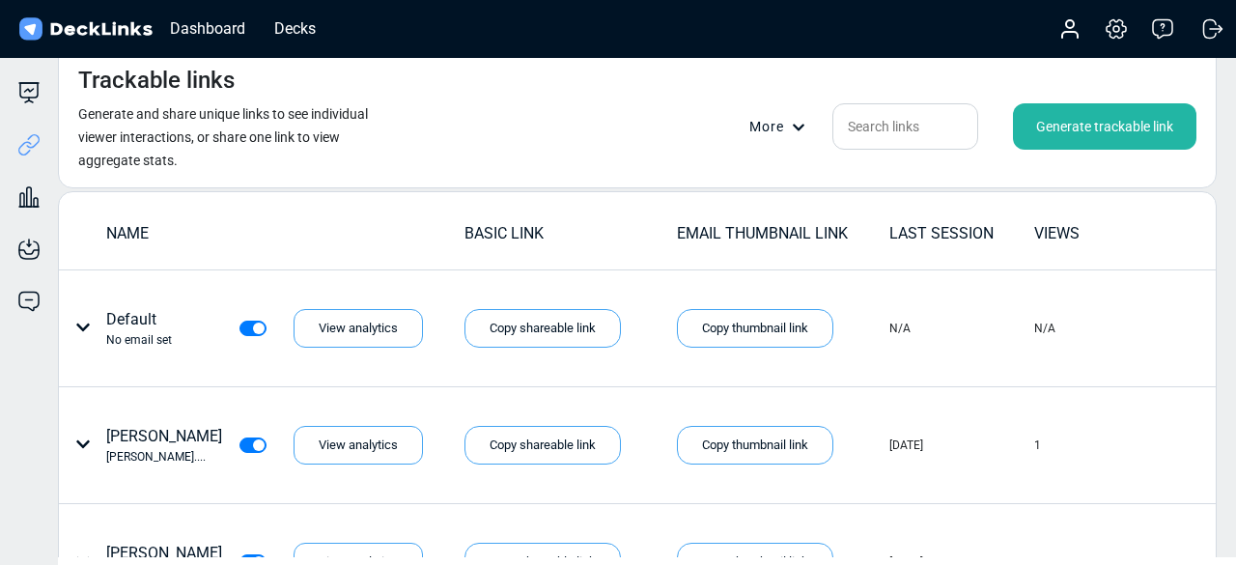
click at [786, 126] on div "More" at bounding box center [783, 127] width 68 height 20
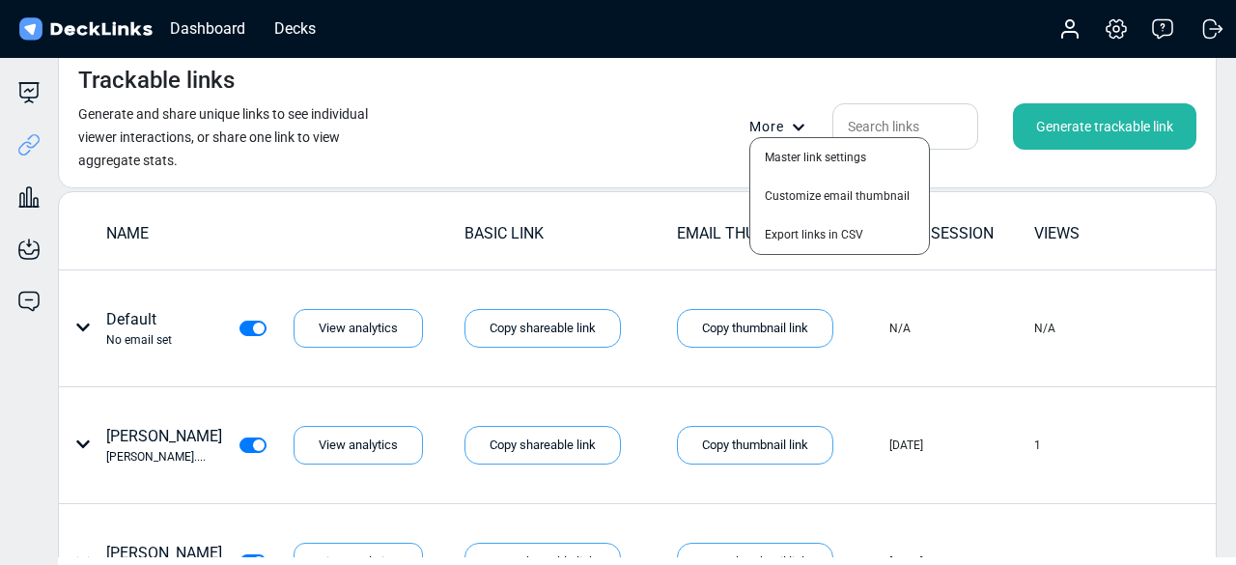
click at [512, 182] on div at bounding box center [618, 282] width 1236 height 565
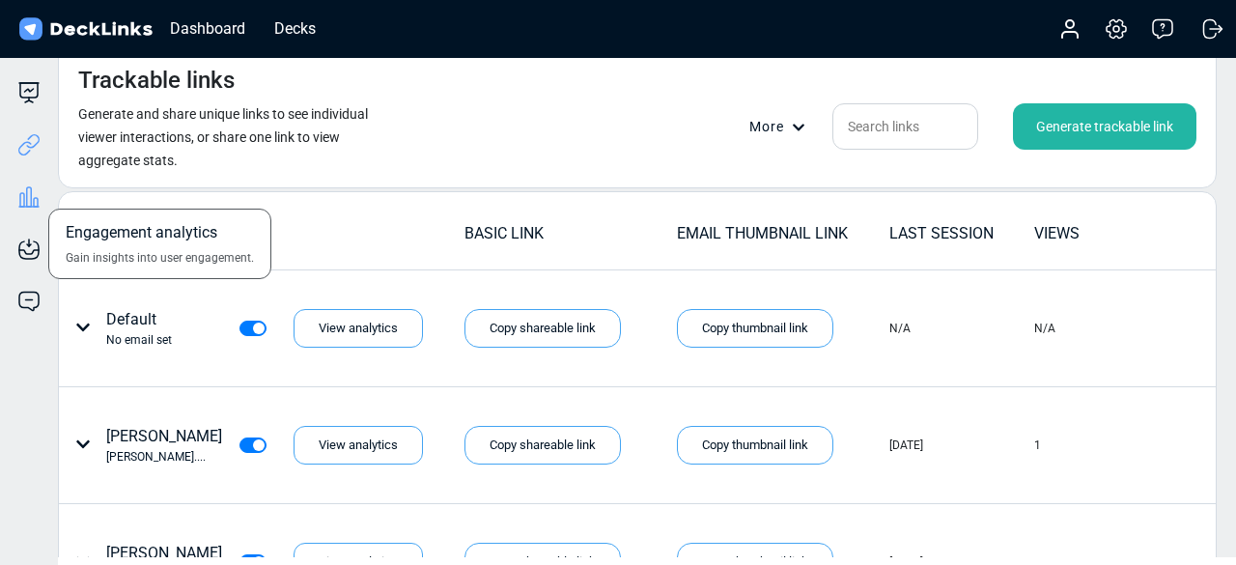
click at [31, 186] on icon at bounding box center [28, 196] width 23 height 23
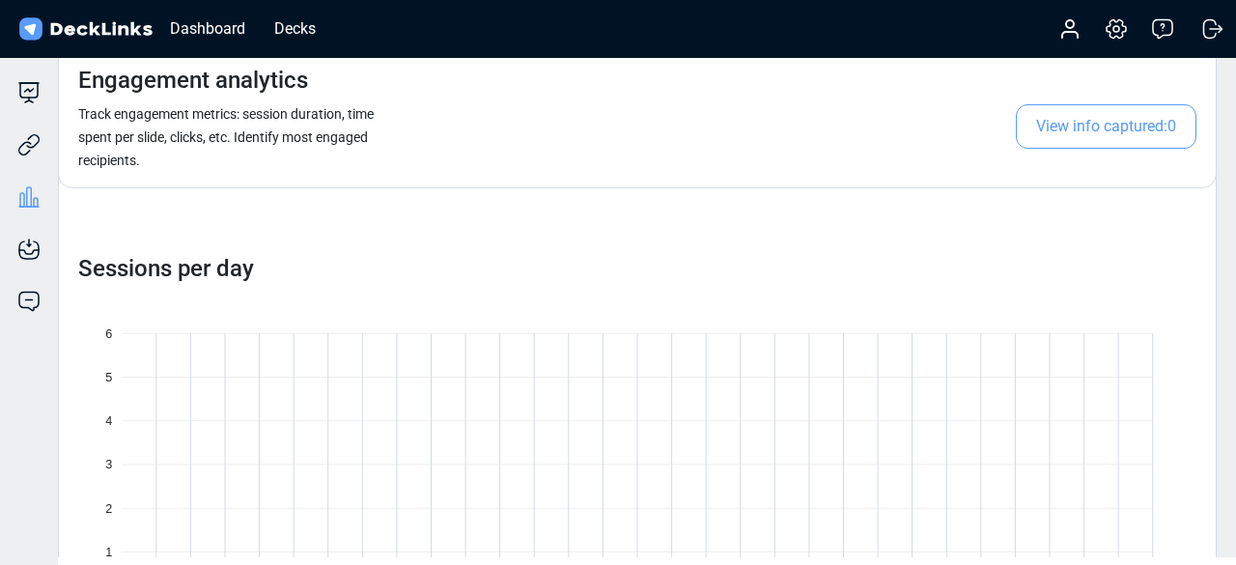
scroll to position [712, 0]
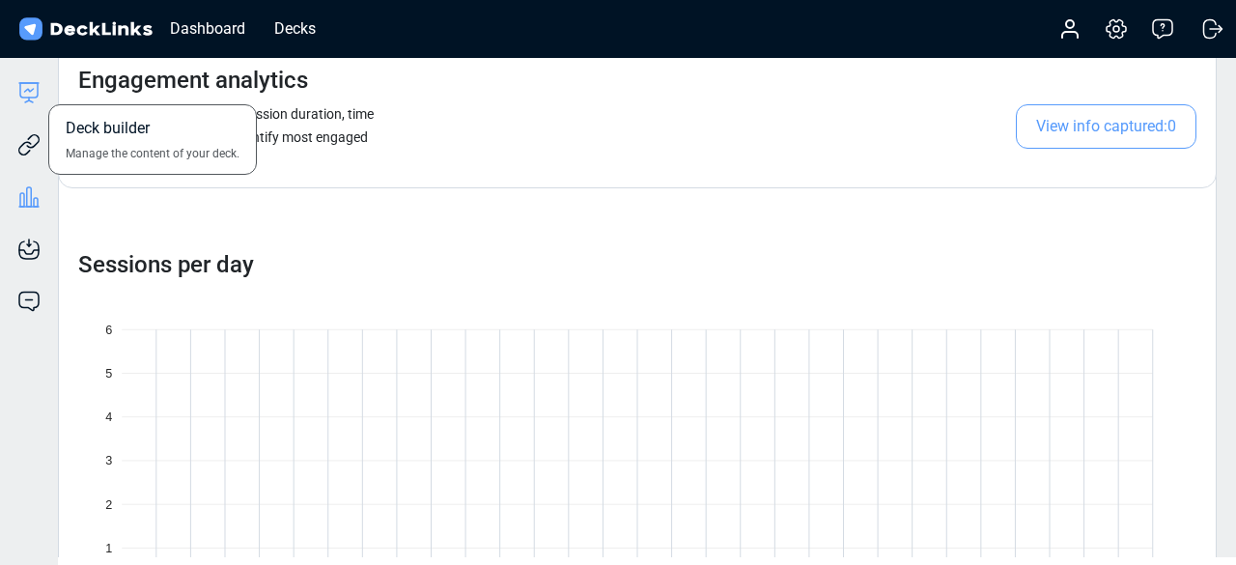
click at [30, 92] on icon at bounding box center [29, 90] width 9 height 3
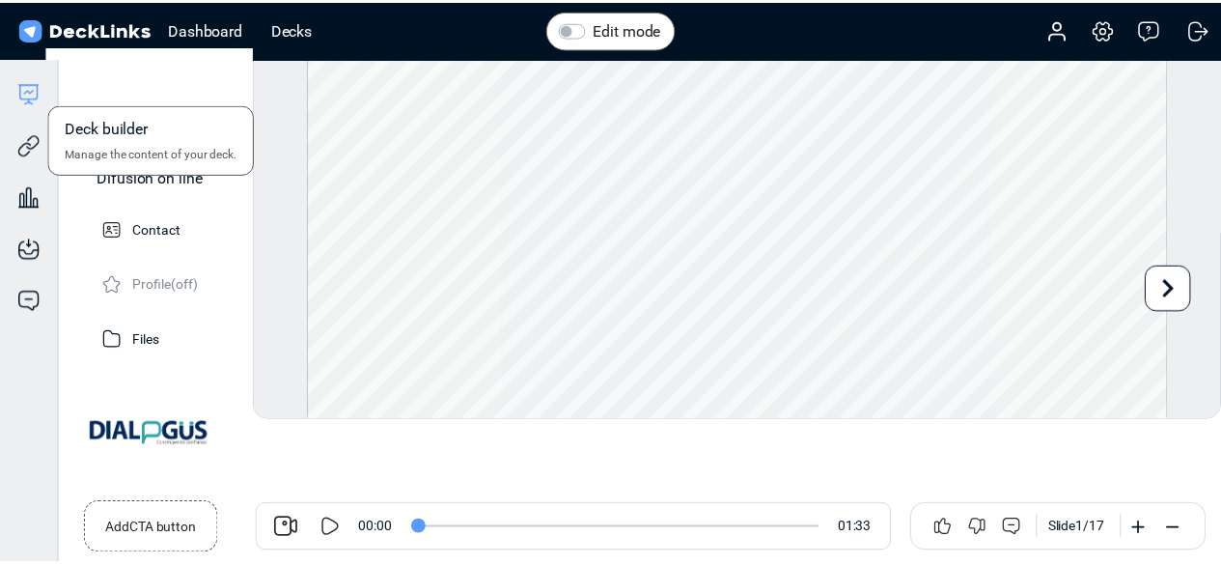
scroll to position [77, 0]
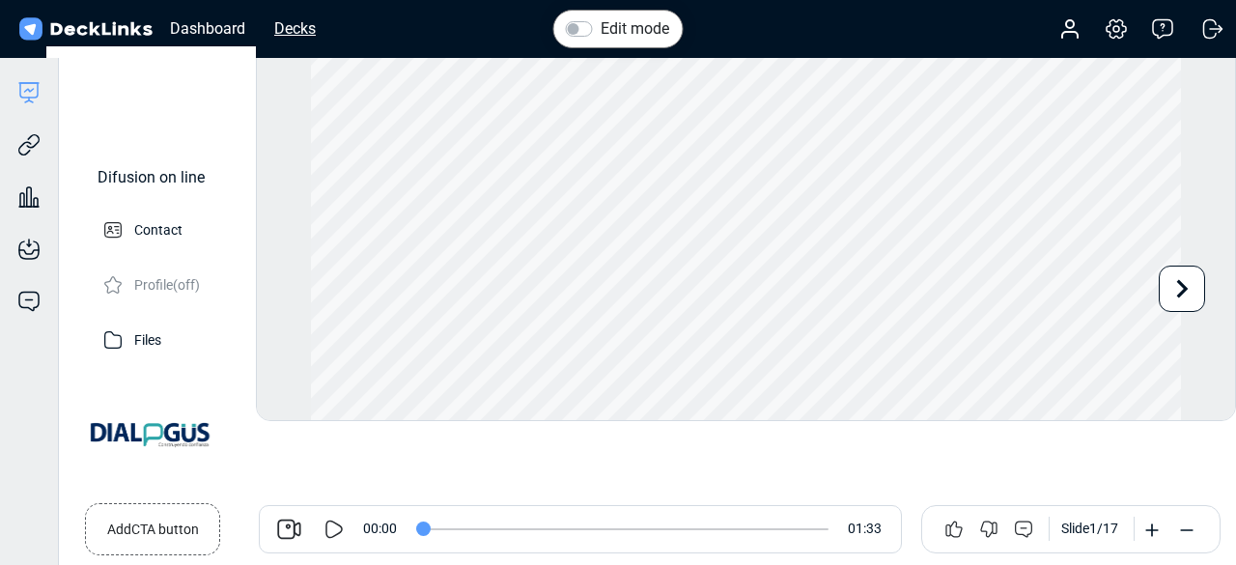
click at [294, 26] on div "Decks" at bounding box center [295, 28] width 61 height 24
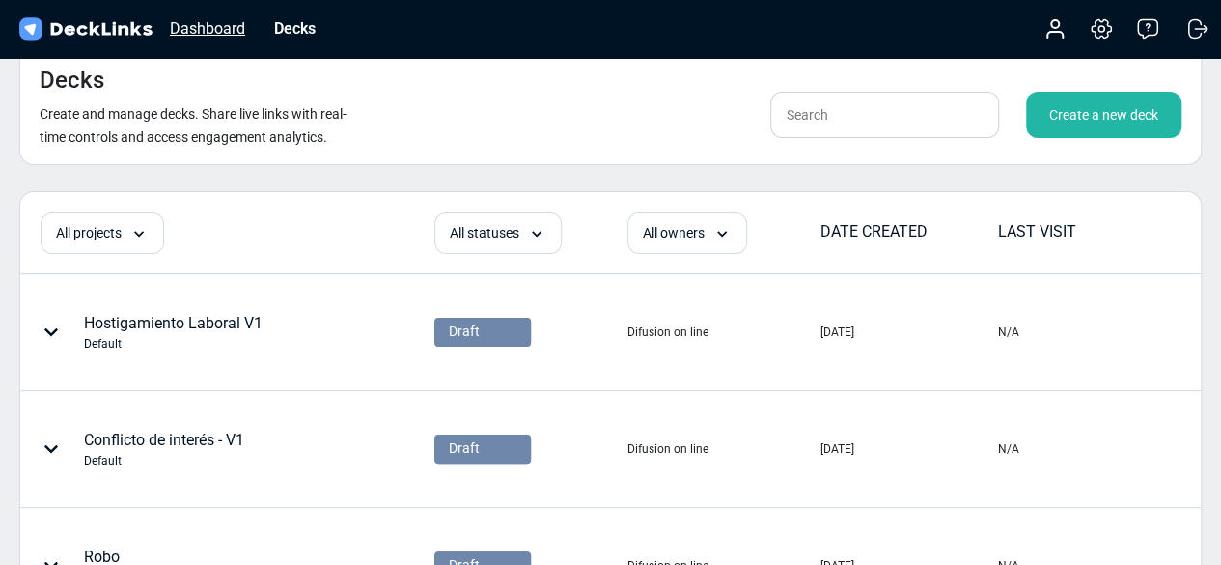
click at [195, 32] on div "Dashboard" at bounding box center [207, 28] width 95 height 24
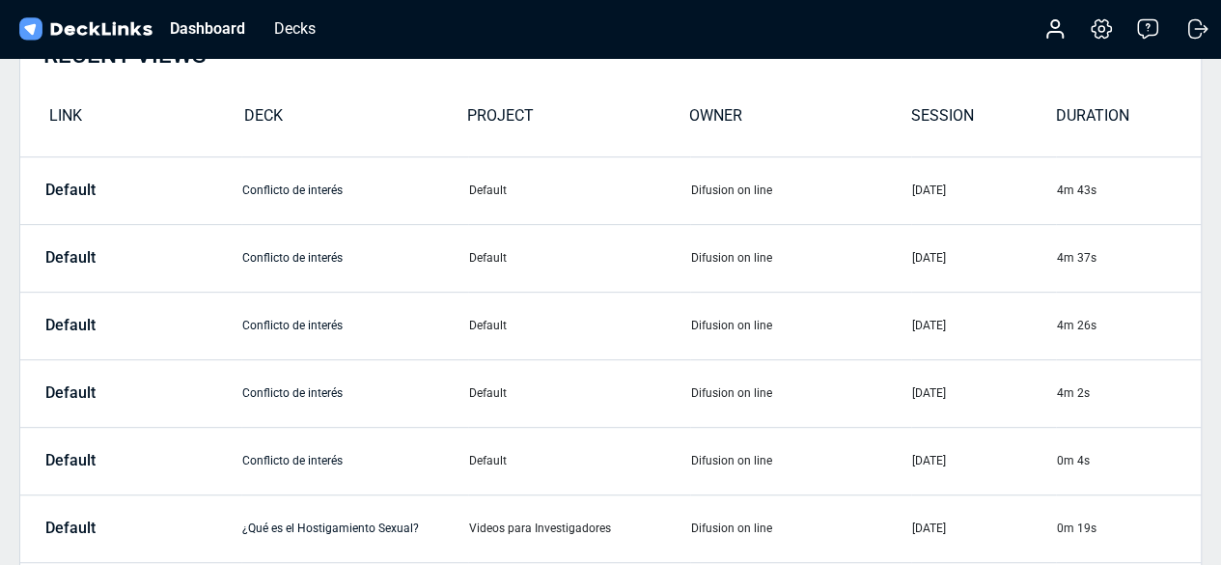
scroll to position [249, 0]
click at [262, 393] on link "Conflicto de interés" at bounding box center [292, 392] width 100 height 14
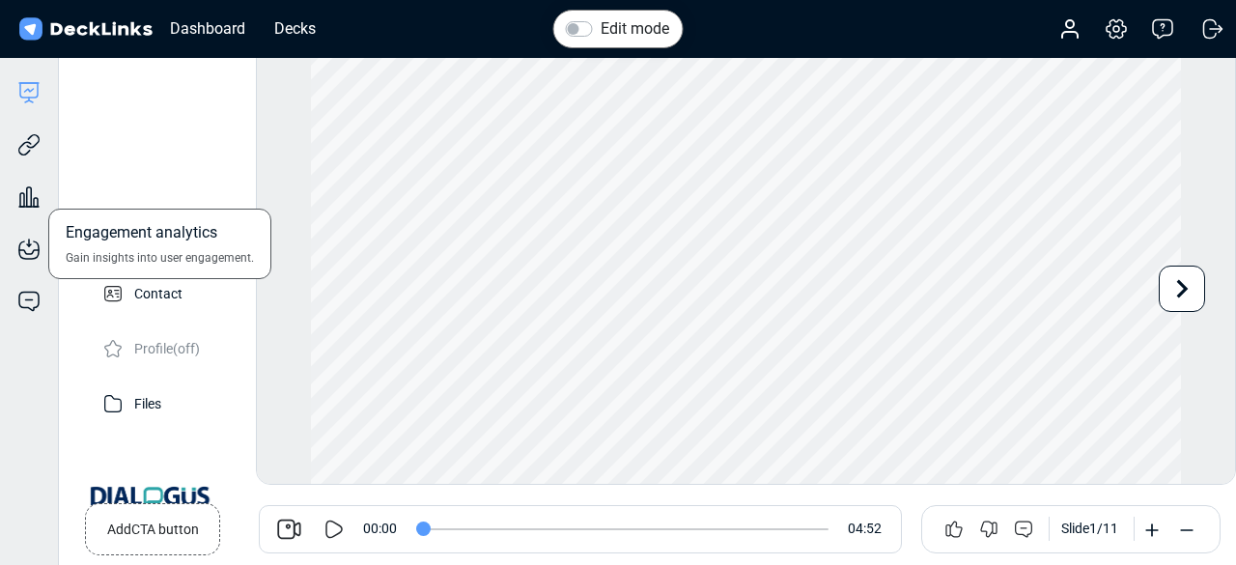
click at [41, 161] on div "Engagement analytics Gain insights into user engagement." at bounding box center [29, 182] width 58 height 52
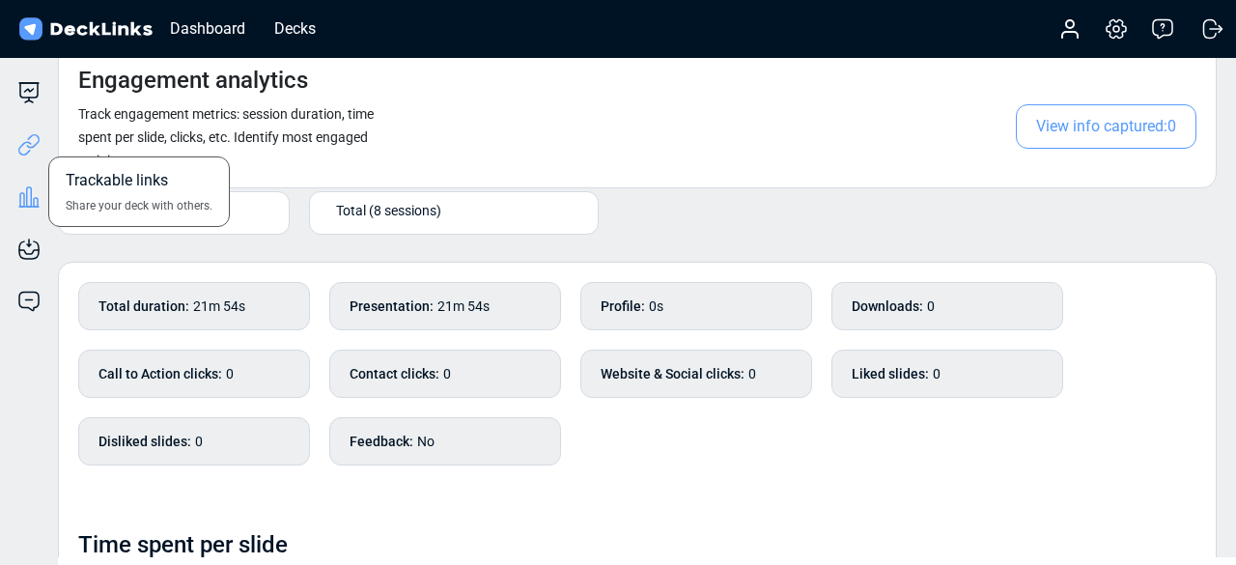
click at [28, 150] on icon at bounding box center [28, 144] width 23 height 23
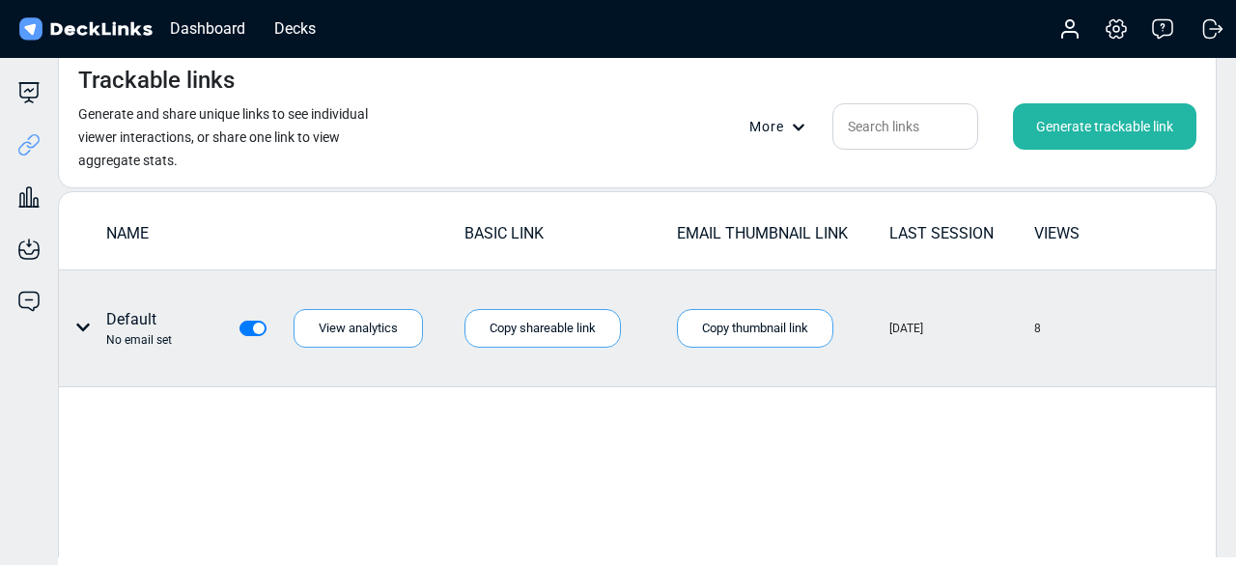
click at [89, 333] on icon at bounding box center [82, 327] width 15 height 15
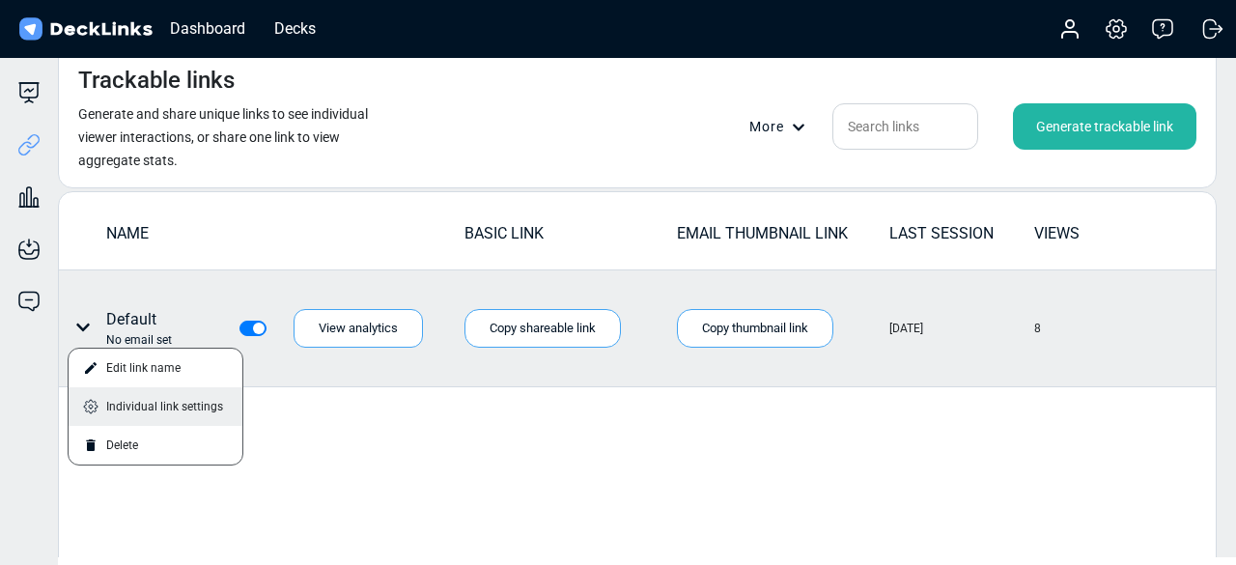
click at [153, 407] on div "Individual link settings" at bounding box center [156, 406] width 174 height 39
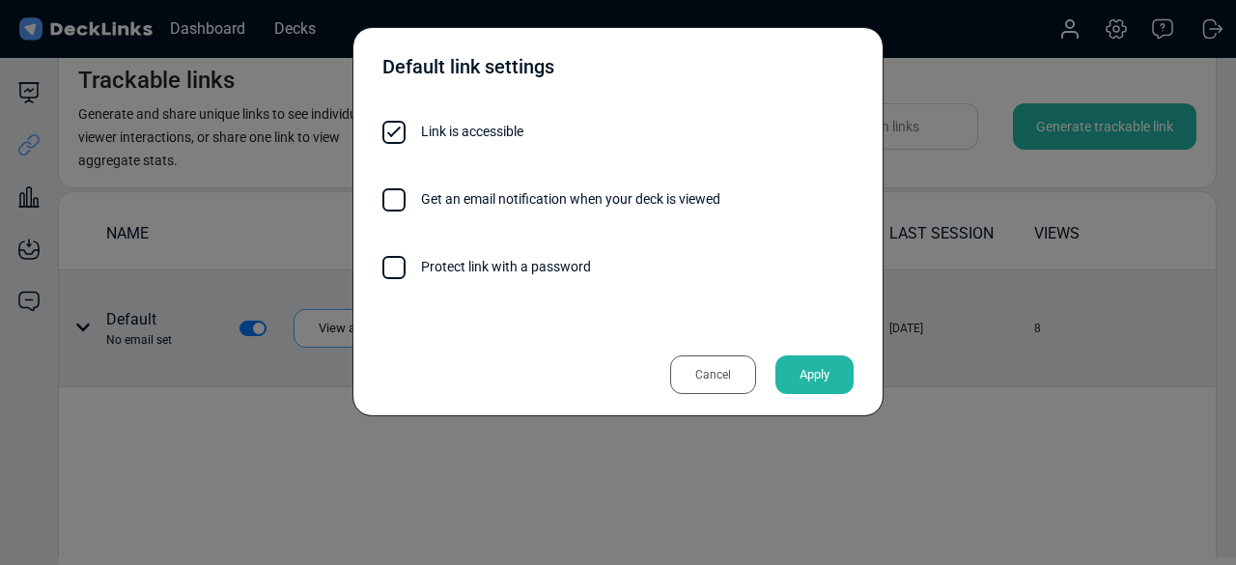
click at [738, 371] on div "Cancel" at bounding box center [713, 374] width 86 height 39
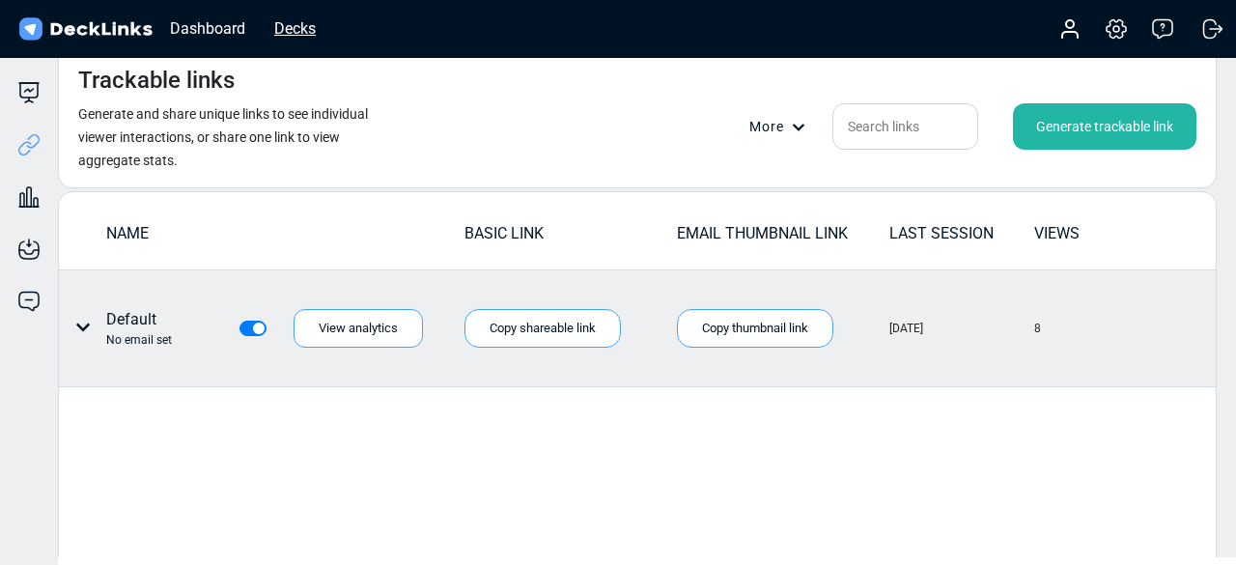
click at [282, 28] on div "Decks" at bounding box center [295, 28] width 61 height 24
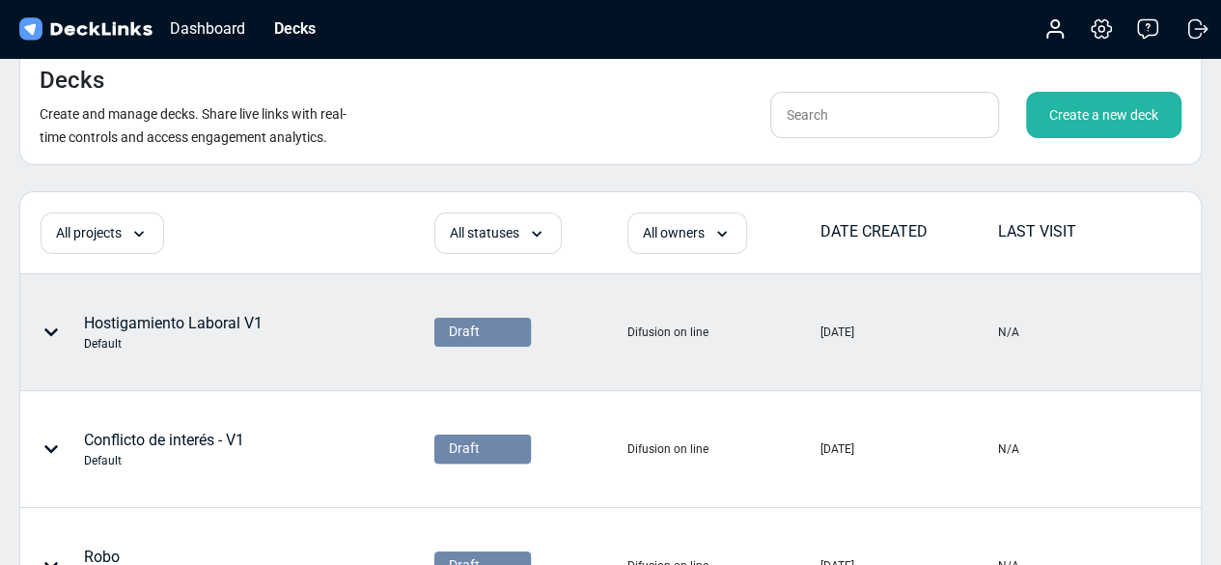
click at [43, 330] on icon at bounding box center [50, 331] width 15 height 15
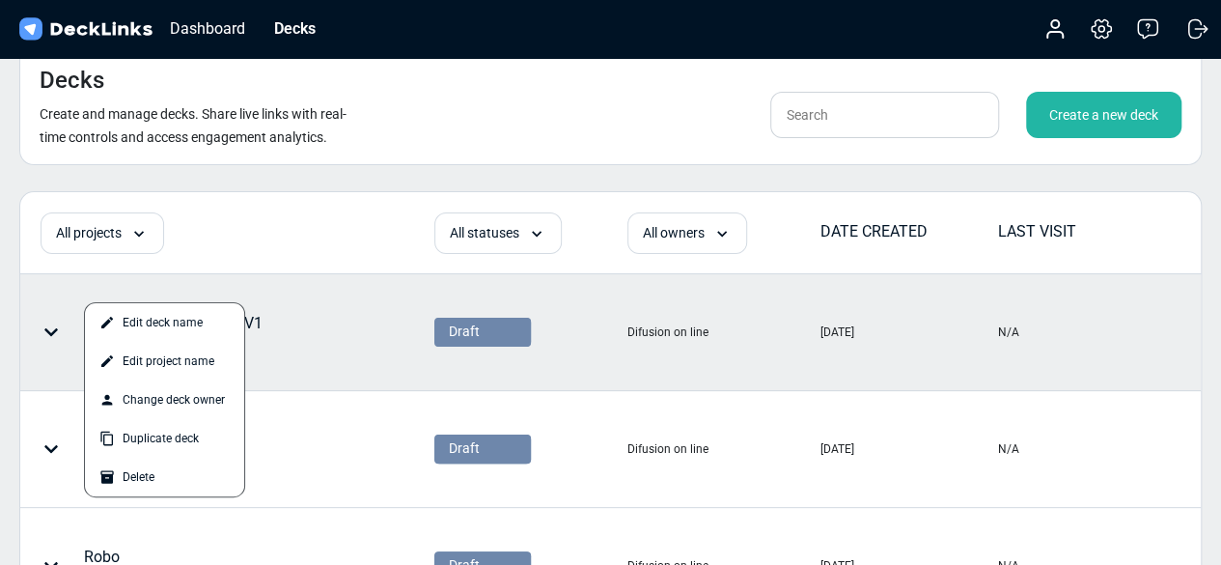
click at [288, 242] on div at bounding box center [610, 282] width 1221 height 565
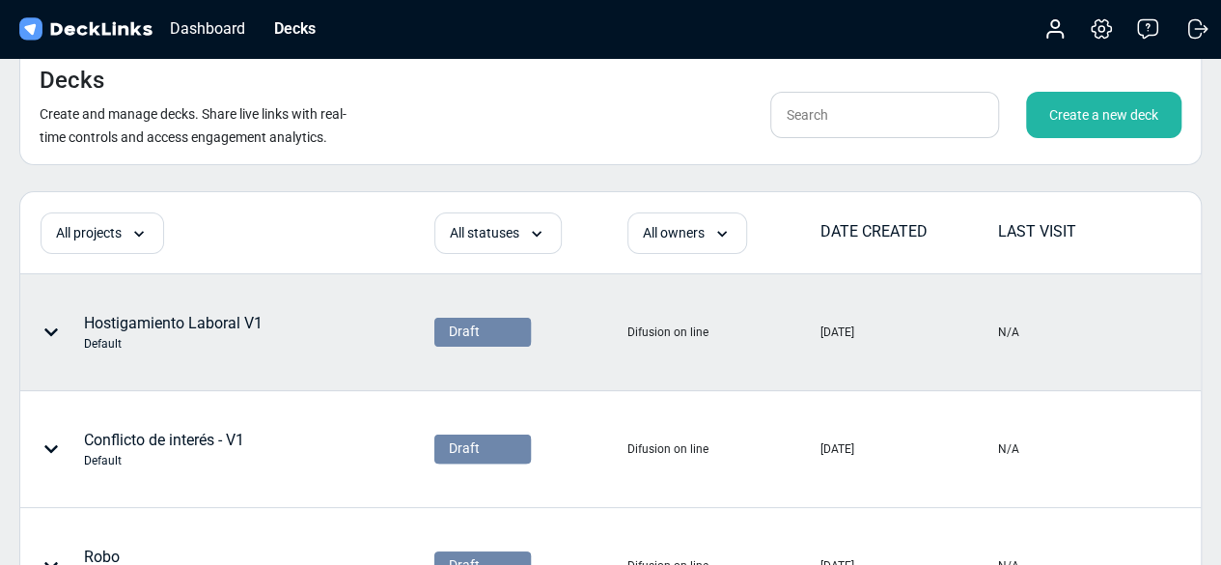
click at [114, 30] on img at bounding box center [85, 29] width 140 height 28
click at [1100, 113] on div "Create a new deck" at bounding box center [1103, 115] width 155 height 46
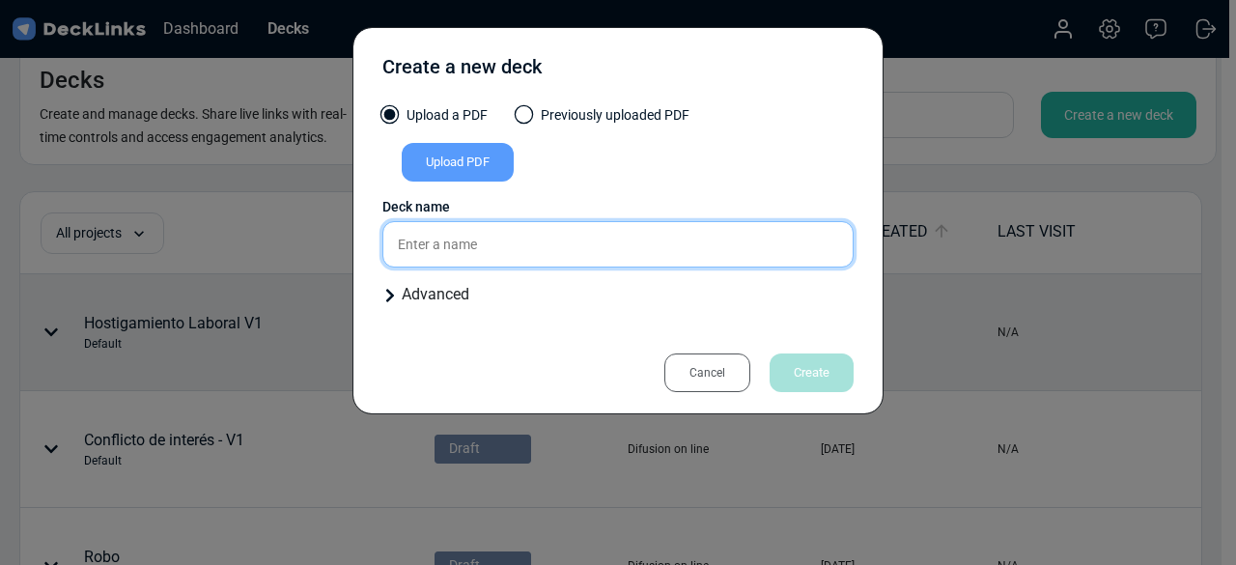
click at [547, 242] on input "text" at bounding box center [617, 244] width 471 height 46
type input "Pruebas"
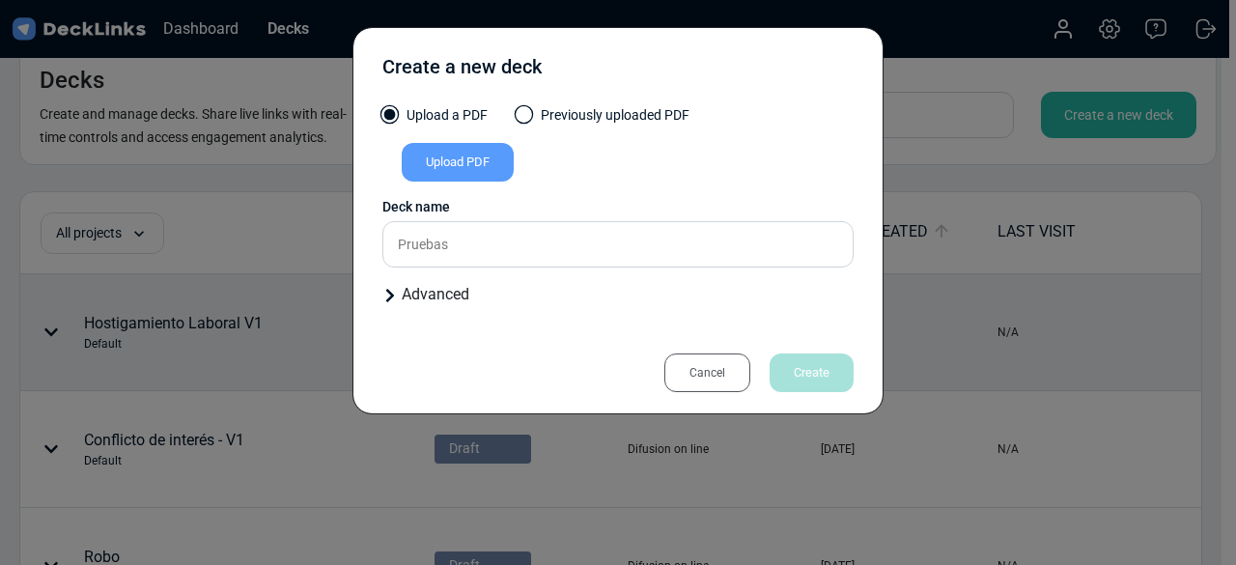
click at [442, 296] on div "Advanced" at bounding box center [617, 294] width 471 height 23
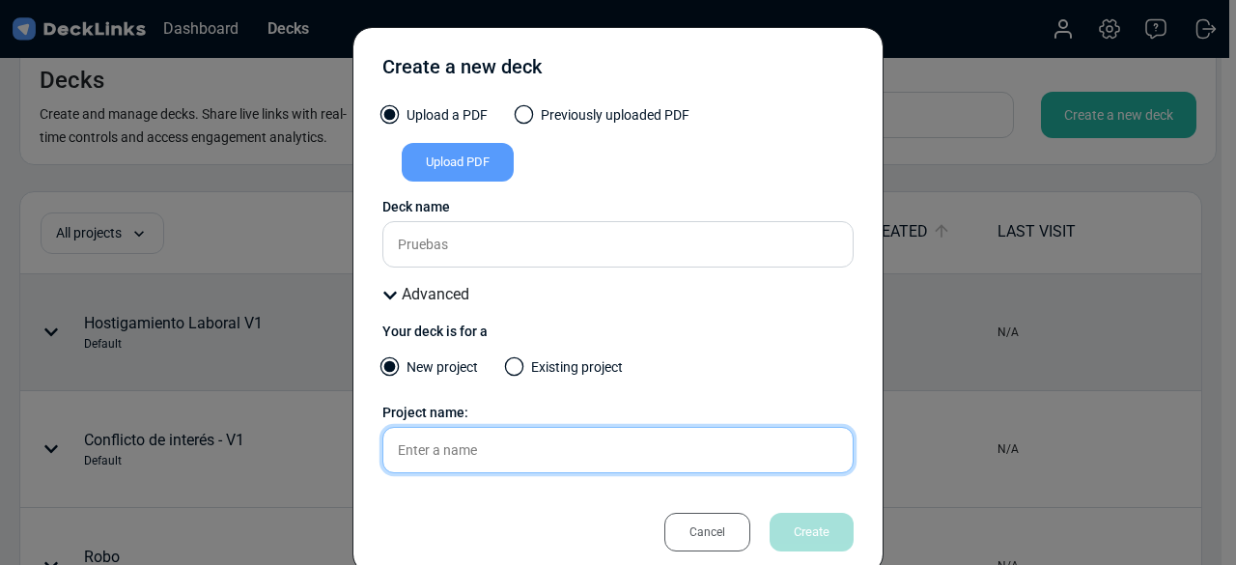
click at [457, 447] on input "text" at bounding box center [617, 450] width 471 height 46
type input "Prueba"
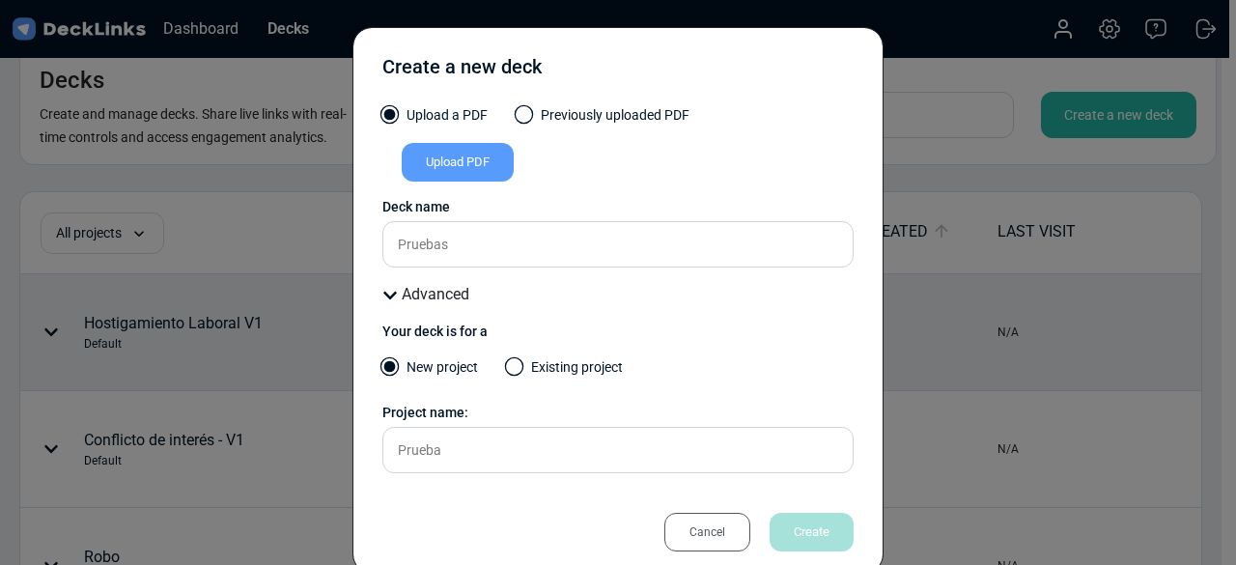
click at [708, 370] on div "New project Existing project" at bounding box center [617, 376] width 471 height 38
click at [462, 163] on div "Upload PDF" at bounding box center [458, 162] width 112 height 39
click at [0, 0] on input "Upload PDF" at bounding box center [0, 0] width 0 height 0
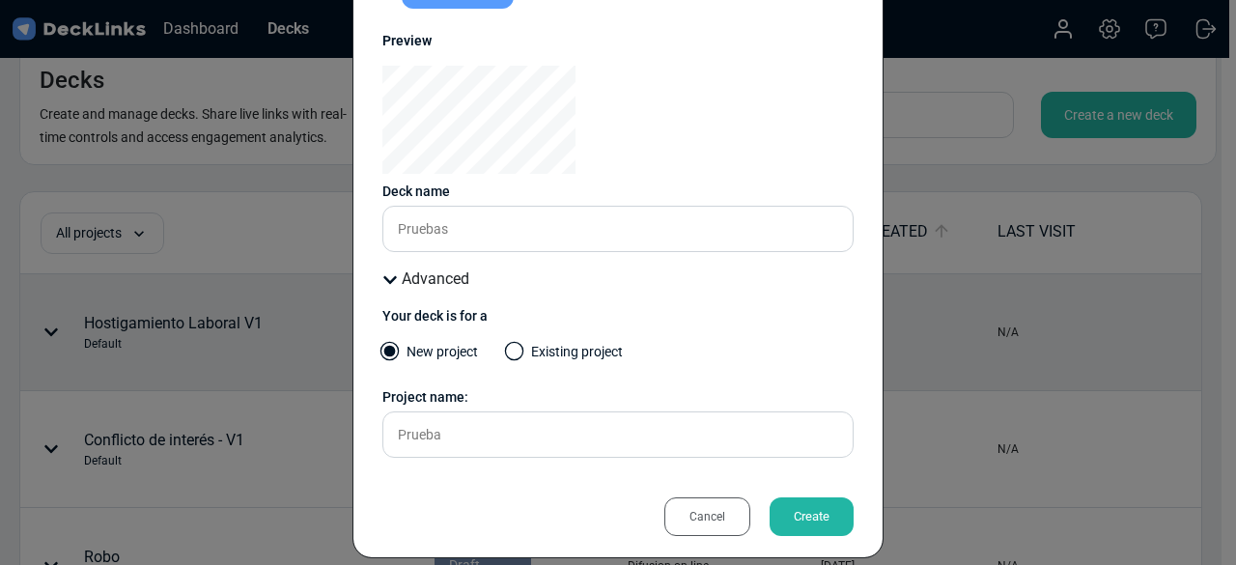
scroll to position [199, 0]
click at [784, 515] on div "Create" at bounding box center [812, 515] width 84 height 39
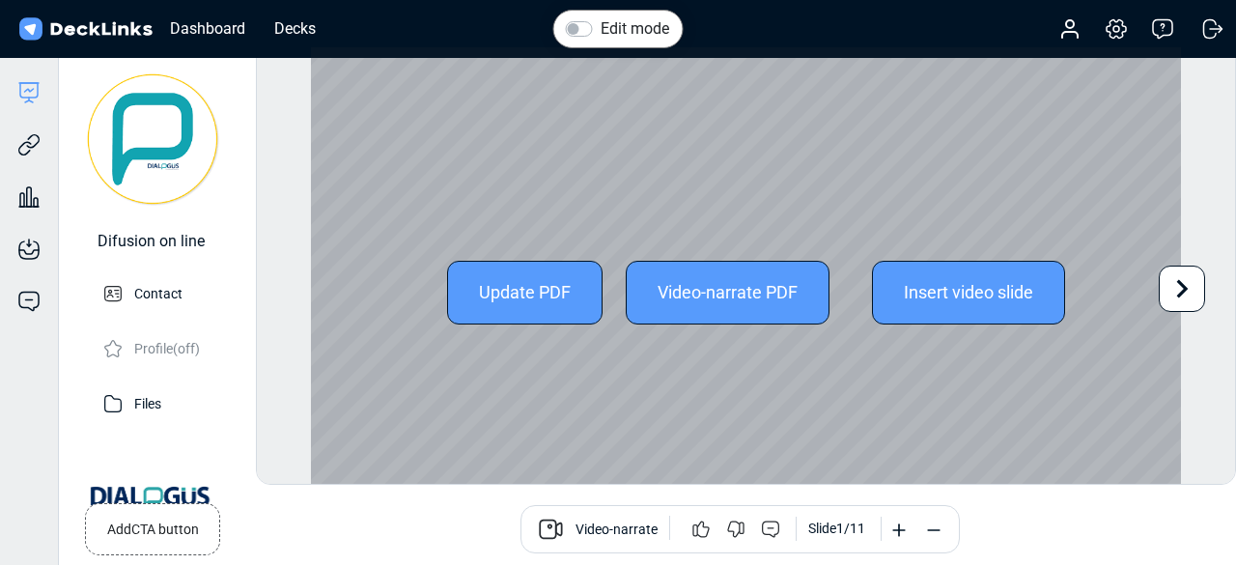
click at [1174, 284] on icon at bounding box center [1182, 288] width 37 height 37
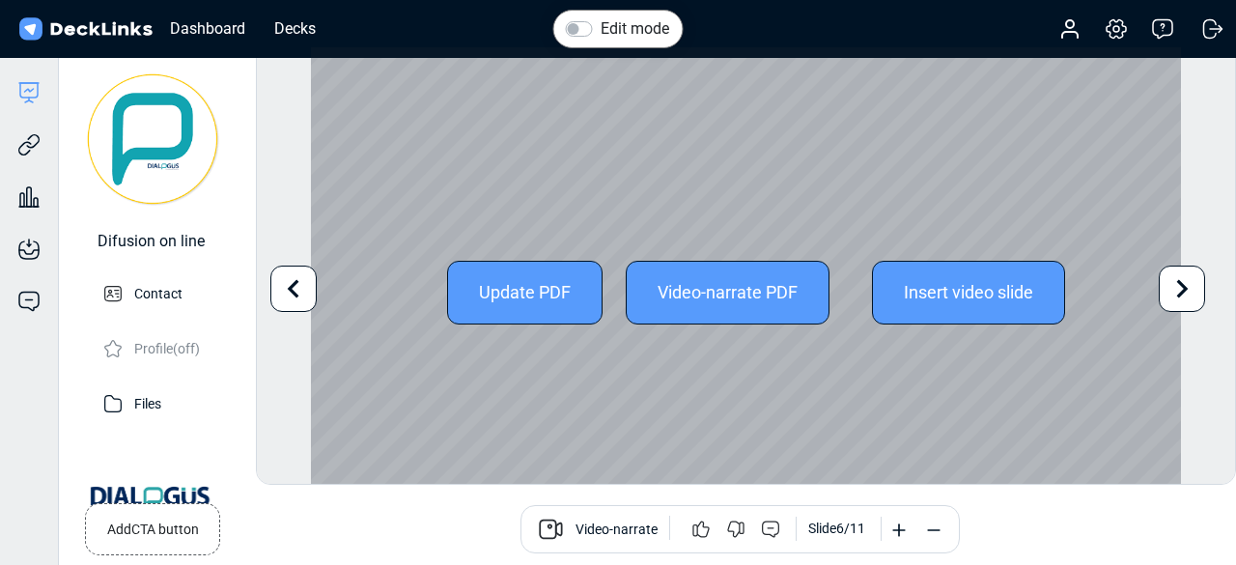
click at [1174, 284] on icon at bounding box center [1182, 288] width 37 height 37
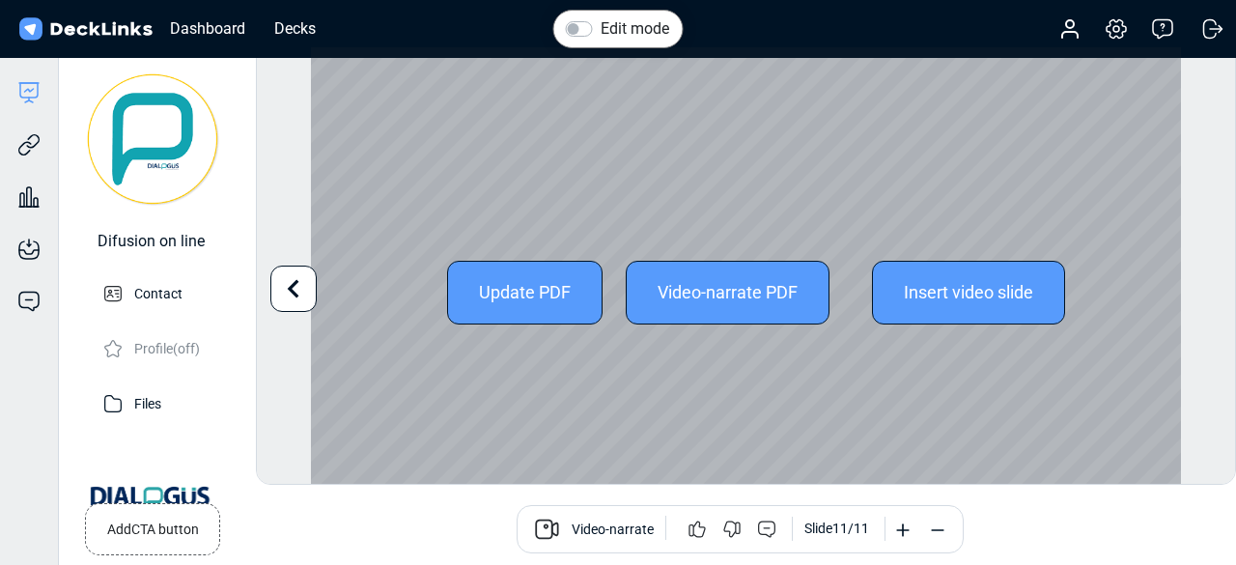
click at [1174, 284] on div "Edit mode Change photo Updating this image will immediately apply to all of you…" at bounding box center [746, 265] width 980 height 438
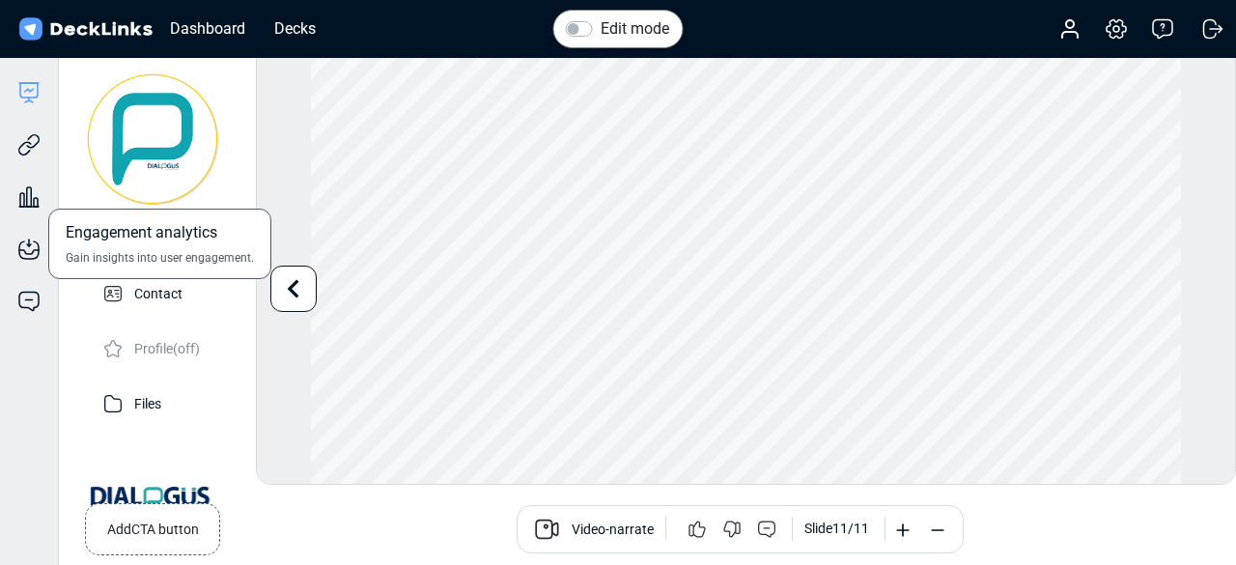
click at [23, 163] on div "Engagement analytics Gain insights into user engagement." at bounding box center [29, 182] width 58 height 52
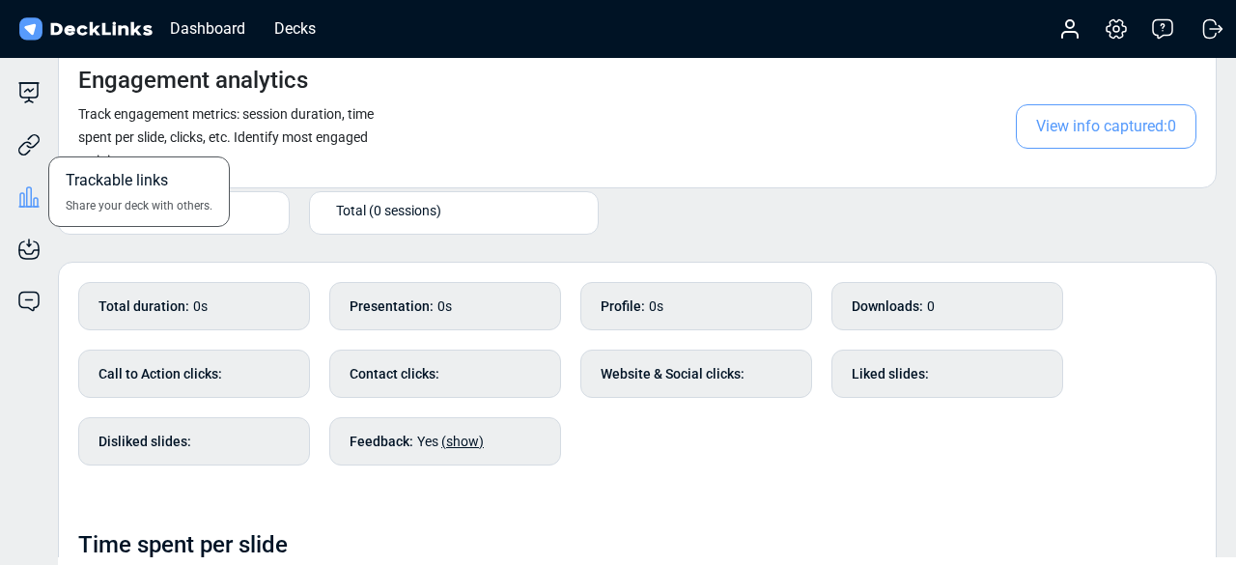
click at [42, 140] on div "Trackable links Share your deck with others." at bounding box center [29, 130] width 58 height 52
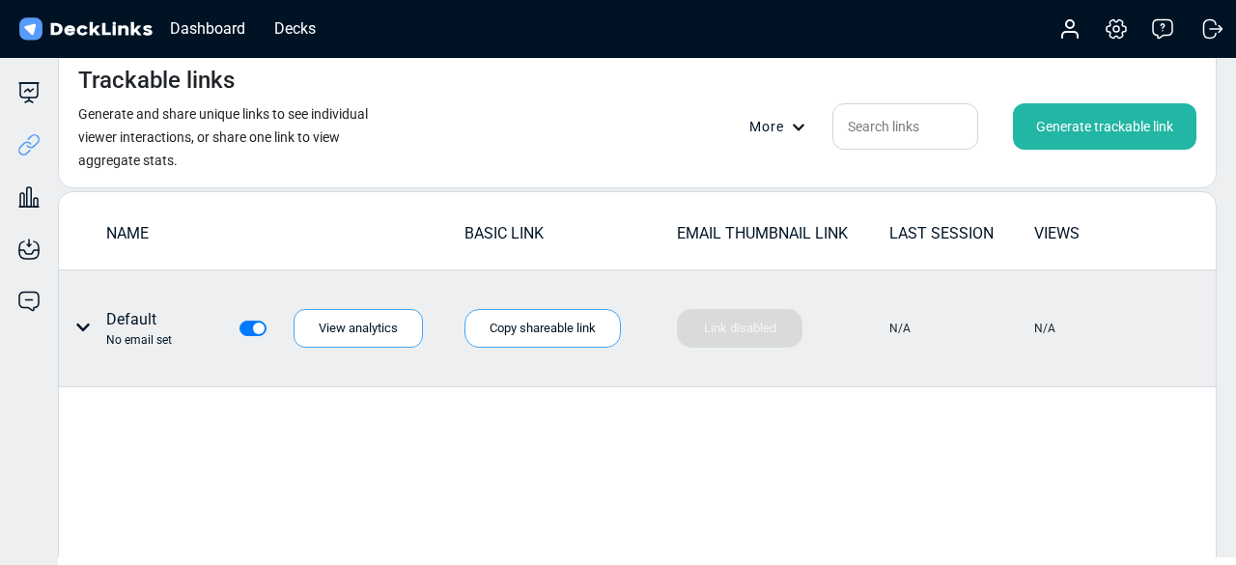
click at [160, 333] on div "No email set" at bounding box center [139, 339] width 66 height 17
click at [75, 320] on icon at bounding box center [82, 327] width 15 height 15
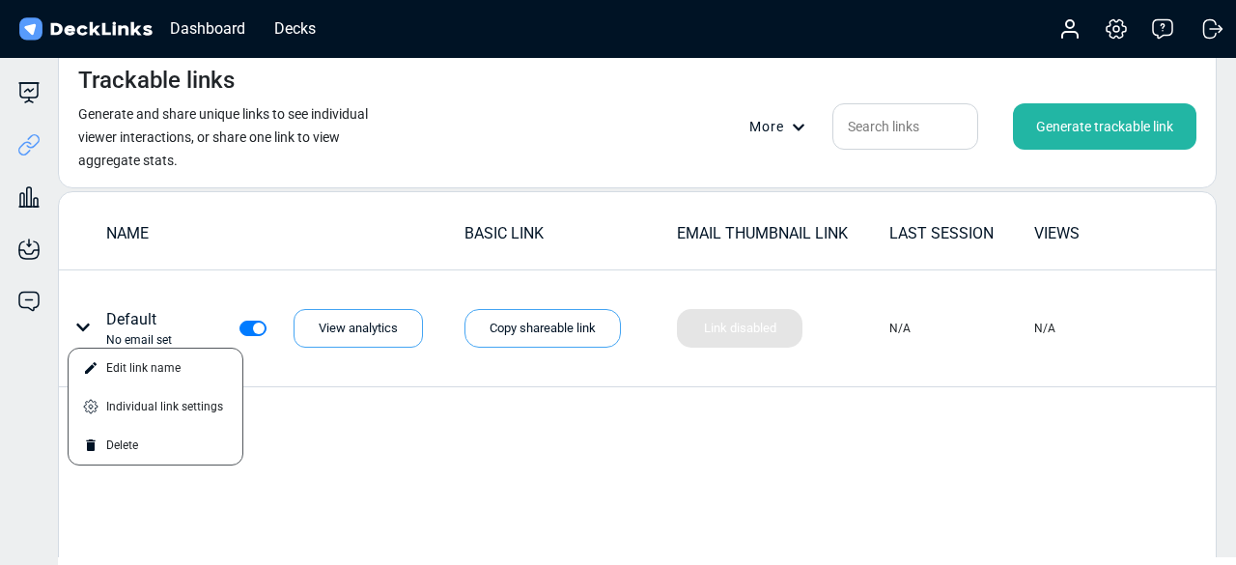
click at [1104, 122] on div "Generate trackable link" at bounding box center [1104, 126] width 183 height 46
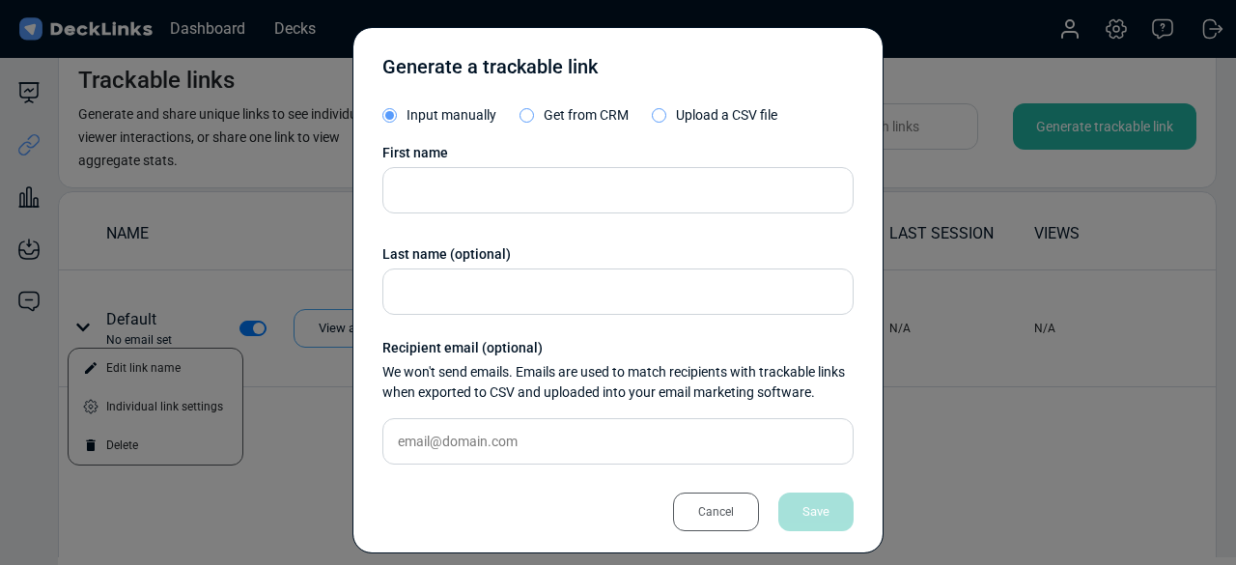
click at [586, 120] on span "Get from CRM" at bounding box center [586, 114] width 85 height 15
click at [0, 0] on input "Get from CRM" at bounding box center [0, 0] width 0 height 0
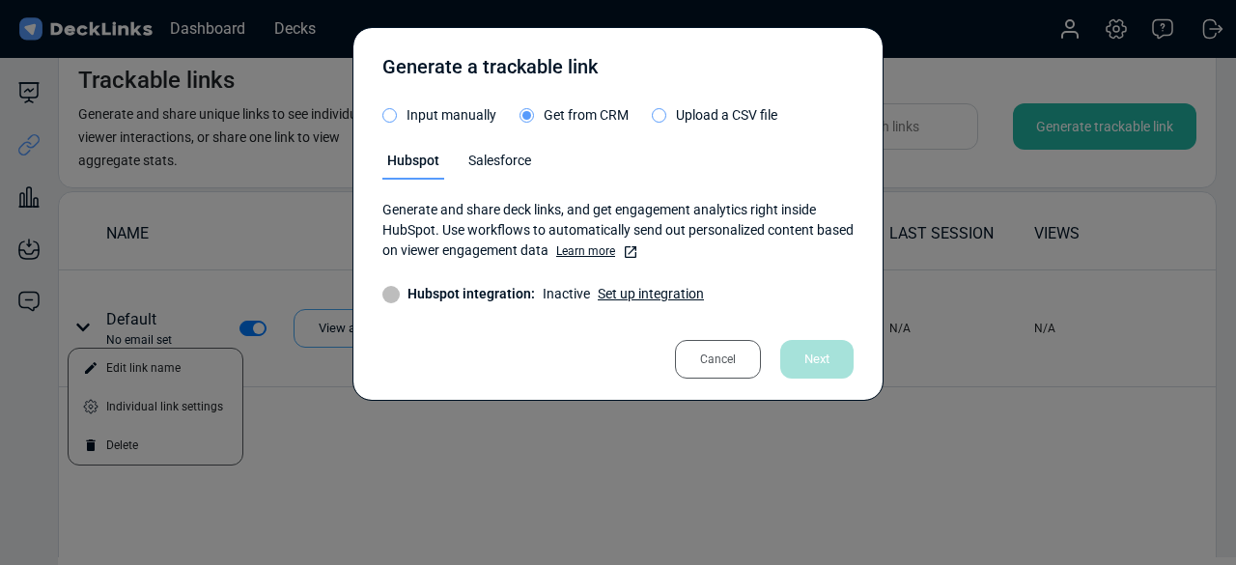
click at [487, 170] on div "Salesforce" at bounding box center [499, 165] width 72 height 29
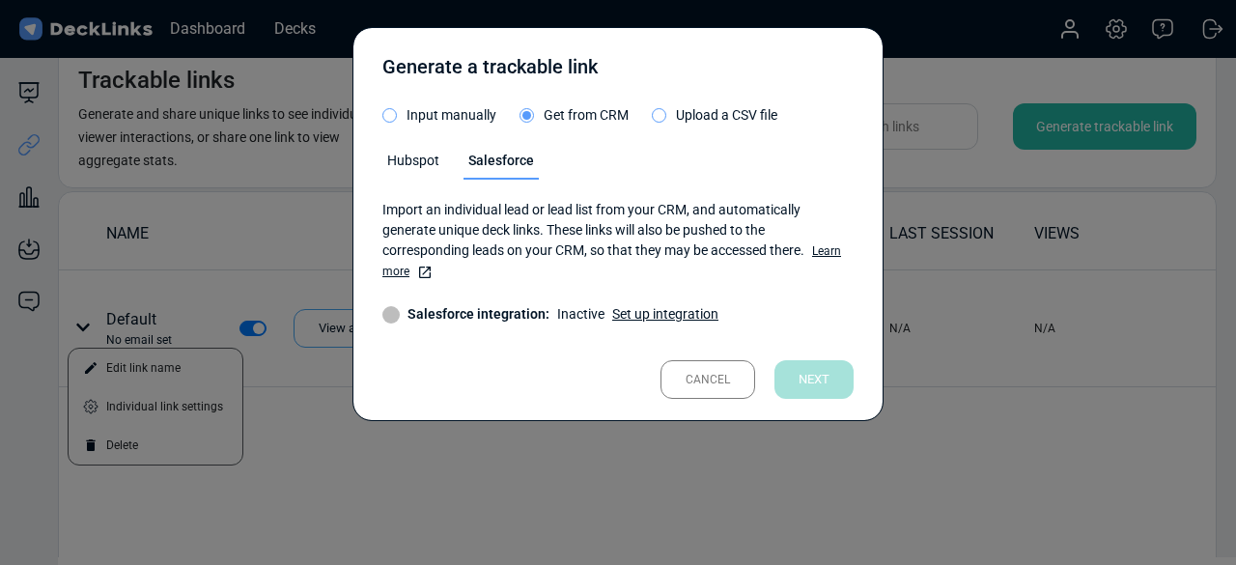
click at [416, 158] on div "Hubspot" at bounding box center [413, 165] width 62 height 29
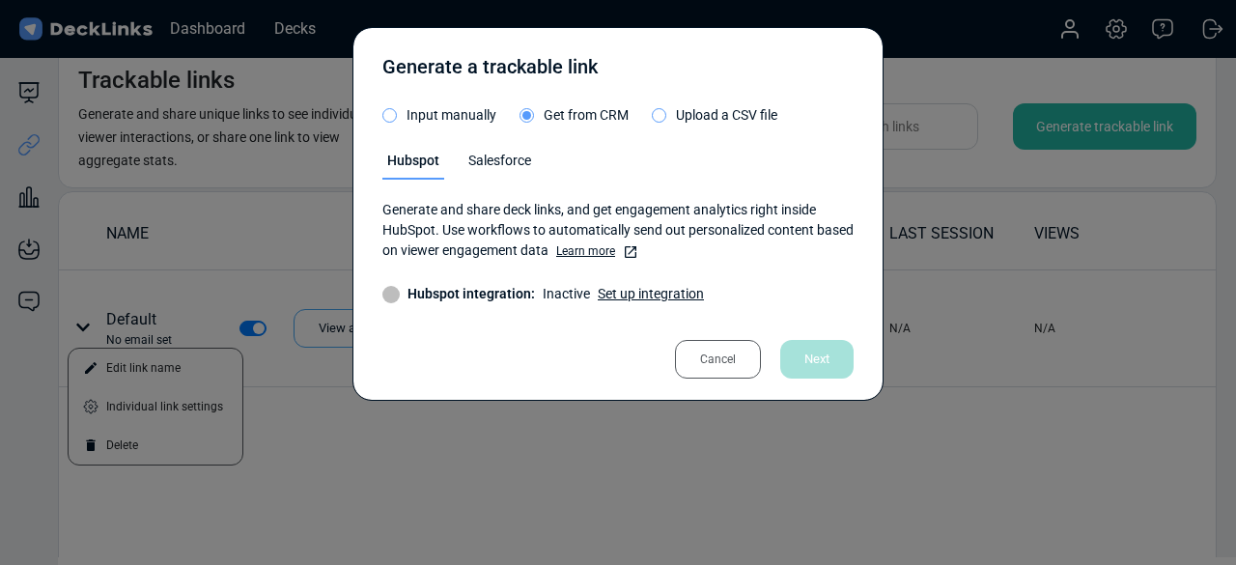
click at [407, 101] on div "Generate a trackable link Input manually Get from CRM Upload a CSV file Hubspot…" at bounding box center [617, 214] width 531 height 374
click at [405, 103] on div "Generate a trackable link Input manually Get from CRM Upload a CSV file Hubspot…" at bounding box center [617, 214] width 531 height 374
click at [407, 117] on span "Input manually" at bounding box center [452, 114] width 90 height 15
click at [0, 0] on input "Input manually" at bounding box center [0, 0] width 0 height 0
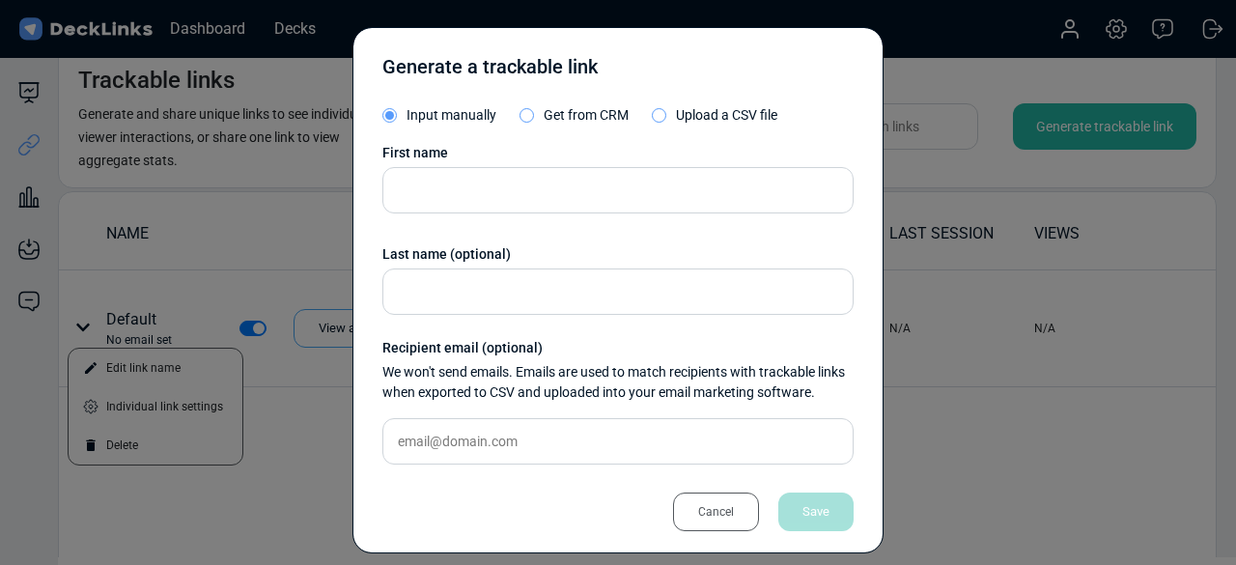
click at [718, 109] on span "Upload a CSV file" at bounding box center [726, 114] width 101 height 15
click at [0, 0] on input "Upload a CSV file" at bounding box center [0, 0] width 0 height 0
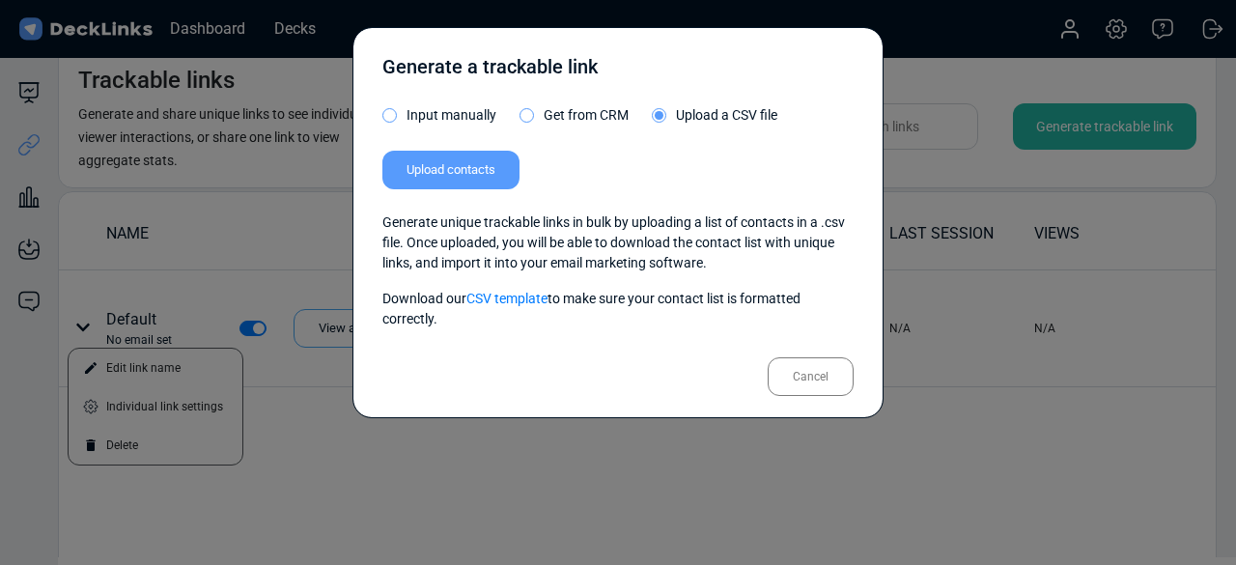
click at [437, 116] on span "Input manually" at bounding box center [452, 114] width 90 height 15
click at [0, 0] on input "Input manually" at bounding box center [0, 0] width 0 height 0
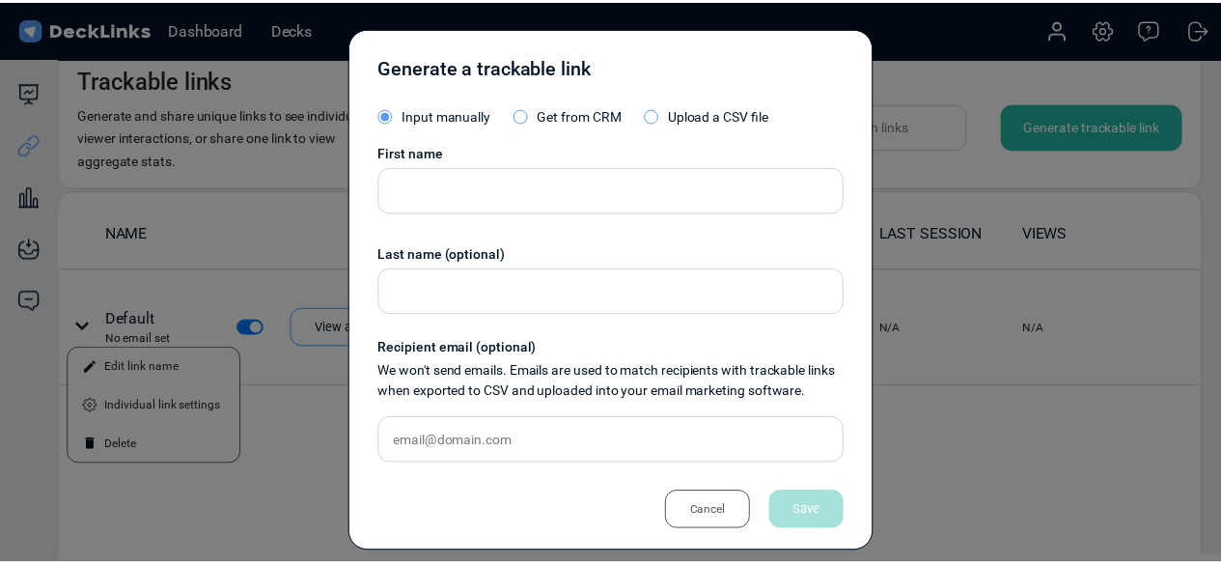
scroll to position [14, 0]
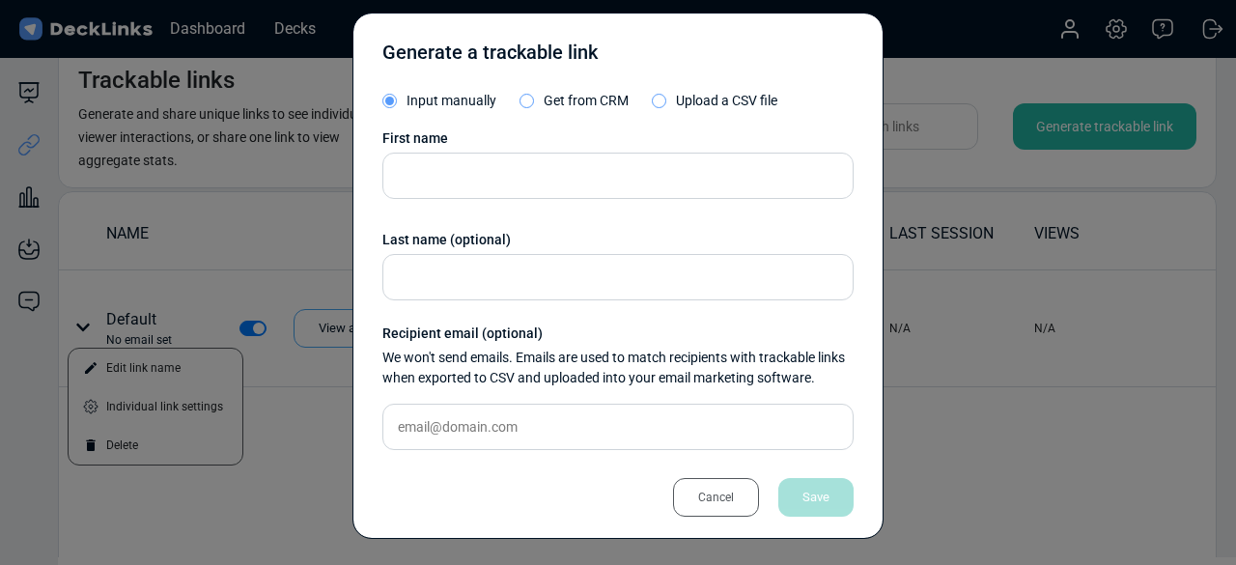
click at [697, 501] on div "Cancel" at bounding box center [716, 497] width 86 height 39
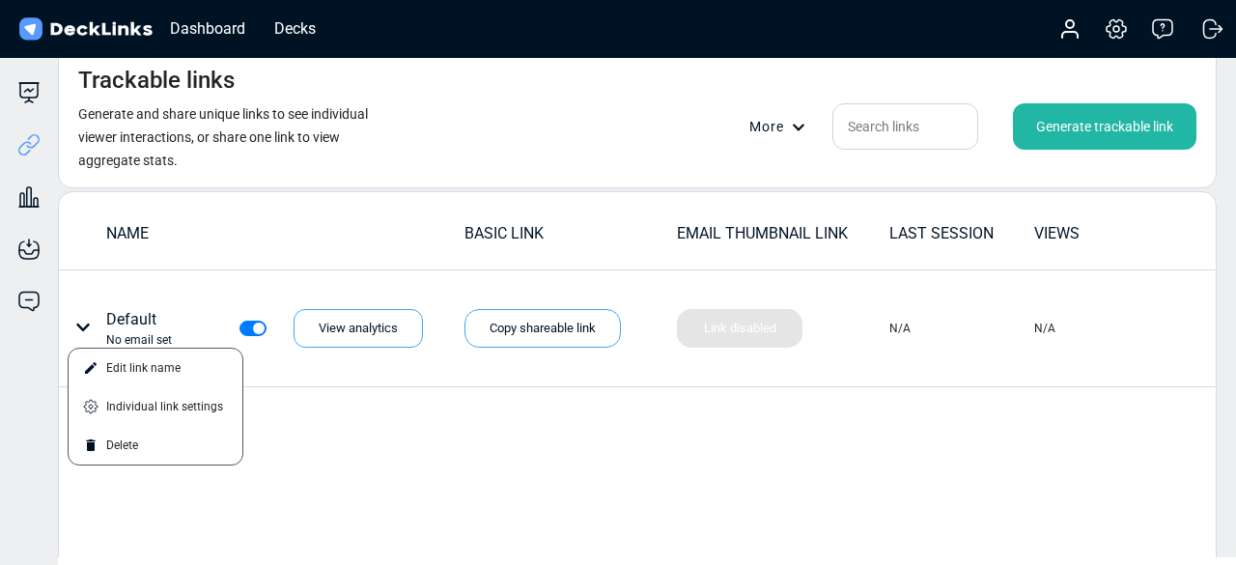
click at [788, 127] on div "More" at bounding box center [783, 127] width 68 height 20
click at [948, 167] on div at bounding box center [618, 282] width 1236 height 565
click at [1024, 138] on div "Generate trackable link" at bounding box center [1104, 126] width 183 height 46
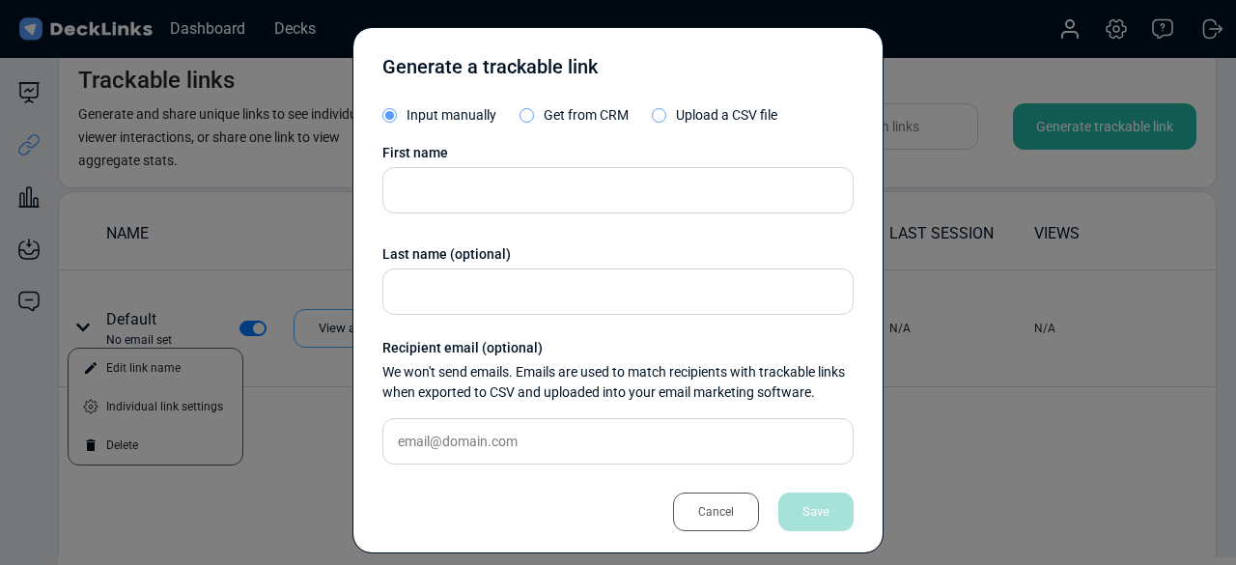
click at [675, 501] on div "Cancel" at bounding box center [716, 511] width 86 height 39
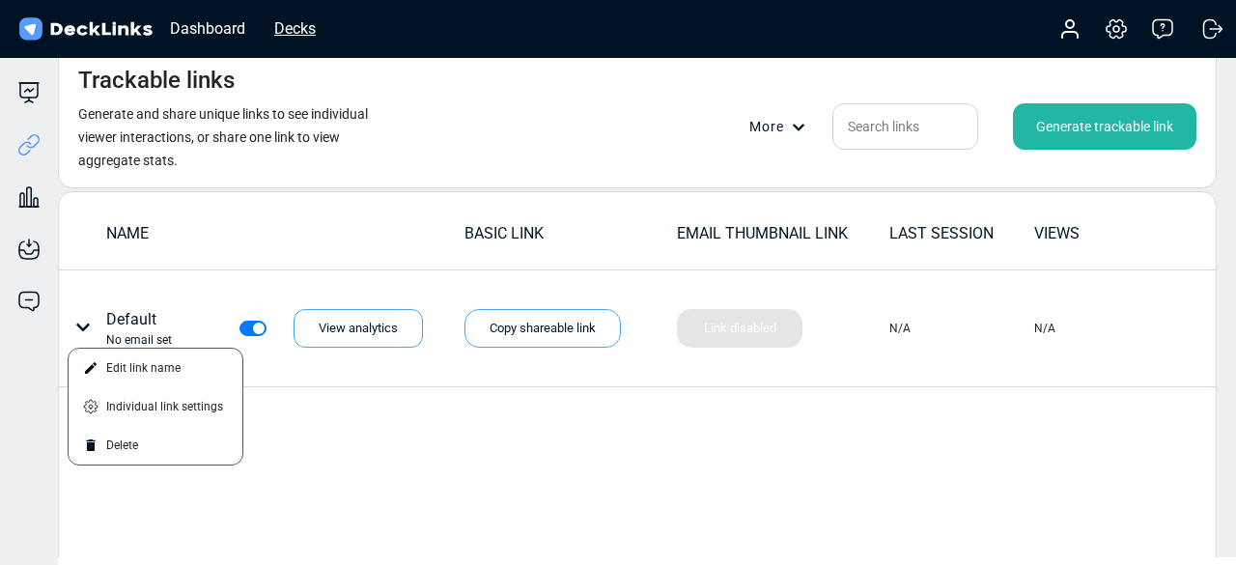
click at [288, 22] on div "Decks" at bounding box center [295, 28] width 61 height 24
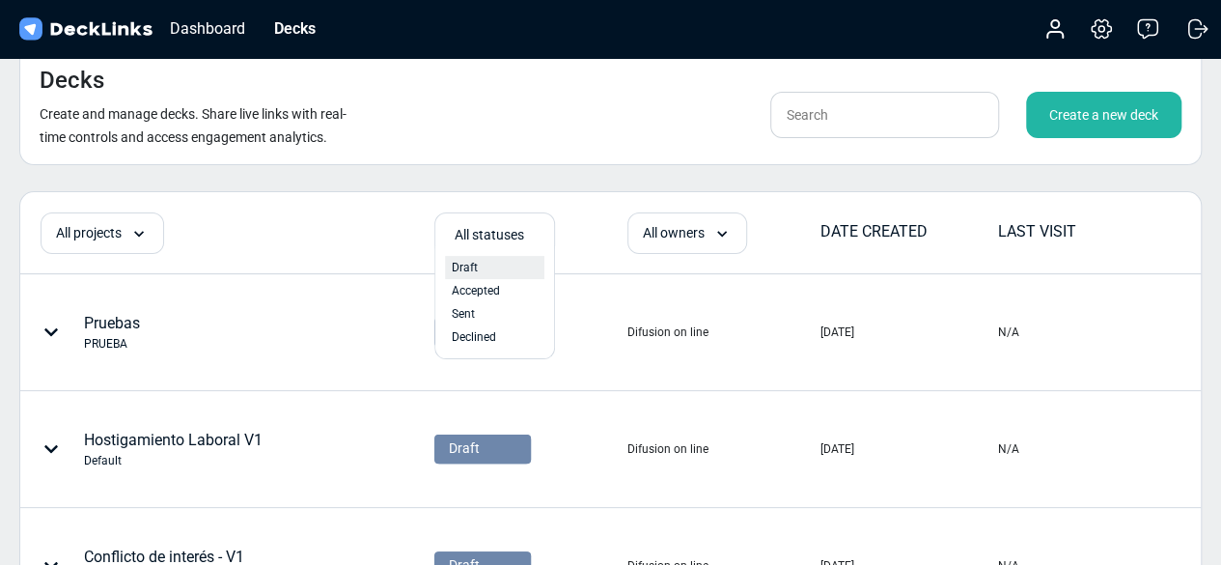
click at [472, 271] on span "Draft" at bounding box center [465, 267] width 26 height 17
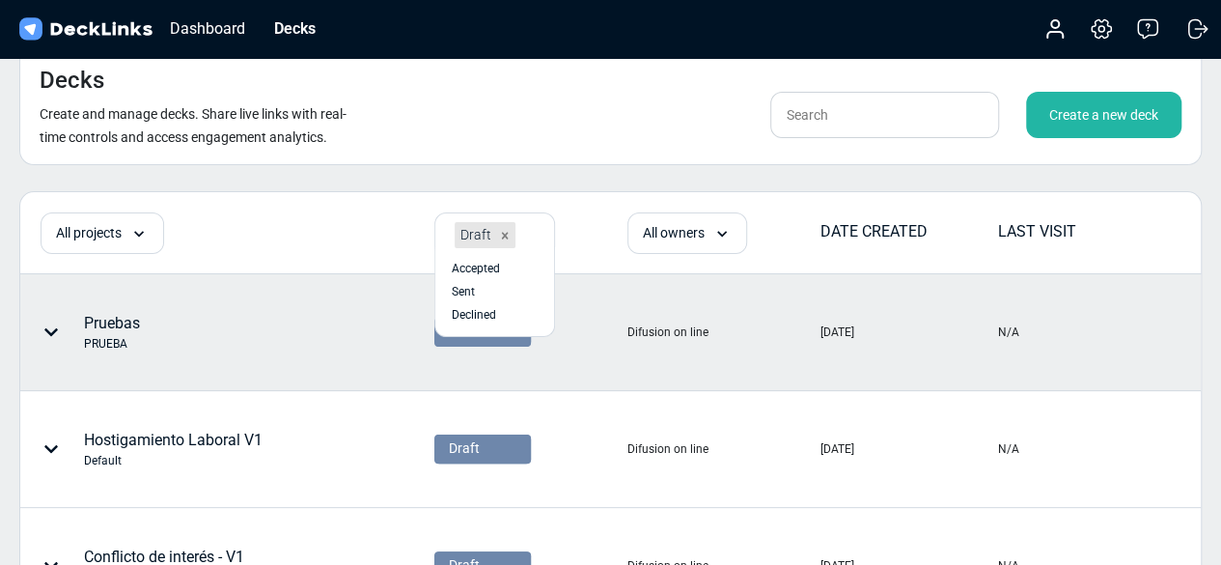
click at [327, 337] on div "Pruebas PRUEBA" at bounding box center [175, 332] width 309 height 58
click at [44, 328] on icon at bounding box center [51, 332] width 14 height 8
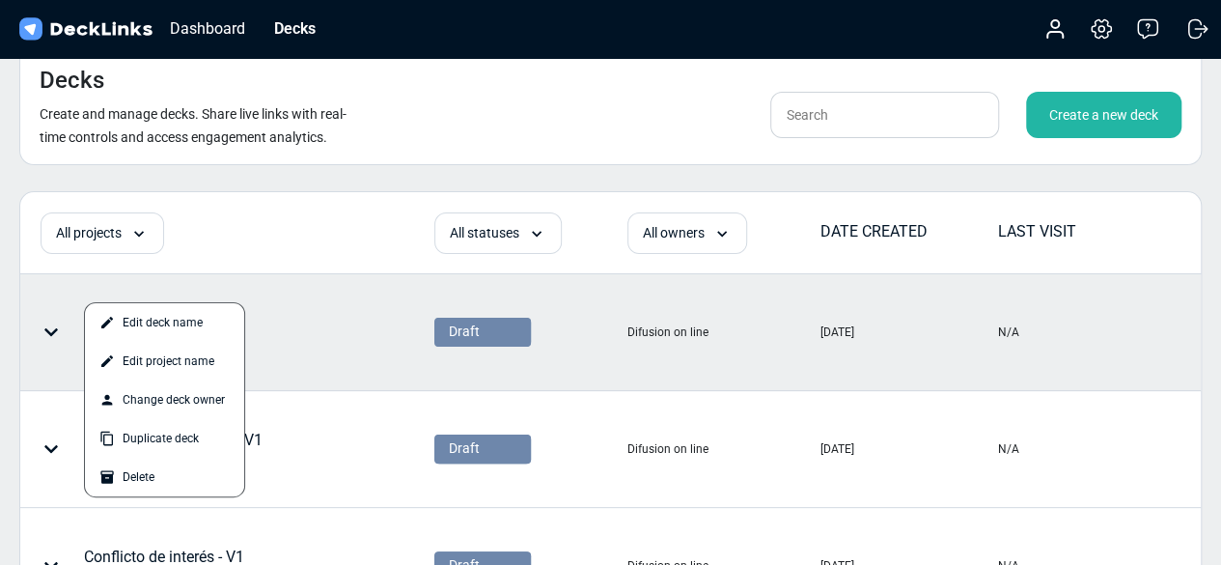
click at [539, 231] on div at bounding box center [610, 282] width 1221 height 565
